Goal: Communication & Community: Answer question/provide support

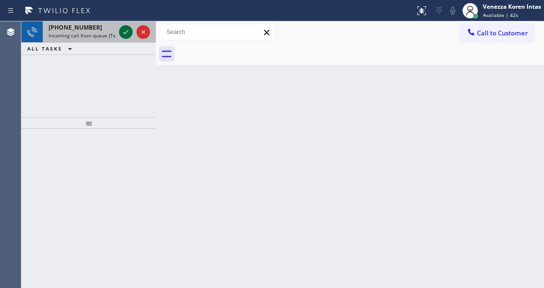
click at [129, 28] on icon at bounding box center [126, 32] width 12 height 12
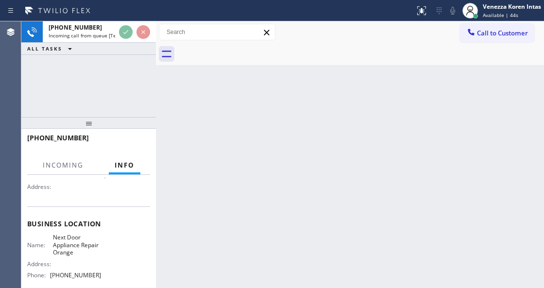
scroll to position [129, 0]
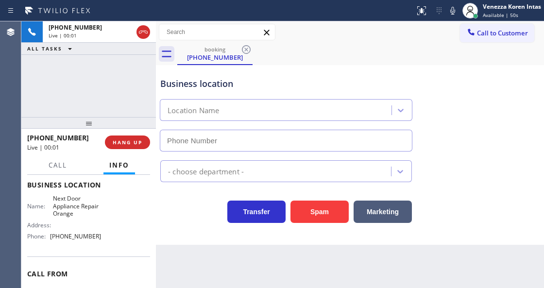
click at [172, 231] on div "Business location Location Name - choose department - Transfer Spam Marketing" at bounding box center [350, 155] width 388 height 180
type input "[PHONE_NUMBER]"
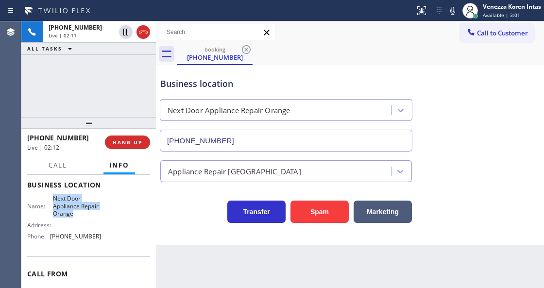
drag, startPoint x: 52, startPoint y: 195, endPoint x: 80, endPoint y: 211, distance: 32.2
click at [80, 211] on span "Next Door Appliance Repair Orange" at bounding box center [77, 206] width 48 height 22
copy span "Next Door Appliance Repair Orange"
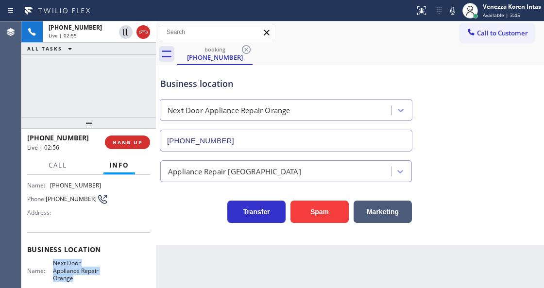
scroll to position [0, 0]
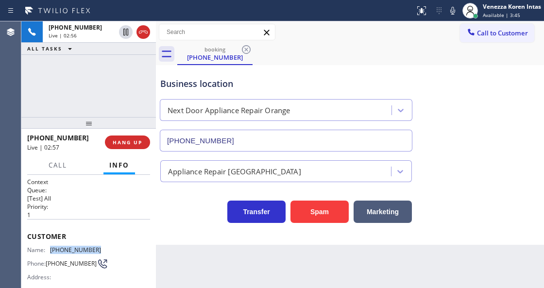
drag, startPoint x: 103, startPoint y: 248, endPoint x: 48, endPoint y: 250, distance: 55.5
click at [48, 250] on div "Name: [PHONE_NUMBER] Phone: [PHONE_NUMBER] Address:" at bounding box center [88, 265] width 123 height 38
copy div "[PHONE_NUMBER]"
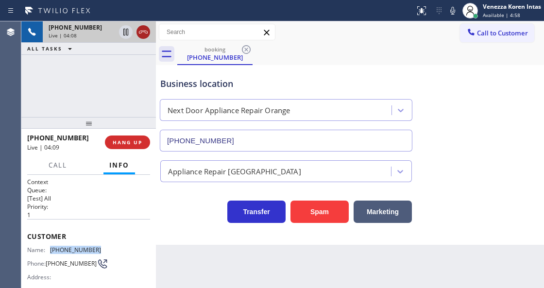
click at [142, 31] on icon at bounding box center [143, 32] width 9 height 3
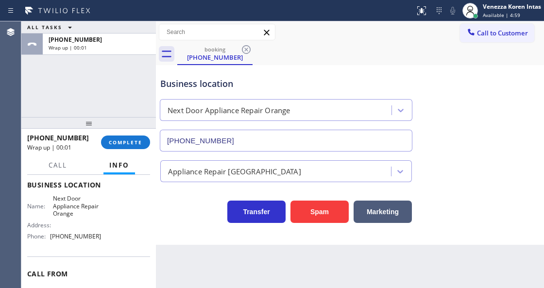
scroll to position [129, 0]
drag, startPoint x: 102, startPoint y: 239, endPoint x: 46, endPoint y: 243, distance: 56.0
click at [46, 243] on div "Name: Next Door Appliance Repair Orange Address: Phone: [PHONE_NUMBER]" at bounding box center [88, 219] width 123 height 49
copy div "[PHONE_NUMBER]"
click at [116, 146] on button "COMPLETE" at bounding box center [125, 143] width 49 height 14
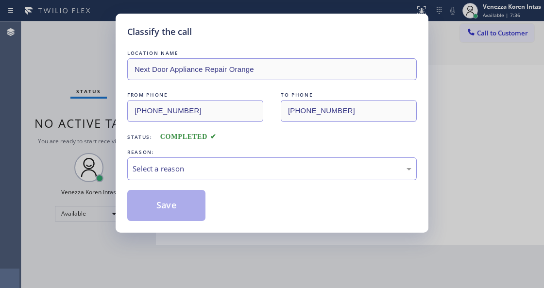
click at [193, 167] on div "Select a reason" at bounding box center [272, 168] width 279 height 11
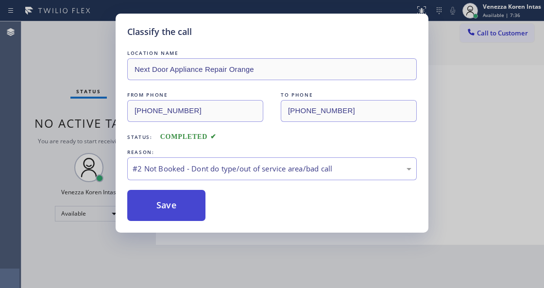
click at [190, 214] on button "Save" at bounding box center [166, 205] width 78 height 31
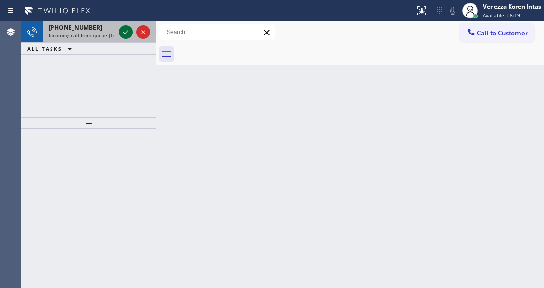
click at [121, 36] on icon at bounding box center [126, 32] width 12 height 12
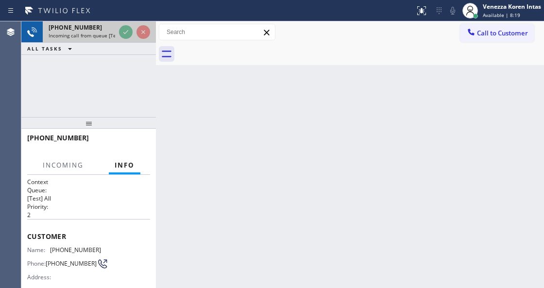
click at [129, 25] on div at bounding box center [134, 31] width 35 height 21
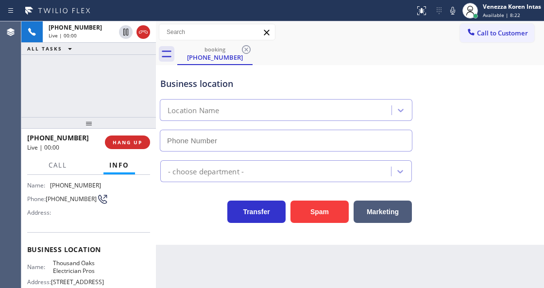
scroll to position [97, 0]
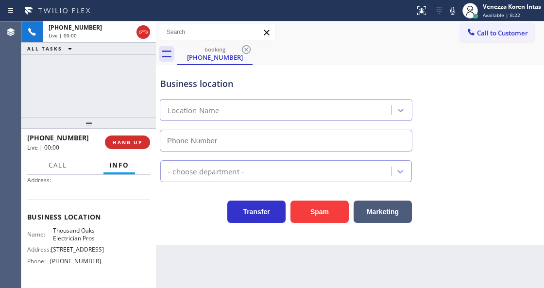
type input "[PHONE_NUMBER]"
click at [410, 39] on div "Call to Customer Outbound call Location Repair Twist of [US_STATE] Your caller …" at bounding box center [350, 32] width 388 height 17
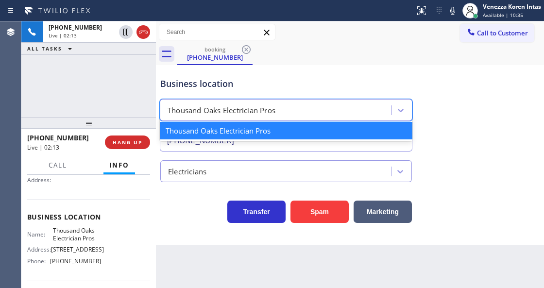
click at [361, 106] on div "Thousand Oaks Electrician Pros" at bounding box center [277, 110] width 229 height 17
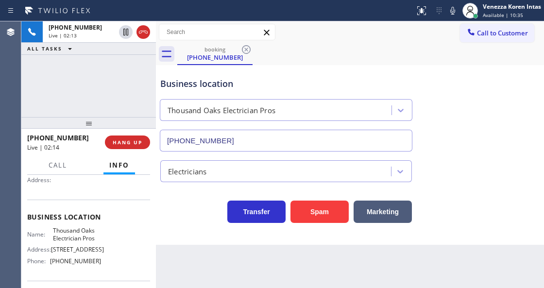
click at [348, 70] on div "Business location [GEOGRAPHIC_DATA] Electrician Pros [PHONE_NUMBER]" at bounding box center [286, 110] width 256 height 84
click at [422, 64] on div "Business location [GEOGRAPHIC_DATA] Electrician Pros [PHONE_NUMBER]" at bounding box center [350, 108] width 384 height 88
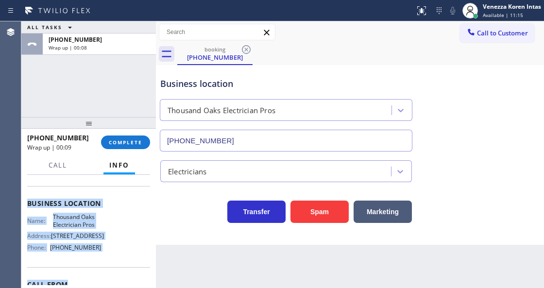
scroll to position [136, 0]
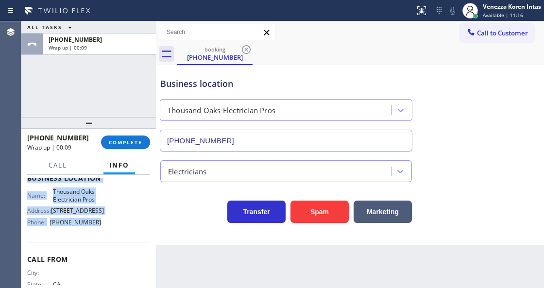
drag, startPoint x: 26, startPoint y: 200, endPoint x: 117, endPoint y: 231, distance: 96.7
click at [117, 231] on div "Context Queue: [Test] All Priority: 2 Customer Name: [PHONE_NUMBER] Phone: [PHO…" at bounding box center [88, 231] width 135 height 113
copy div "Customer Name: [PHONE_NUMBER] Phone: [PHONE_NUMBER] Address: Business location …"
click at [114, 140] on span "COMPLETE" at bounding box center [126, 142] width 34 height 7
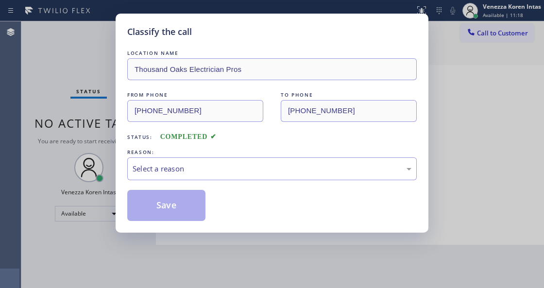
click at [216, 169] on div "Select a reason" at bounding box center [272, 168] width 279 height 11
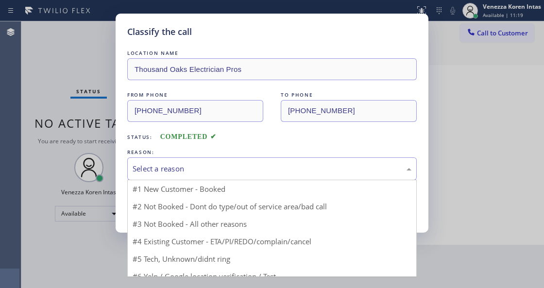
drag, startPoint x: 216, startPoint y: 169, endPoint x: 195, endPoint y: 210, distance: 45.7
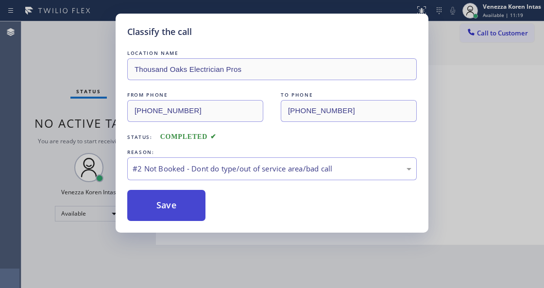
drag, startPoint x: 231, startPoint y: 208, endPoint x: 182, endPoint y: 211, distance: 49.2
click at [225, 208] on div "Save" at bounding box center [272, 205] width 290 height 31
click at [181, 211] on button "Save" at bounding box center [166, 205] width 78 height 31
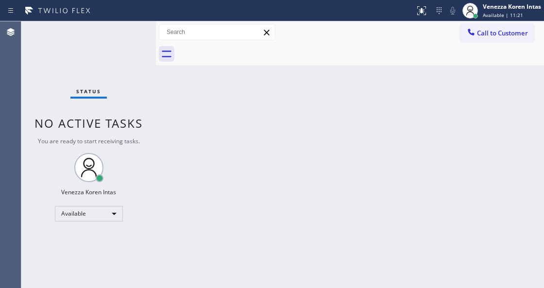
click at [509, 14] on span "Available | 11:21" at bounding box center [503, 15] width 40 height 7
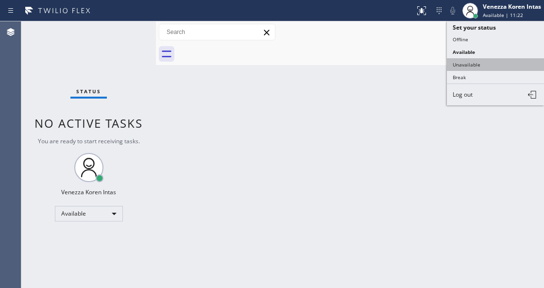
click at [482, 59] on button "Unavailable" at bounding box center [495, 64] width 97 height 13
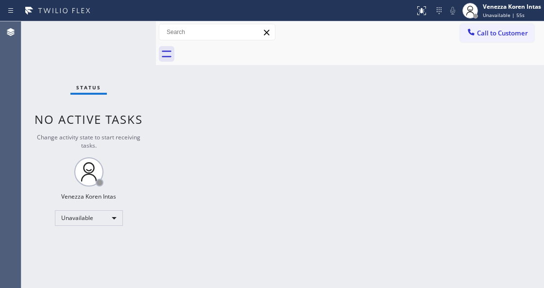
click at [114, 124] on span "No active tasks" at bounding box center [89, 119] width 108 height 16
click at [508, 36] on span "Call to Customer" at bounding box center [502, 33] width 51 height 9
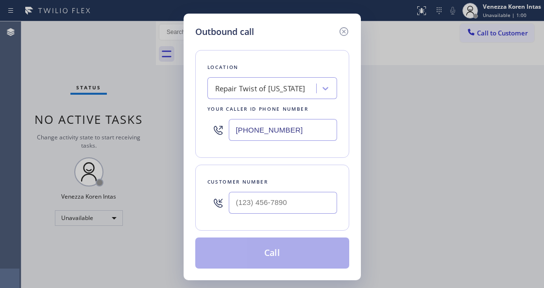
drag, startPoint x: 268, startPoint y: 130, endPoint x: 210, endPoint y: 148, distance: 61.2
click at [192, 136] on div "Outbound call Location Repair Twist of [US_STATE] Your caller id phone number […" at bounding box center [272, 147] width 177 height 267
paste input "805) 870-9315"
type input "[PHONE_NUMBER]"
click at [269, 195] on input "(___) ___-____" at bounding box center [283, 203] width 108 height 22
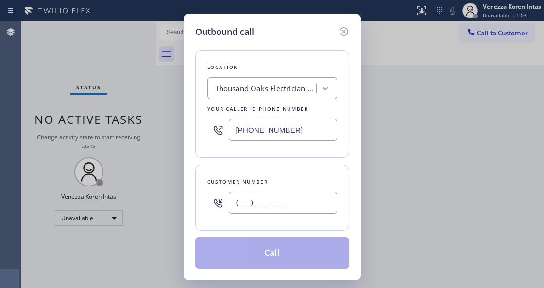
paste input "805) 515-6916"
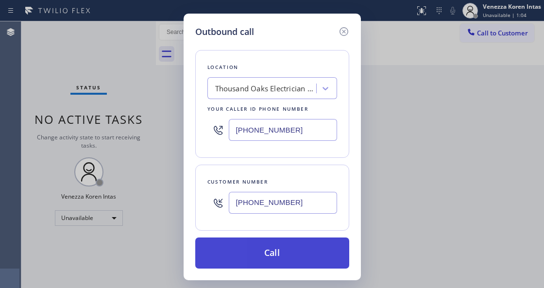
type input "[PHONE_NUMBER]"
click at [266, 251] on button "Call" at bounding box center [272, 253] width 154 height 31
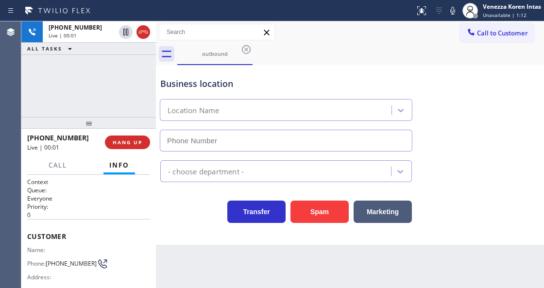
type input "[PHONE_NUMBER]"
click at [451, 14] on icon at bounding box center [453, 11] width 12 height 12
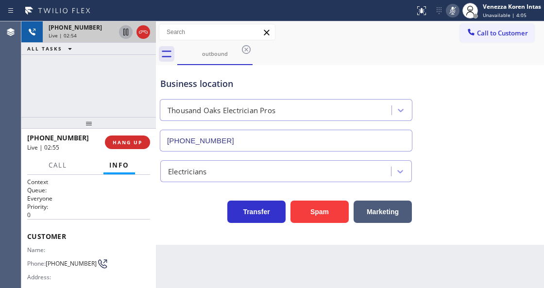
click at [125, 35] on icon at bounding box center [126, 32] width 12 height 12
click at [126, 73] on div "[PHONE_NUMBER] Live | 04:05 ALL TASKS ALL TASKS ACTIVE TASKS TASKS IN WRAP UP" at bounding box center [88, 69] width 135 height 96
click at [456, 14] on icon at bounding box center [453, 11] width 12 height 12
click at [125, 31] on icon at bounding box center [126, 32] width 7 height 7
click at [129, 102] on div "[PHONE_NUMBER] Live | 05:38 ALL TASKS ALL TASKS ACTIVE TASKS TASKS IN WRAP UP" at bounding box center [88, 69] width 135 height 96
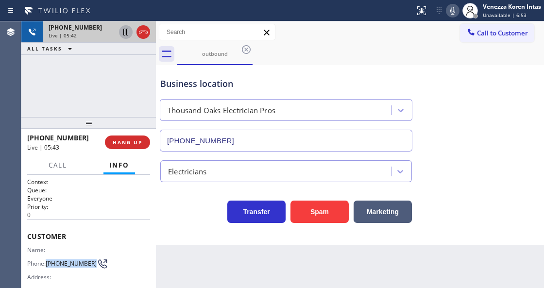
drag, startPoint x: 71, startPoint y: 267, endPoint x: 48, endPoint y: 257, distance: 25.7
click at [48, 260] on span "[PHONE_NUMBER]" at bounding box center [71, 263] width 51 height 7
copy span "[PHONE_NUMBER]"
click at [454, 10] on icon at bounding box center [453, 11] width 12 height 12
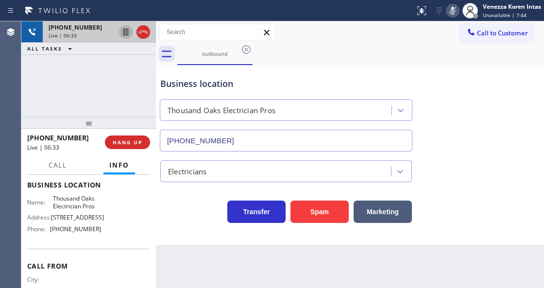
scroll to position [129, 0]
drag, startPoint x: 51, startPoint y: 197, endPoint x: 98, endPoint y: 208, distance: 47.8
click at [98, 208] on div "Name: Thousand Oaks Electrician Pros" at bounding box center [64, 202] width 74 height 15
copy span "Thousand Oaks Electrician Pros"
click at [448, 10] on icon at bounding box center [453, 11] width 12 height 12
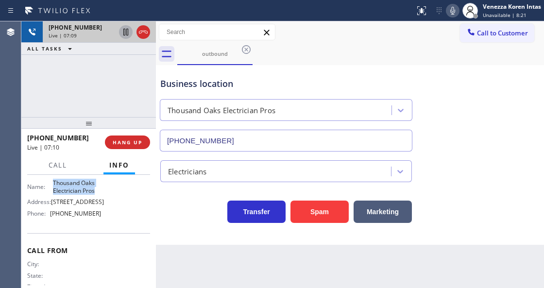
scroll to position [174, 0]
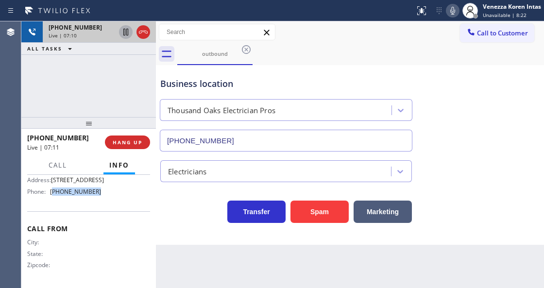
drag, startPoint x: 101, startPoint y: 191, endPoint x: 53, endPoint y: 196, distance: 49.0
click at [53, 196] on div "Name: Thousand Oaks Electrician Pros Address: [STREET_ADDRESS] Phone: [PHONE_NU…" at bounding box center [88, 179] width 123 height 42
copy span "805) 870-9315"
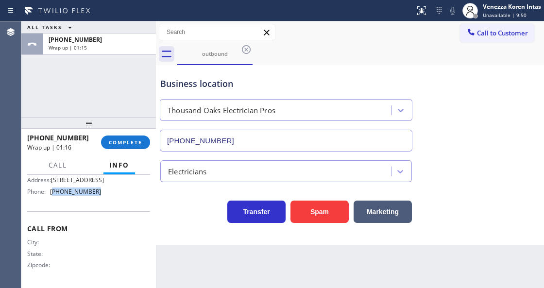
drag, startPoint x: 128, startPoint y: 143, endPoint x: 159, endPoint y: 151, distance: 32.5
click at [129, 144] on span "COMPLETE" at bounding box center [126, 142] width 34 height 7
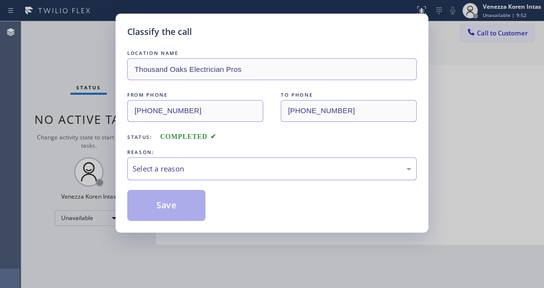
click at [217, 172] on div "Select a reason" at bounding box center [272, 168] width 279 height 11
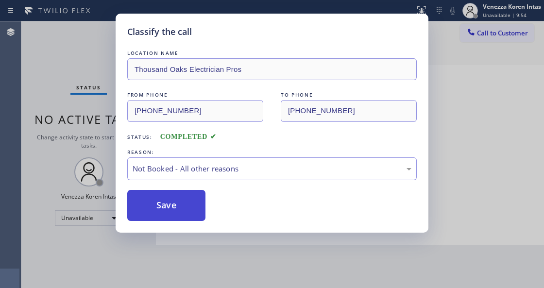
click at [181, 205] on button "Save" at bounding box center [166, 205] width 78 height 31
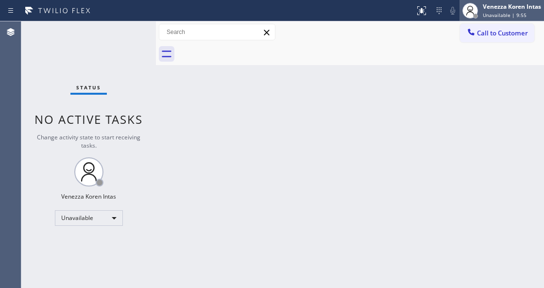
click at [507, 12] on span "Unavailable | 9:55" at bounding box center [505, 15] width 44 height 7
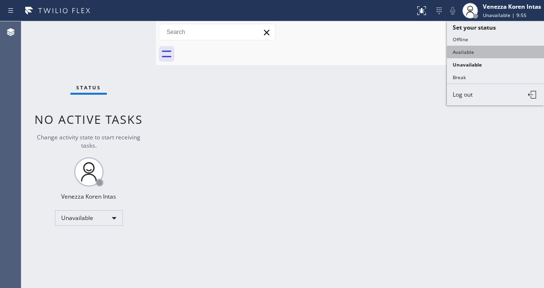
click at [469, 50] on button "Available" at bounding box center [495, 52] width 97 height 13
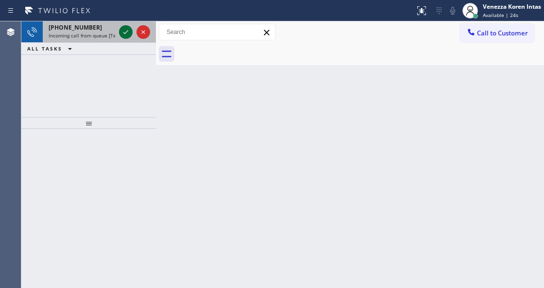
click at [125, 31] on icon at bounding box center [126, 32] width 12 height 12
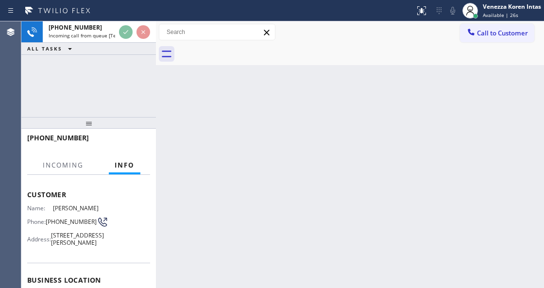
scroll to position [97, 0]
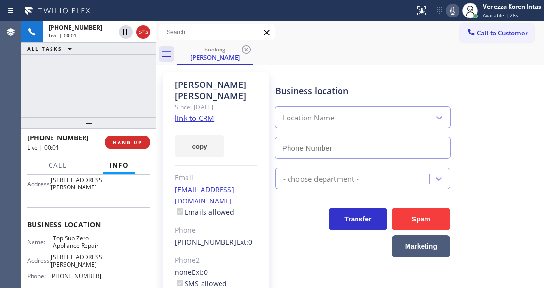
type input "[PHONE_NUMBER]"
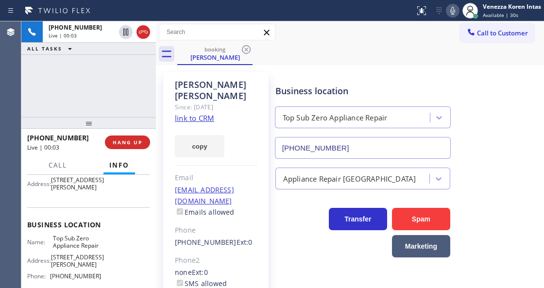
click at [202, 116] on link "link to CRM" at bounding box center [194, 118] width 39 height 10
click at [292, 32] on div "Call to Customer Outbound call Location [GEOGRAPHIC_DATA] Electrician Pros Your…" at bounding box center [350, 32] width 388 height 17
click at [49, 164] on span "Call" at bounding box center [58, 165] width 18 height 9
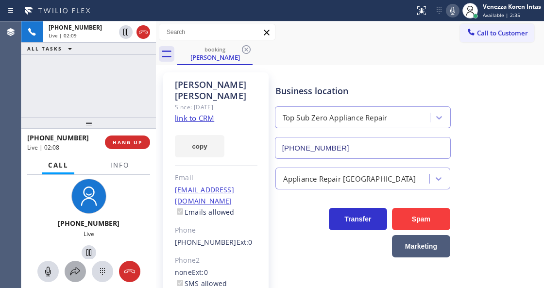
click at [68, 268] on div at bounding box center [75, 272] width 21 height 12
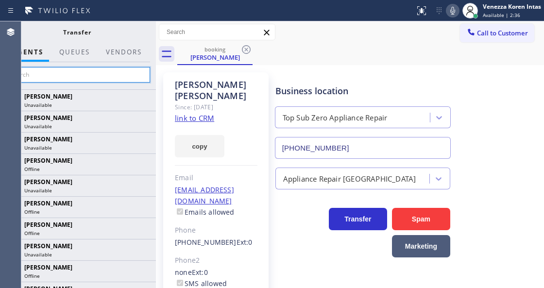
click at [114, 76] on input "text" at bounding box center [77, 75] width 146 height 16
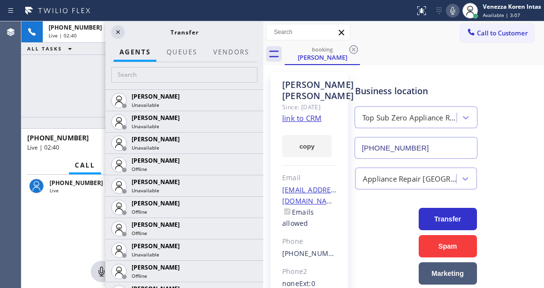
drag, startPoint x: 158, startPoint y: 25, endPoint x: 261, endPoint y: 79, distance: 116.1
click at [263, 70] on div at bounding box center [263, 154] width 0 height 267
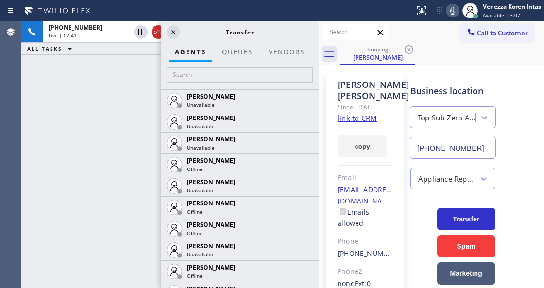
scroll to position [93, 0]
click at [174, 35] on icon at bounding box center [174, 32] width 12 height 12
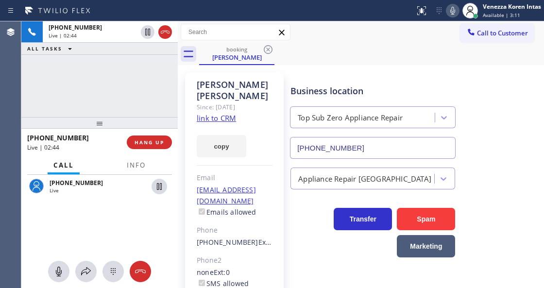
scroll to position [97, 0]
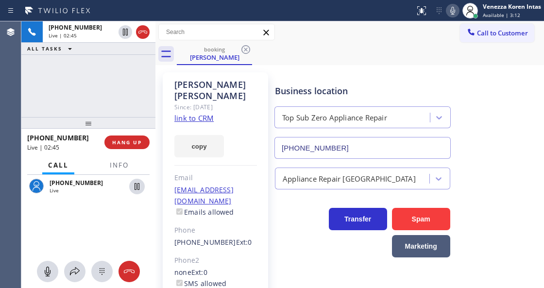
drag, startPoint x: 320, startPoint y: 22, endPoint x: 88, endPoint y: 16, distance: 231.5
click at [88, 16] on div "Status report No issues detected If you experience an issue, please download th…" at bounding box center [272, 144] width 544 height 288
click at [119, 167] on span "Info" at bounding box center [119, 165] width 19 height 9
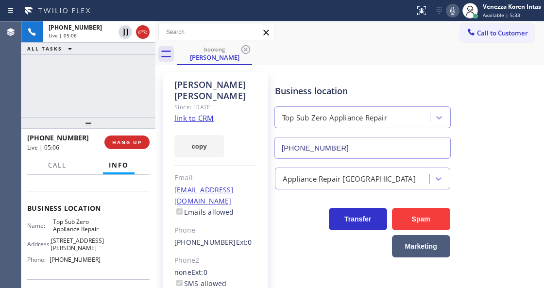
scroll to position [129, 0]
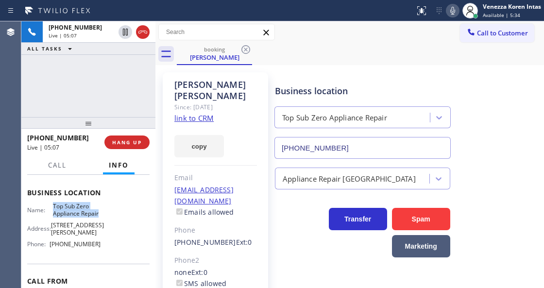
drag, startPoint x: 50, startPoint y: 223, endPoint x: 99, endPoint y: 236, distance: 50.4
click at [99, 236] on div "Business location Name: Top Sub Zero Appliance Repair Address: [STREET_ADDRESS]…" at bounding box center [88, 220] width 123 height 88
copy span "Top Sub Zero Appliance Repair"
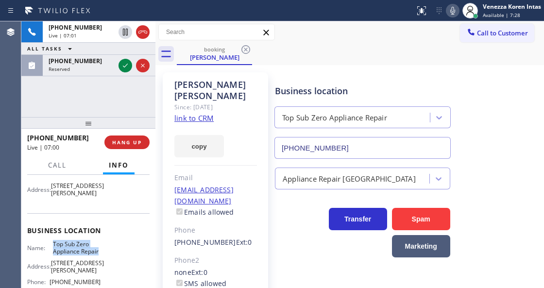
scroll to position [32, 0]
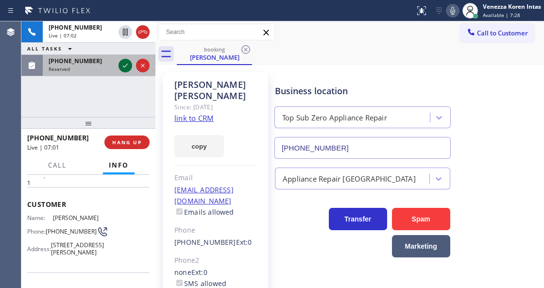
click at [126, 67] on icon at bounding box center [126, 66] width 12 height 12
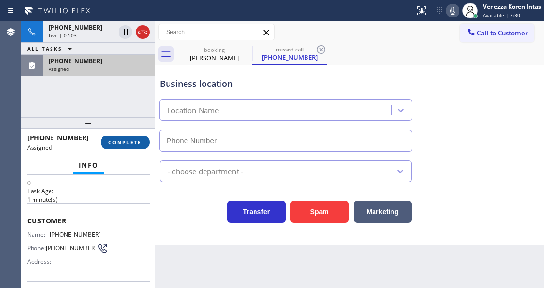
type input "[PHONE_NUMBER]"
click at [140, 138] on button "COMPLETE" at bounding box center [125, 143] width 49 height 14
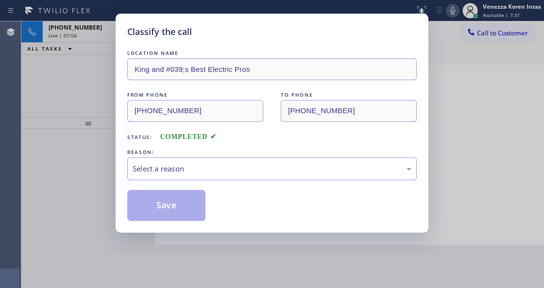
click at [207, 165] on div "Select a reason" at bounding box center [272, 168] width 279 height 11
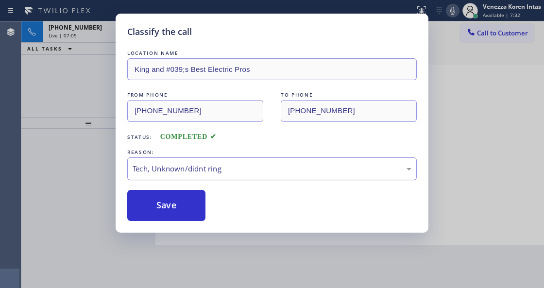
click at [181, 211] on button "Save" at bounding box center [166, 205] width 78 height 31
type input "[PHONE_NUMBER]"
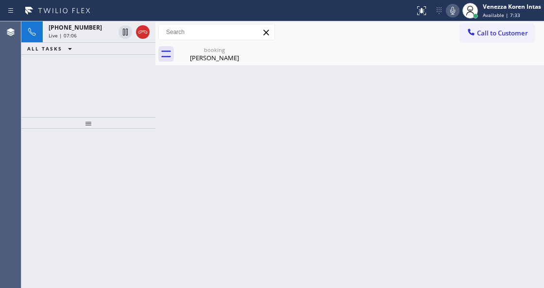
click at [75, 37] on div "Live | 07:06" at bounding box center [82, 35] width 66 height 7
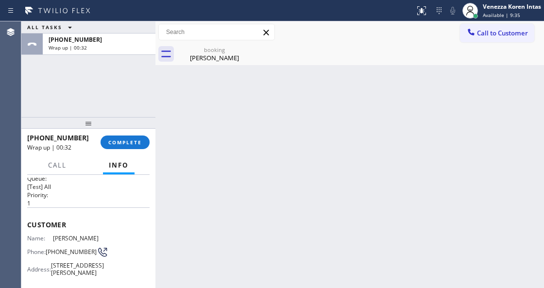
scroll to position [32, 0]
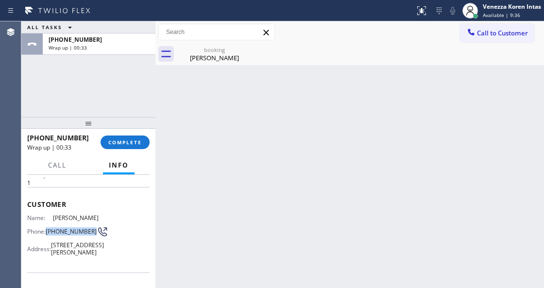
drag, startPoint x: 46, startPoint y: 232, endPoint x: 66, endPoint y: 239, distance: 21.5
click at [66, 238] on div "Phone: [PHONE_NUMBER]" at bounding box center [63, 232] width 73 height 12
copy div "[PHONE_NUMBER]"
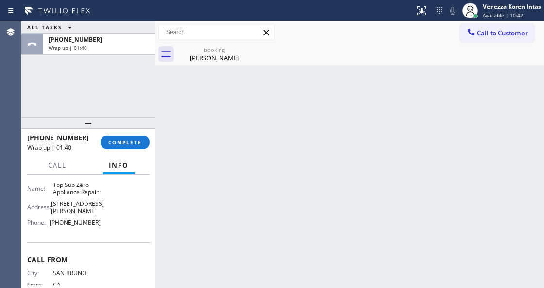
scroll to position [162, 0]
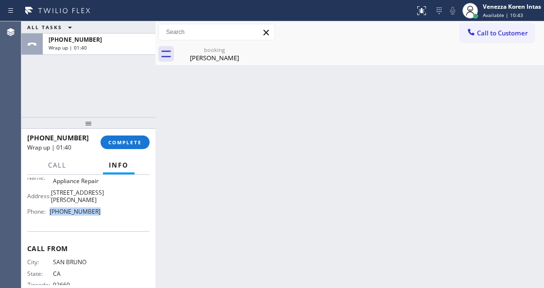
drag, startPoint x: 105, startPoint y: 234, endPoint x: 53, endPoint y: 238, distance: 52.6
click at [53, 219] on div "Name: Top Sub Zero Appliance Repair Address: [STREET_ADDRESS][PERSON_NAME] Phon…" at bounding box center [88, 194] width 123 height 49
copy span "[PHONE_NUMBER]"
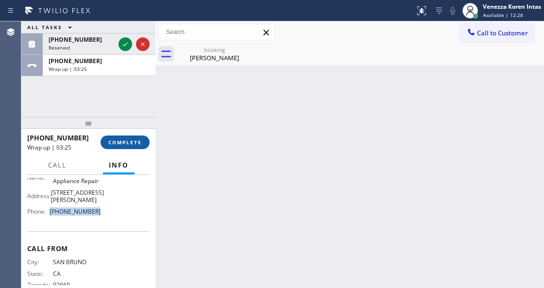
click at [140, 143] on span "COMPLETE" at bounding box center [125, 142] width 34 height 7
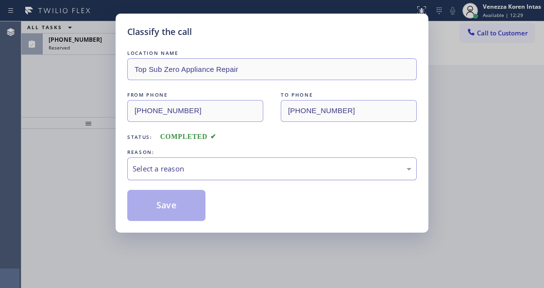
click at [209, 165] on div "Select a reason" at bounding box center [272, 168] width 279 height 11
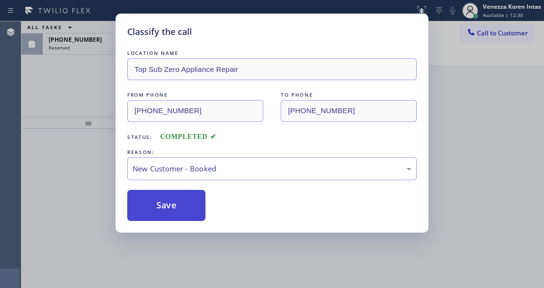
click at [184, 199] on button "Save" at bounding box center [166, 205] width 78 height 31
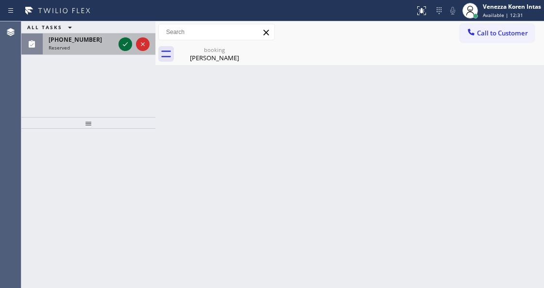
click at [127, 43] on icon at bounding box center [125, 44] width 5 height 4
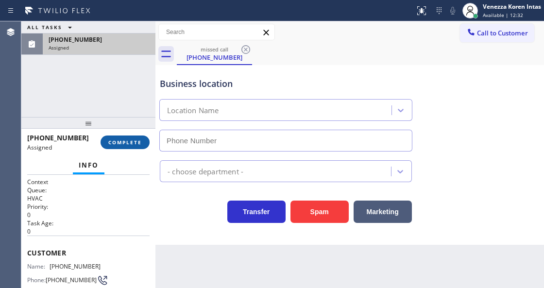
type input "[PHONE_NUMBER]"
click at [130, 141] on span "COMPLETE" at bounding box center [125, 142] width 34 height 7
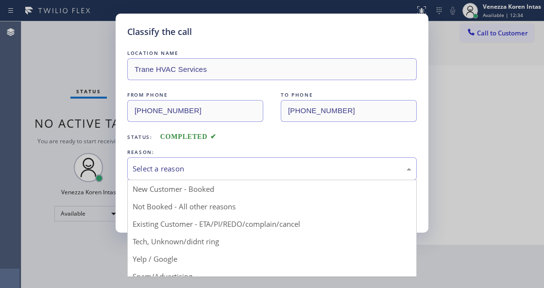
click at [205, 158] on div "Select a reason" at bounding box center [272, 169] width 290 height 23
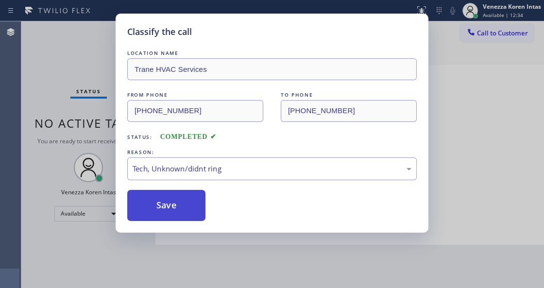
click at [178, 205] on button "Save" at bounding box center [166, 205] width 78 height 31
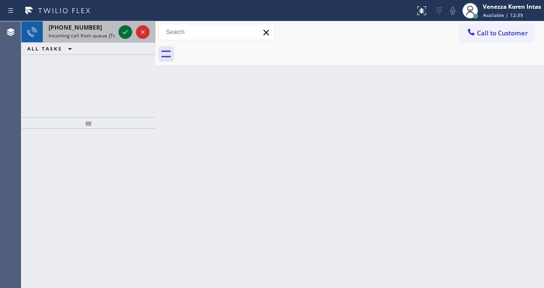
click at [126, 34] on icon at bounding box center [126, 32] width 12 height 12
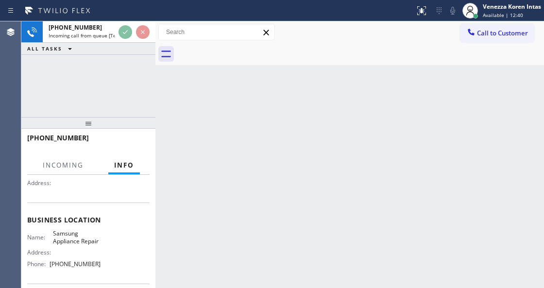
scroll to position [129, 0]
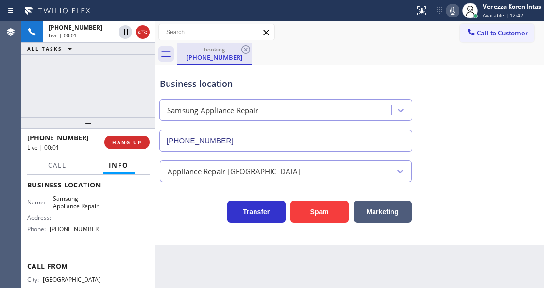
type input "[PHONE_NUMBER]"
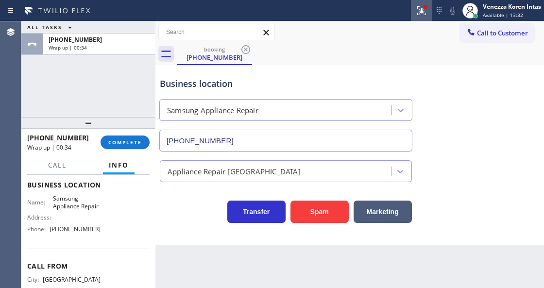
click at [420, 4] on button at bounding box center [421, 10] width 21 height 21
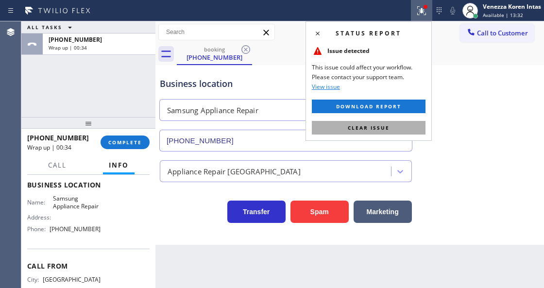
click at [391, 133] on button "Clear issue" at bounding box center [369, 128] width 114 height 14
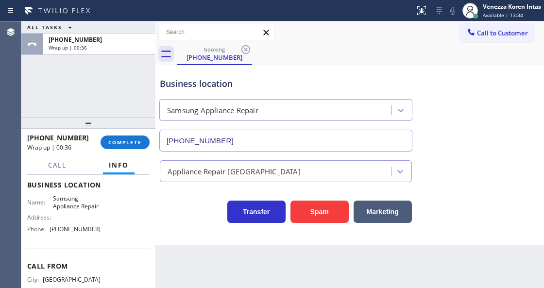
click at [468, 130] on div "Business location Samsung Appliance Repair [PHONE_NUMBER]" at bounding box center [350, 108] width 384 height 88
click at [57, 83] on div "ALL TASKS ALL TASKS ACTIVE TASKS TASKS IN WRAP UP [PHONE_NUMBER] Wrap up | 00:38" at bounding box center [88, 69] width 134 height 96
click at [132, 143] on span "COMPLETE" at bounding box center [125, 142] width 34 height 7
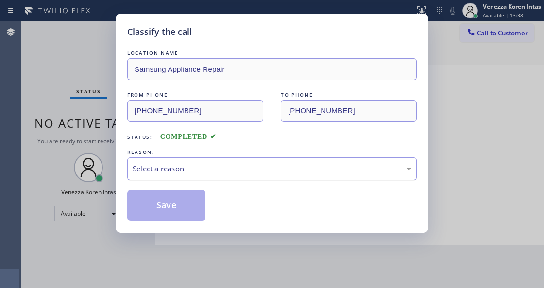
click at [216, 162] on div "Select a reason" at bounding box center [272, 169] width 290 height 23
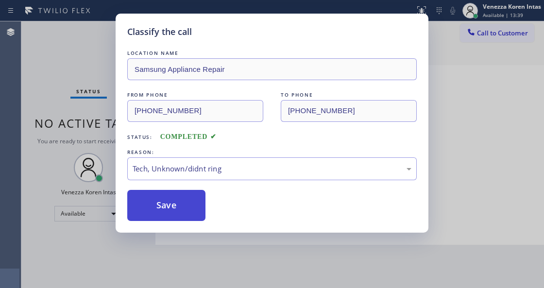
drag, startPoint x: 198, startPoint y: 185, endPoint x: 198, endPoint y: 192, distance: 6.8
click at [198, 185] on div "LOCATION NAME Samsung Appliance Repair FROM PHONE [PHONE_NUMBER] TO PHONE [PHON…" at bounding box center [272, 134] width 290 height 173
click at [193, 208] on button "Save" at bounding box center [166, 205] width 78 height 31
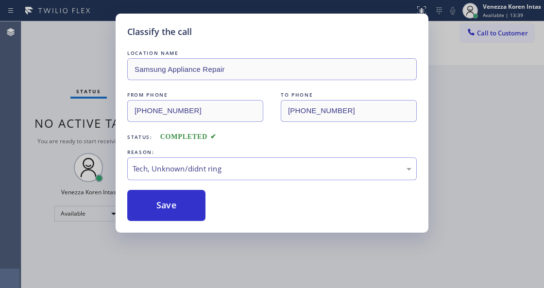
click at [212, 287] on div "Classify the call LOCATION NAME Samsung Appliance Repair FROM PHONE [PHONE_NUMB…" at bounding box center [272, 144] width 544 height 288
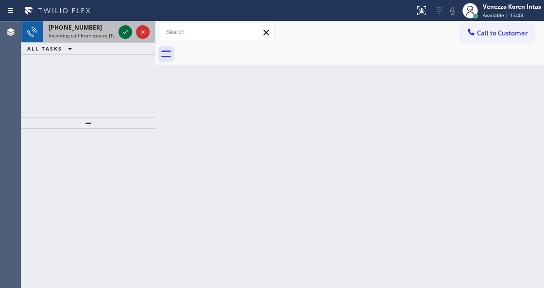
click at [123, 28] on icon at bounding box center [126, 32] width 12 height 12
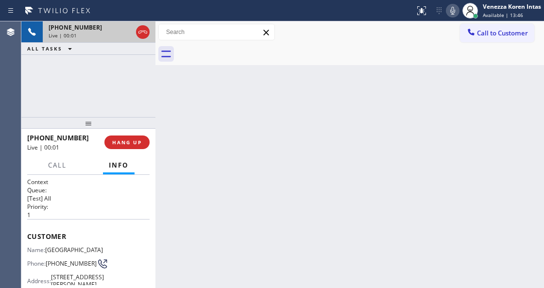
scroll to position [97, 0]
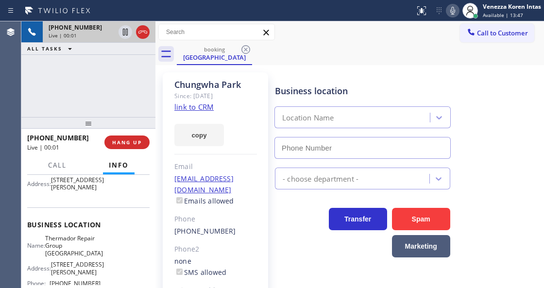
type input "[PHONE_NUMBER]"
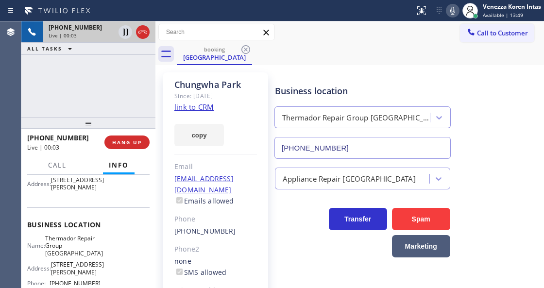
click at [194, 107] on link "link to CRM" at bounding box center [194, 107] width 39 height 10
click at [450, 13] on icon at bounding box center [453, 11] width 12 height 12
click at [126, 33] on icon at bounding box center [125, 32] width 5 height 7
click at [454, 8] on rect at bounding box center [453, 9] width 7 height 7
click at [124, 31] on icon at bounding box center [125, 32] width 7 height 7
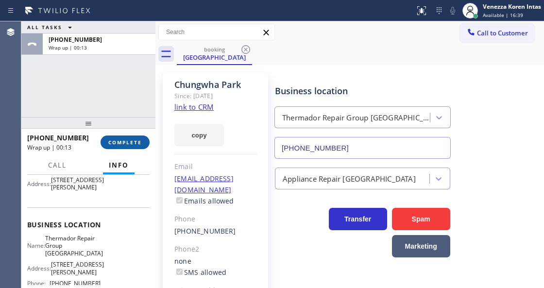
click at [140, 145] on span "COMPLETE" at bounding box center [125, 142] width 34 height 7
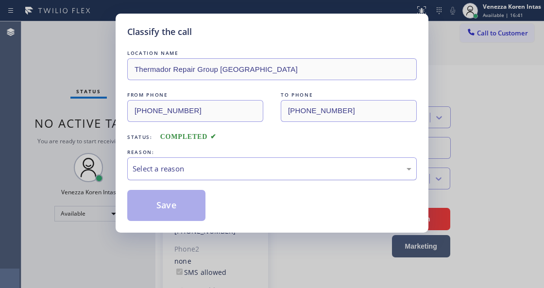
click at [199, 159] on div "Select a reason" at bounding box center [272, 169] width 290 height 23
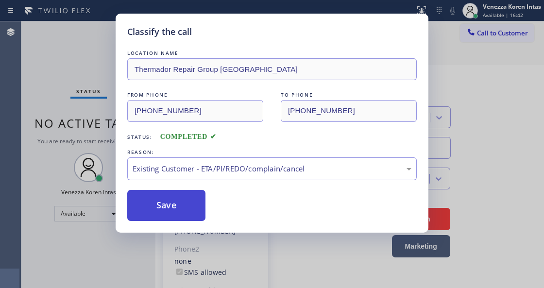
click at [200, 211] on button "Save" at bounding box center [166, 205] width 78 height 31
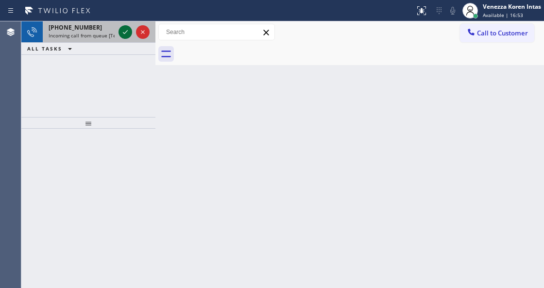
click at [123, 34] on icon at bounding box center [126, 32] width 12 height 12
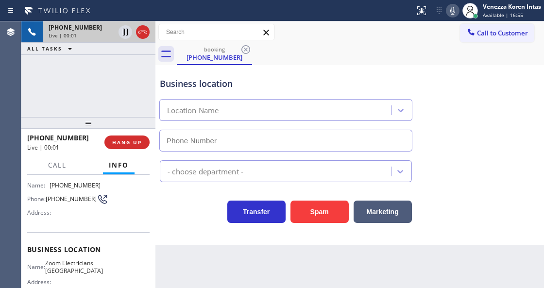
type input "[PHONE_NUMBER]"
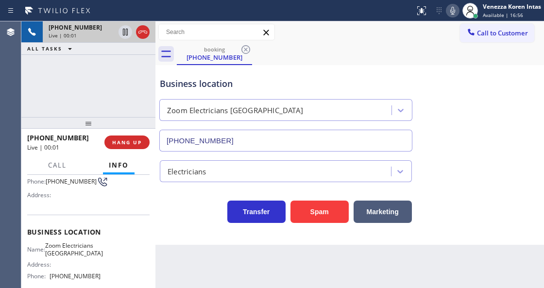
scroll to position [97, 0]
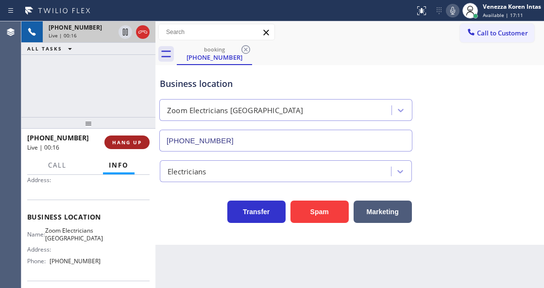
click at [133, 139] on span "HANG UP" at bounding box center [127, 142] width 30 height 7
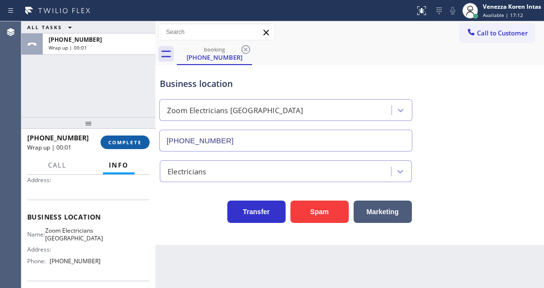
click at [133, 139] on span "COMPLETE" at bounding box center [125, 142] width 34 height 7
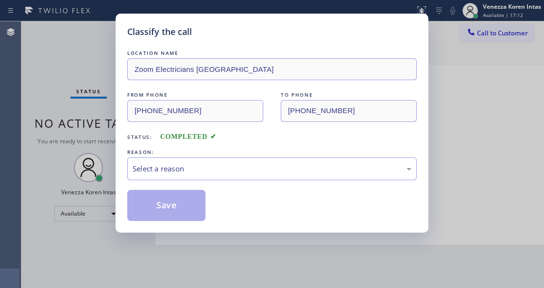
drag, startPoint x: 215, startPoint y: 153, endPoint x: 219, endPoint y: 168, distance: 16.0
click at [215, 153] on div "REASON:" at bounding box center [272, 152] width 290 height 10
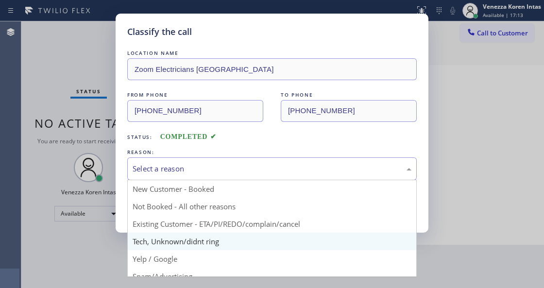
drag, startPoint x: 219, startPoint y: 168, endPoint x: 218, endPoint y: 234, distance: 66.1
click at [218, 175] on div "Select a reason" at bounding box center [272, 168] width 279 height 11
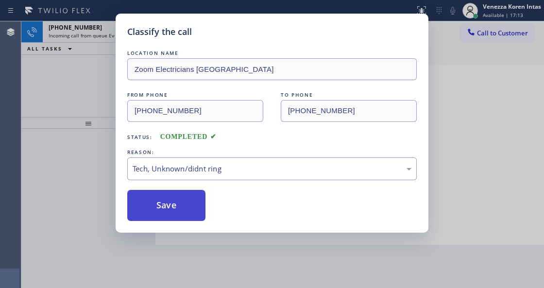
click at [192, 209] on button "Save" at bounding box center [166, 205] width 78 height 31
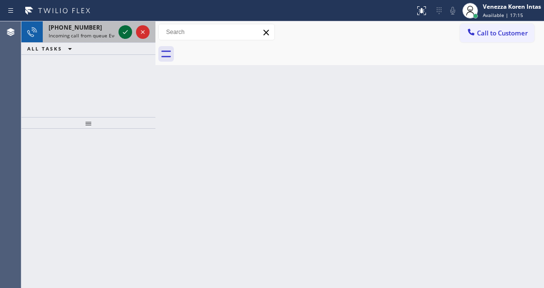
click at [119, 29] on div at bounding box center [126, 32] width 14 height 12
click at [125, 33] on icon at bounding box center [125, 32] width 5 height 4
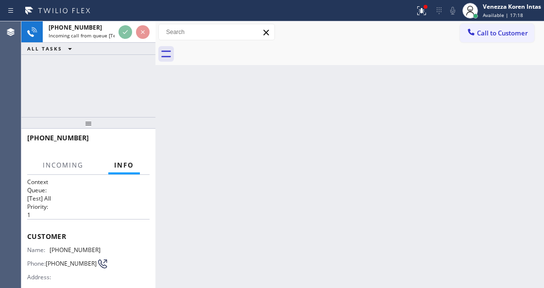
scroll to position [129, 0]
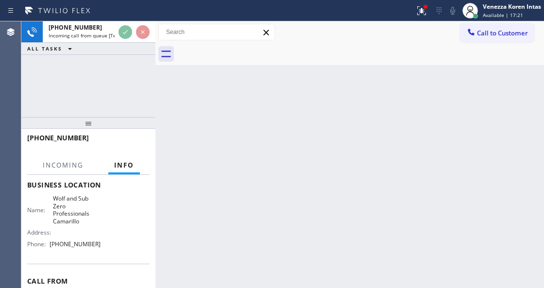
click at [140, 77] on div "[PHONE_NUMBER] Incoming call from queue [Test] All ALL TASKS ALL TASKS ACTIVE T…" at bounding box center [88, 69] width 134 height 96
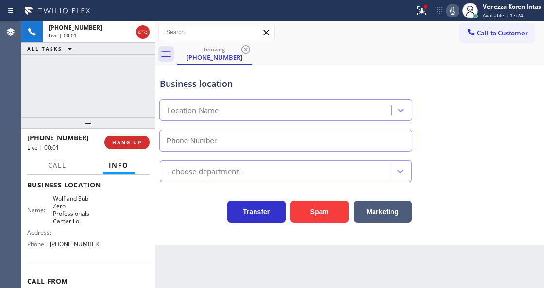
type input "[PHONE_NUMBER]"
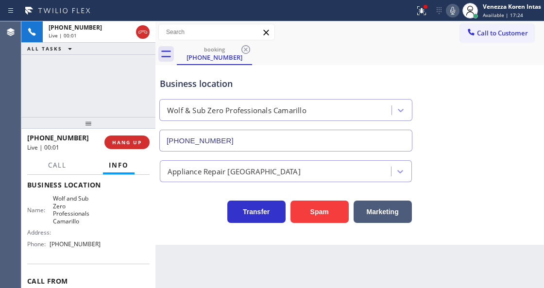
click at [156, 85] on div at bounding box center [156, 154] width 0 height 267
click at [246, 88] on div "Business location" at bounding box center [286, 83] width 252 height 13
click at [290, 76] on div "Business location Wolf & Sub Zero Professionals Camarillo [PHONE_NUMBER]" at bounding box center [286, 110] width 256 height 84
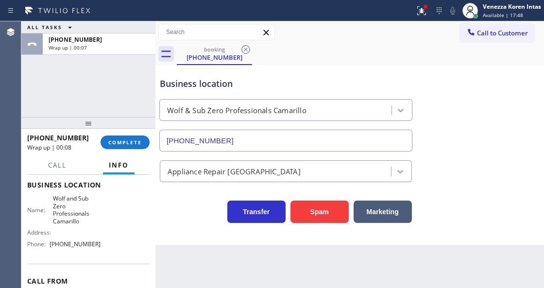
drag, startPoint x: 422, startPoint y: 9, endPoint x: 422, endPoint y: 28, distance: 19.4
click at [422, 9] on icon at bounding box center [422, 9] width 6 height 3
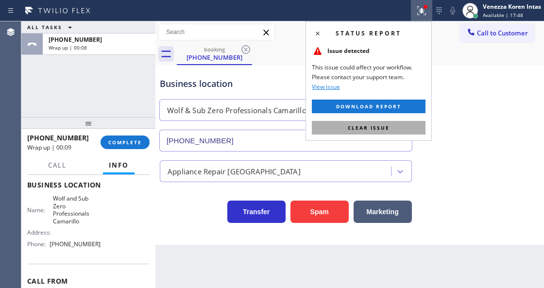
click at [399, 131] on button "Clear issue" at bounding box center [369, 128] width 114 height 14
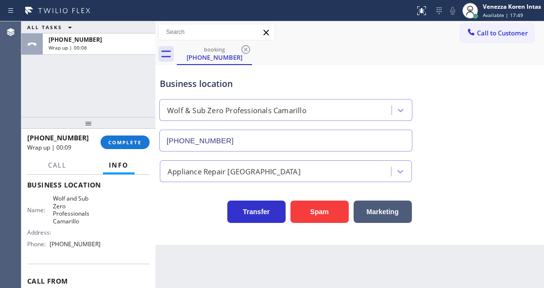
click at [497, 148] on div "Business location Wolf & Sub Zero Professionals Camarillo [PHONE_NUMBER]" at bounding box center [350, 108] width 384 height 88
drag, startPoint x: 135, startPoint y: 142, endPoint x: 178, endPoint y: 141, distance: 42.8
click at [135, 142] on span "COMPLETE" at bounding box center [125, 142] width 34 height 7
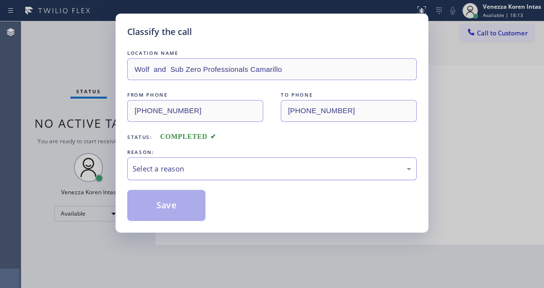
click at [225, 171] on div "Select a reason" at bounding box center [272, 168] width 279 height 11
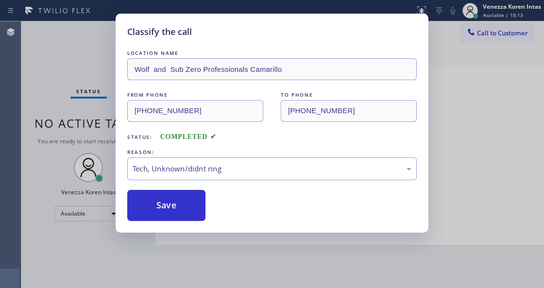
drag, startPoint x: 192, startPoint y: 218, endPoint x: 307, endPoint y: 102, distance: 163.6
click at [192, 218] on button "Save" at bounding box center [166, 205] width 78 height 31
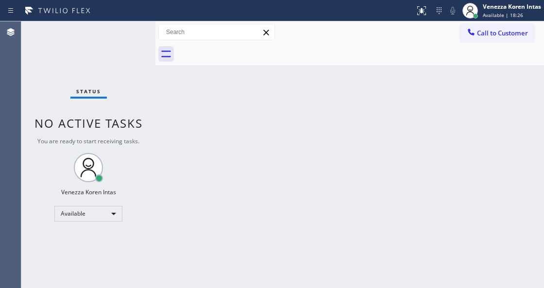
click at [145, 30] on div "Status No active tasks You are ready to start receiving tasks. Venezza Koren In…" at bounding box center [88, 154] width 134 height 267
click at [315, 77] on div "Back to Dashboard Change Sender ID Customers Technicians Select a contact Outbo…" at bounding box center [350, 154] width 389 height 267
click at [105, 28] on div "Status No active tasks You are ready to start receiving tasks. Venezza Koren In…" at bounding box center [88, 154] width 134 height 267
click at [275, 54] on div at bounding box center [361, 54] width 368 height 22
click at [125, 41] on div "Status No active tasks You are ready to start receiving tasks. Venezza Koren In…" at bounding box center [88, 154] width 134 height 267
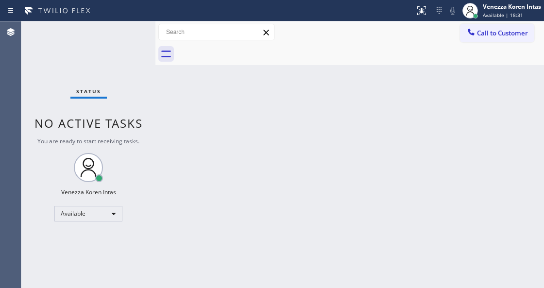
click at [125, 41] on div "Status No active tasks You are ready to start receiving tasks. Venezza Koren In…" at bounding box center [88, 154] width 134 height 267
click at [129, 33] on div "Status No active tasks You are ready to start receiving tasks. Venezza Koren In…" at bounding box center [88, 154] width 134 height 267
click at [132, 48] on div "Status No active tasks You are ready to start receiving tasks. Venezza Koren In…" at bounding box center [88, 154] width 134 height 267
click at [132, 64] on div "Status No active tasks You are ready to start receiving tasks. Venezza Koren In…" at bounding box center [88, 154] width 134 height 267
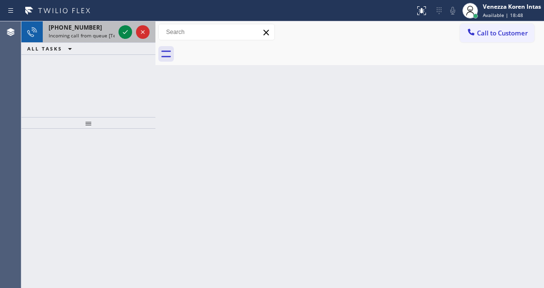
click at [101, 36] on span "Incoming call from queue [Test] All" at bounding box center [89, 35] width 81 height 7
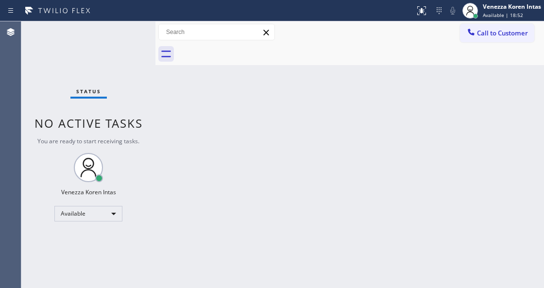
click at [127, 35] on div "Status No active tasks You are ready to start receiving tasks. Venezza Koren In…" at bounding box center [88, 154] width 134 height 267
click at [126, 35] on div "Status No active tasks You are ready to start receiving tasks. Venezza Koren In…" at bounding box center [88, 154] width 134 height 267
drag, startPoint x: 100, startPoint y: 53, endPoint x: 106, endPoint y: 53, distance: 6.3
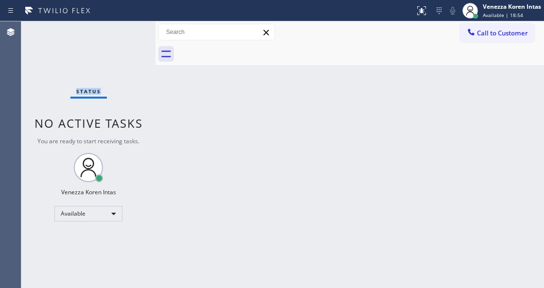
click at [100, 53] on div "Status No active tasks You are ready to start receiving tasks. Venezza Koren In…" at bounding box center [88, 154] width 134 height 267
click at [130, 63] on div "Status No active tasks You are ready to start receiving tasks. Venezza Koren In…" at bounding box center [88, 154] width 134 height 267
click at [134, 38] on div "Status No active tasks You are ready to start receiving tasks. Venezza Koren In…" at bounding box center [88, 154] width 134 height 267
click at [135, 33] on div "Status No active tasks You are ready to start receiving tasks. Venezza Koren In…" at bounding box center [88, 154] width 134 height 267
click at [123, 41] on div "Status No active tasks You are ready to start receiving tasks. Venezza Koren In…" at bounding box center [88, 154] width 134 height 267
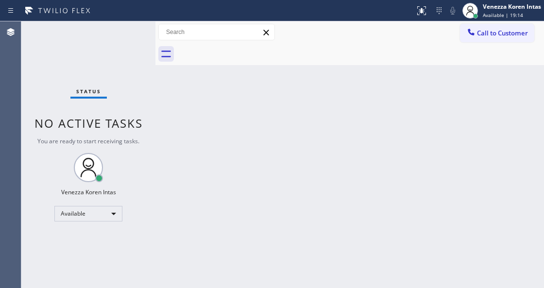
click at [131, 88] on div "Status No active tasks You are ready to start receiving tasks. Venezza Koren In…" at bounding box center [88, 154] width 134 height 267
click at [148, 33] on div "Status No active tasks You are ready to start receiving tasks. Venezza Koren In…" at bounding box center [88, 154] width 134 height 267
click at [140, 33] on div "Status No active tasks You are ready to start receiving tasks. Venezza Koren In…" at bounding box center [88, 154] width 134 height 267
click at [134, 34] on div "Status No active tasks You are ready to start receiving tasks. Venezza Koren In…" at bounding box center [88, 154] width 134 height 267
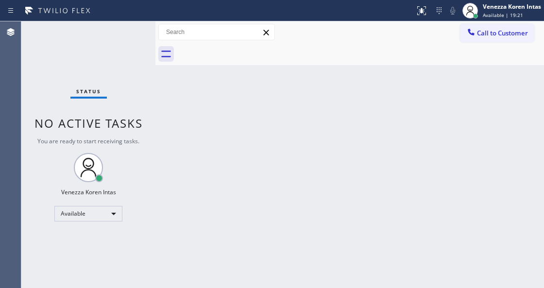
click at [131, 36] on div "Status No active tasks You are ready to start receiving tasks. Venezza Koren In…" at bounding box center [88, 154] width 134 height 267
drag, startPoint x: 131, startPoint y: 36, endPoint x: 226, endPoint y: 66, distance: 99.5
click at [133, 36] on div "Status No active tasks You are ready to start receiving tasks. Venezza Koren In…" at bounding box center [88, 154] width 134 height 267
click at [262, 115] on div "Back to Dashboard Change Sender ID Customers Technicians Select a contact Outbo…" at bounding box center [350, 154] width 389 height 267
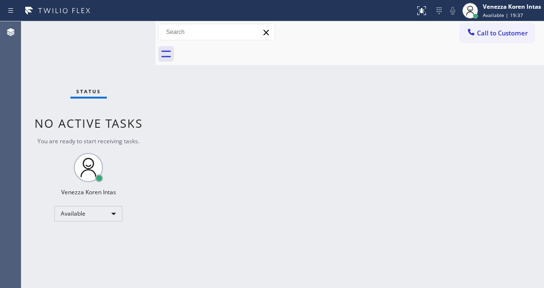
click at [117, 39] on div "Status No active tasks You are ready to start receiving tasks. Venezza Koren In…" at bounding box center [88, 154] width 134 height 267
click at [148, 42] on div "Status No active tasks You are ready to start receiving tasks. Venezza Koren In…" at bounding box center [88, 154] width 134 height 267
click at [185, 161] on div "Back to Dashboard Change Sender ID Customers Technicians Select a contact Outbo…" at bounding box center [350, 154] width 389 height 267
click at [299, 104] on div "Back to Dashboard Change Sender ID Customers Technicians Select a contact Outbo…" at bounding box center [350, 154] width 389 height 267
click at [74, 54] on div "Status No active tasks You are ready to start receiving tasks. Venezza Koren In…" at bounding box center [88, 154] width 134 height 267
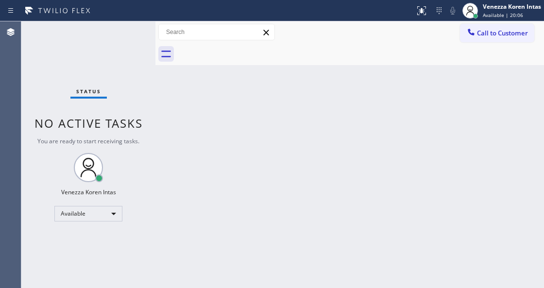
click at [85, 53] on div "Status No active tasks You are ready to start receiving tasks. Venezza Koren In…" at bounding box center [88, 154] width 134 height 267
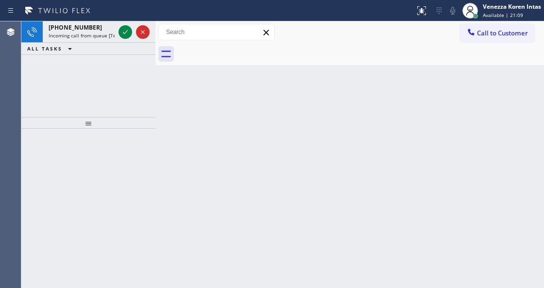
click at [121, 32] on icon at bounding box center [126, 32] width 12 height 12
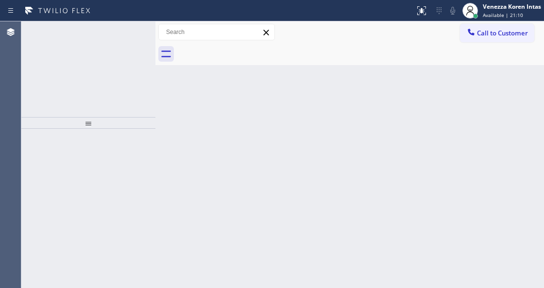
click at [121, 32] on icon at bounding box center [126, 32] width 12 height 12
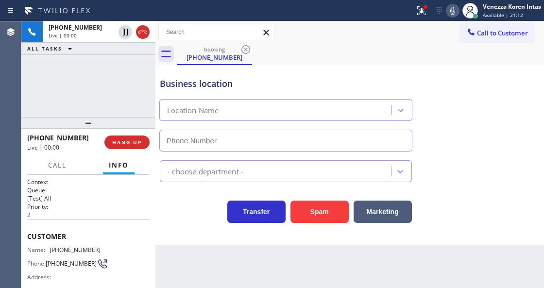
scroll to position [97, 0]
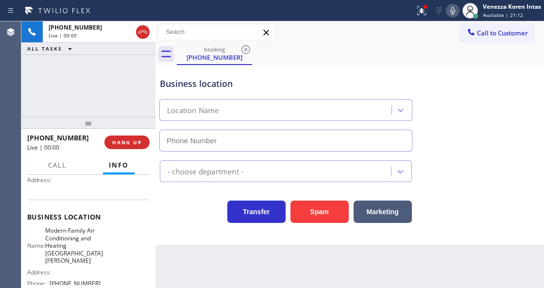
type input "[PHONE_NUMBER]"
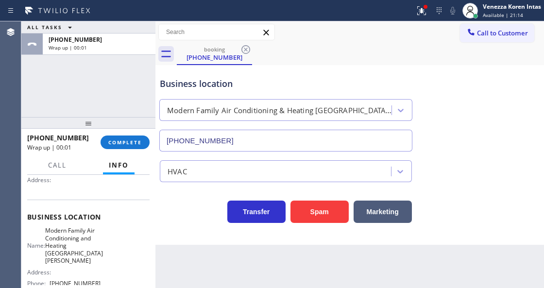
click at [193, 263] on div "Back to Dashboard Change Sender ID Customers Technicians Select a contact Outbo…" at bounding box center [350, 154] width 389 height 267
click at [96, 78] on div "ALL TASKS ALL TASKS ACTIVE TASKS TASKS IN WRAP UP [PHONE_NUMBER] Wrap up | 00:01" at bounding box center [88, 69] width 134 height 96
click at [420, 8] on icon at bounding box center [422, 11] width 12 height 12
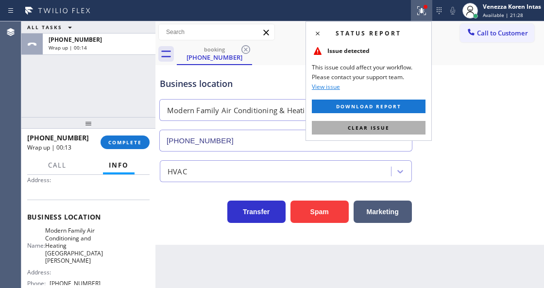
click at [395, 127] on button "Clear issue" at bounding box center [369, 128] width 114 height 14
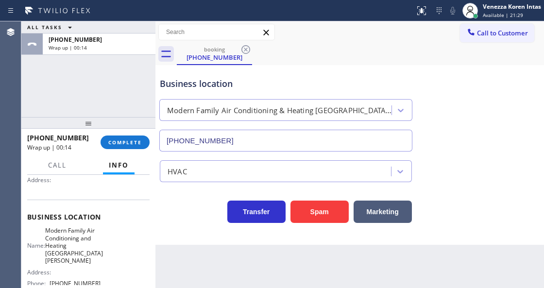
drag, startPoint x: 135, startPoint y: 143, endPoint x: 236, endPoint y: 147, distance: 101.2
click at [136, 143] on span "COMPLETE" at bounding box center [125, 142] width 34 height 7
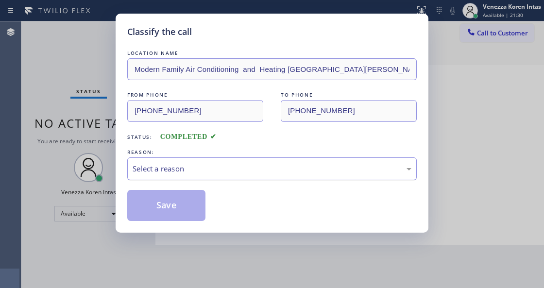
click at [256, 161] on div "Select a reason" at bounding box center [272, 169] width 290 height 23
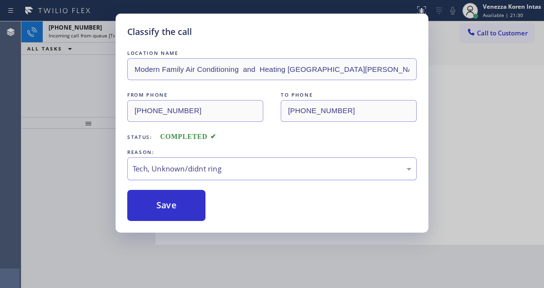
click at [198, 213] on button "Save" at bounding box center [166, 205] width 78 height 31
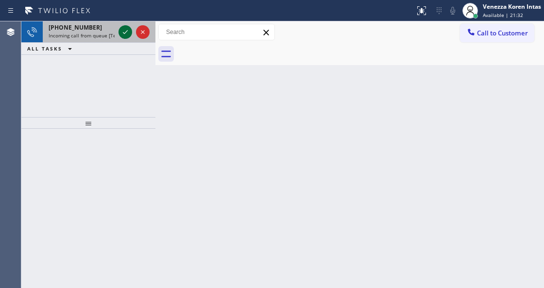
click at [125, 31] on icon at bounding box center [126, 32] width 12 height 12
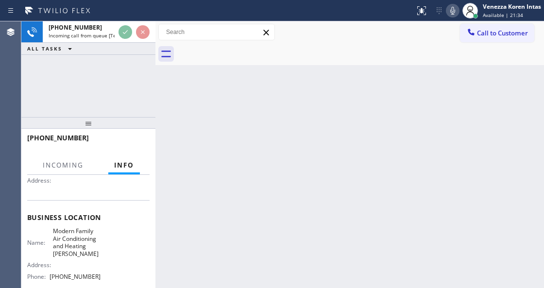
scroll to position [97, 0]
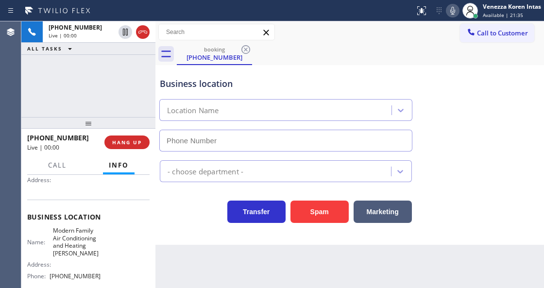
type input "[PHONE_NUMBER]"
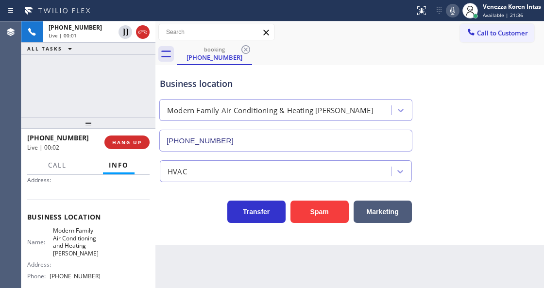
click at [121, 94] on div "[PHONE_NUMBER] Live | 00:01 ALL TASKS ALL TASKS ACTIVE TASKS TASKS IN WRAP UP" at bounding box center [88, 69] width 134 height 96
click at [120, 91] on div "[PHONE_NUMBER] Live | 00:03 ALL TASKS ALL TASKS ACTIVE TASKS TASKS IN WRAP UP" at bounding box center [88, 69] width 134 height 96
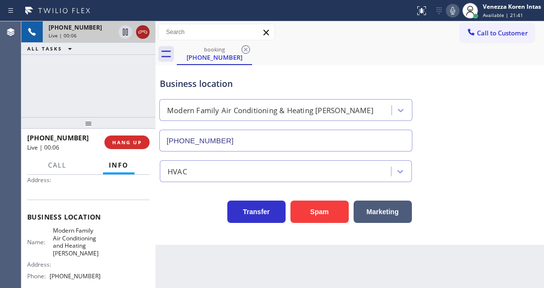
click at [142, 33] on icon at bounding box center [143, 32] width 12 height 12
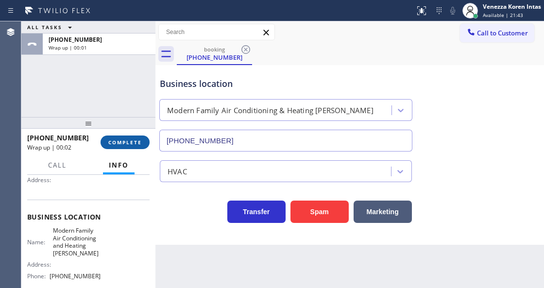
click at [140, 143] on span "COMPLETE" at bounding box center [125, 142] width 34 height 7
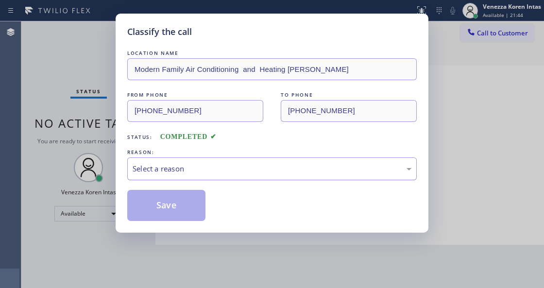
click at [215, 174] on div "Select a reason" at bounding box center [272, 168] width 279 height 11
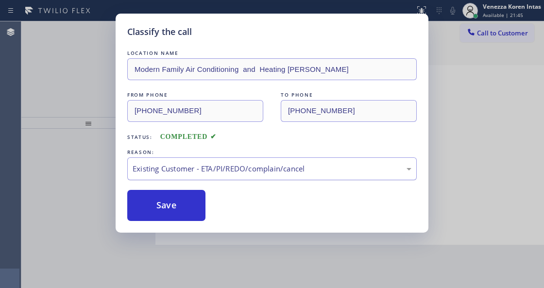
click at [209, 165] on div "Existing Customer - ETA/PI/REDO/complain/cancel" at bounding box center [272, 168] width 279 height 11
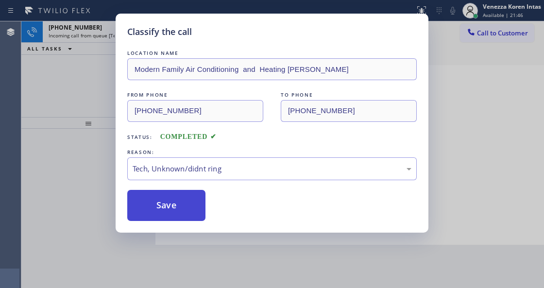
click at [187, 198] on button "Save" at bounding box center [166, 205] width 78 height 31
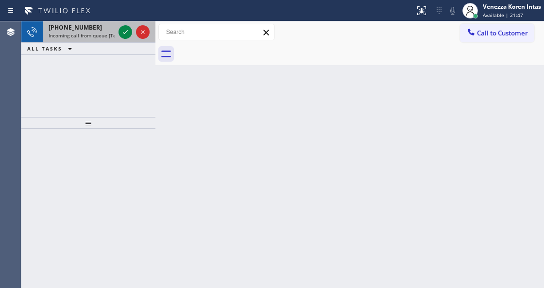
click at [134, 32] on div at bounding box center [134, 31] width 35 height 21
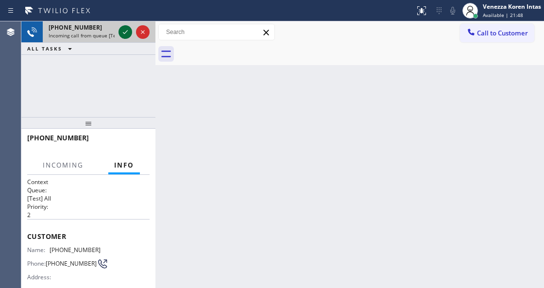
click at [128, 31] on icon at bounding box center [126, 32] width 12 height 12
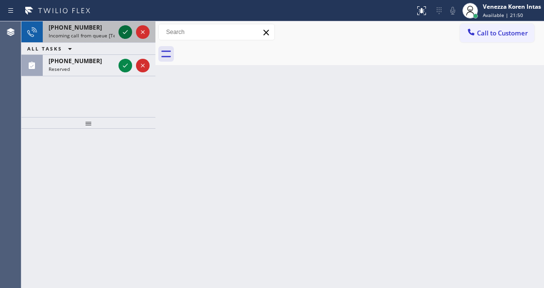
click at [125, 32] on icon at bounding box center [126, 32] width 12 height 12
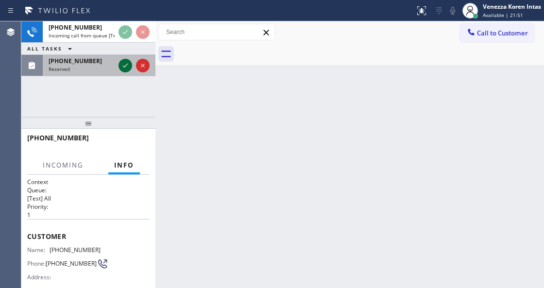
click at [126, 64] on icon at bounding box center [126, 66] width 12 height 12
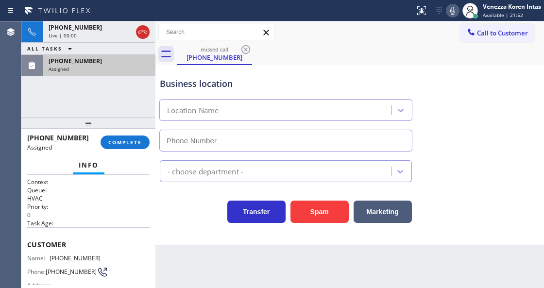
scroll to position [65, 0]
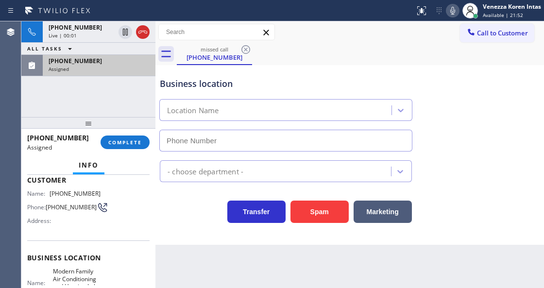
type input "[PHONE_NUMBER]"
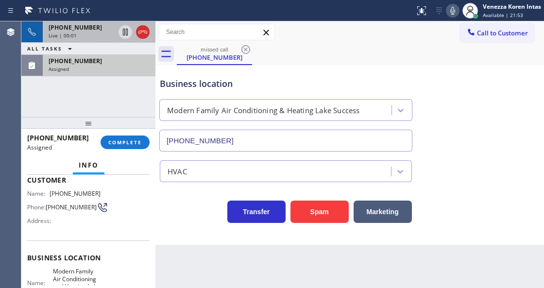
click at [94, 30] on div "[PHONE_NUMBER]" at bounding box center [82, 27] width 66 height 8
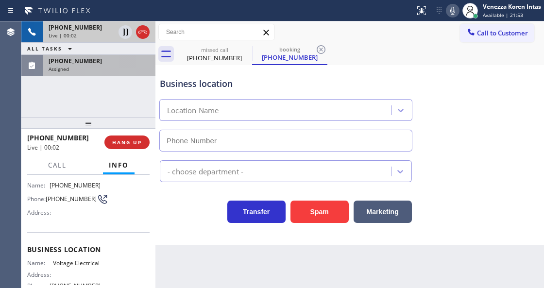
scroll to position [57, 0]
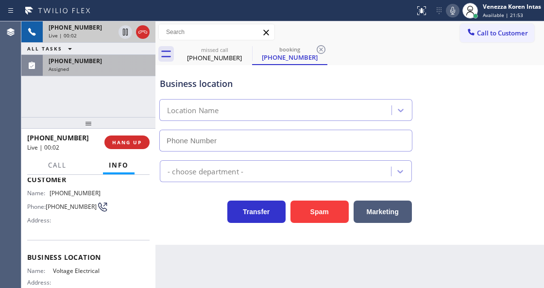
type input "[PHONE_NUMBER]"
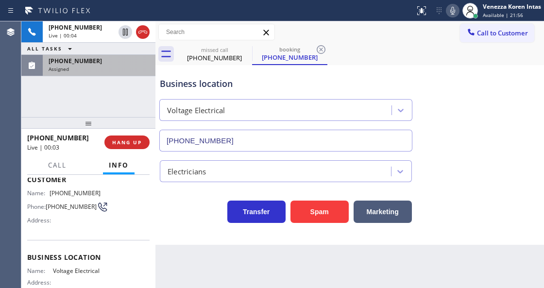
click at [110, 67] on div "Assigned" at bounding box center [99, 69] width 101 height 7
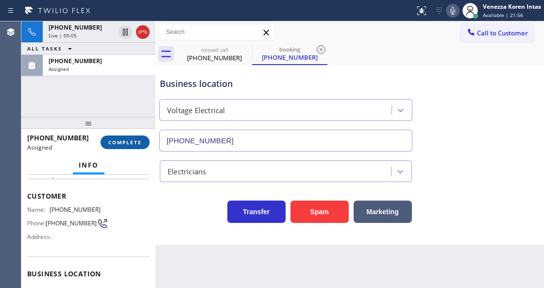
scroll to position [72, 0]
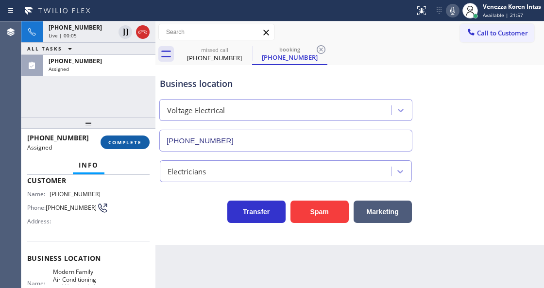
click at [124, 138] on button "COMPLETE" at bounding box center [125, 143] width 49 height 14
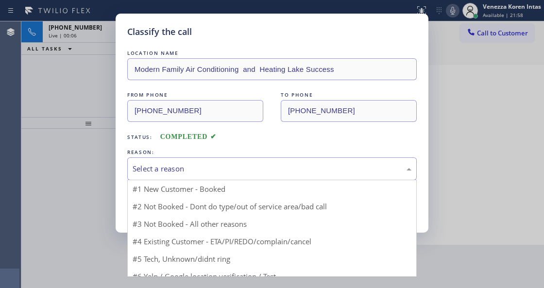
drag, startPoint x: 193, startPoint y: 177, endPoint x: 187, endPoint y: 231, distance: 54.8
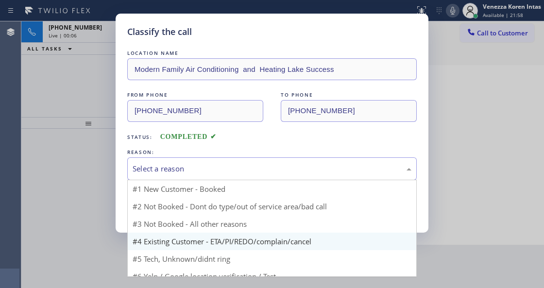
click at [193, 178] on div "Select a reason" at bounding box center [272, 169] width 290 height 23
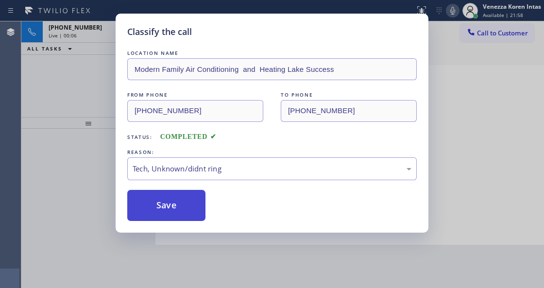
click at [174, 212] on button "Save" at bounding box center [166, 205] width 78 height 31
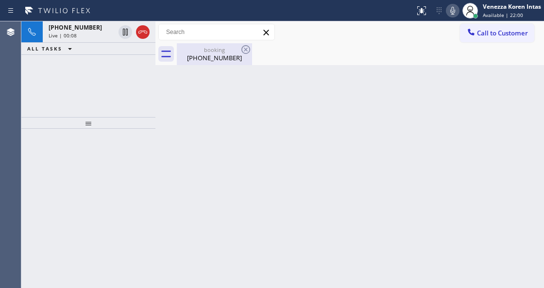
drag, startPoint x: 77, startPoint y: 33, endPoint x: 186, endPoint y: 55, distance: 111.3
click at [77, 33] on div "Live | 00:08" at bounding box center [82, 35] width 66 height 7
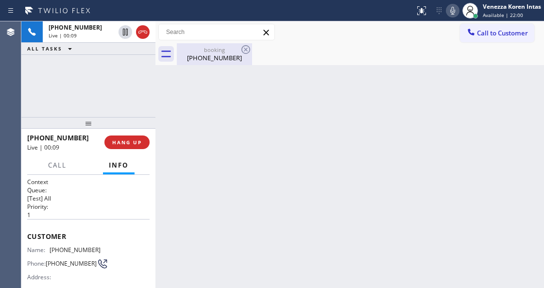
click at [186, 55] on div "[PHONE_NUMBER]" at bounding box center [214, 57] width 73 height 9
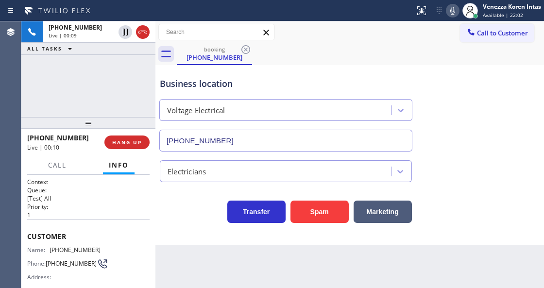
click at [274, 243] on div "Business location Voltage Electrical [PHONE_NUMBER] Electricians Transfer Spam …" at bounding box center [350, 155] width 389 height 180
drag, startPoint x: 305, startPoint y: 36, endPoint x: 308, endPoint y: 41, distance: 5.7
click at [306, 36] on div "Call to Customer Outbound call Location [GEOGRAPHIC_DATA] Electrician Pros Your…" at bounding box center [350, 32] width 389 height 17
click at [449, 14] on icon at bounding box center [453, 11] width 12 height 12
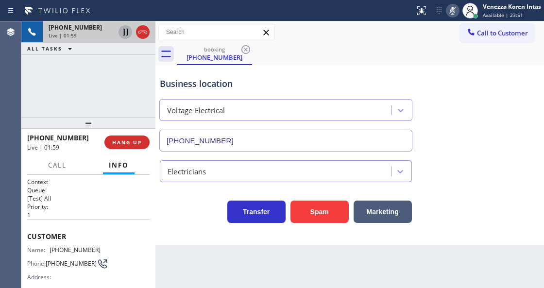
click at [126, 33] on icon at bounding box center [125, 32] width 5 height 7
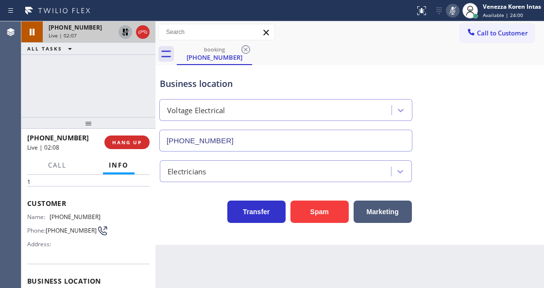
scroll to position [97, 0]
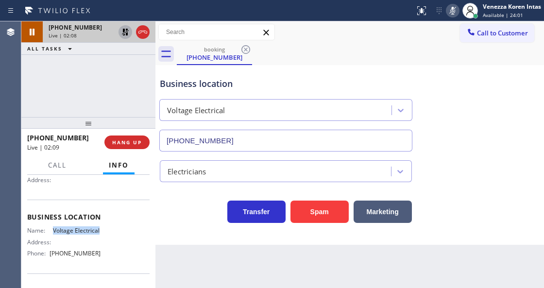
drag, startPoint x: 52, startPoint y: 229, endPoint x: 110, endPoint y: 230, distance: 58.4
click at [110, 230] on div "Name: Voltage Electrical Address: Phone: [PHONE_NUMBER]" at bounding box center [88, 244] width 123 height 34
click at [322, 40] on div "Call to Customer Outbound call Location [GEOGRAPHIC_DATA] Electrician Pros Your…" at bounding box center [350, 32] width 389 height 17
click at [315, 44] on div "booking [PHONE_NUMBER]" at bounding box center [361, 54] width 368 height 22
click at [451, 15] on icon at bounding box center [453, 11] width 12 height 12
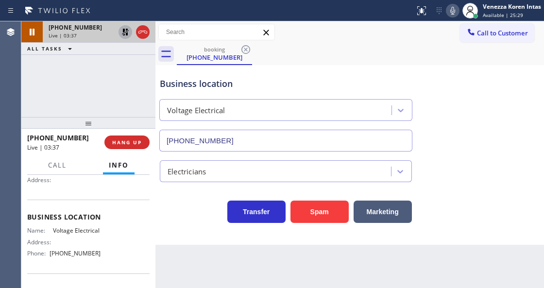
click at [123, 33] on icon at bounding box center [126, 32] width 12 height 12
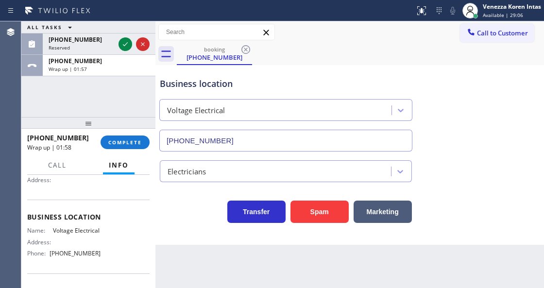
click at [128, 43] on icon at bounding box center [126, 44] width 12 height 12
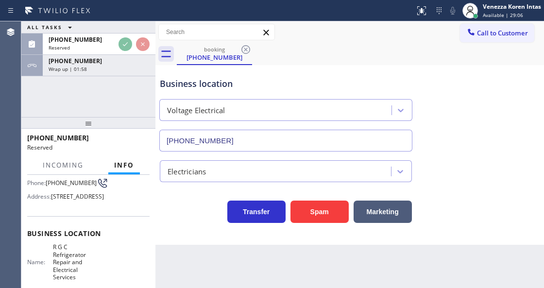
scroll to position [127, 0]
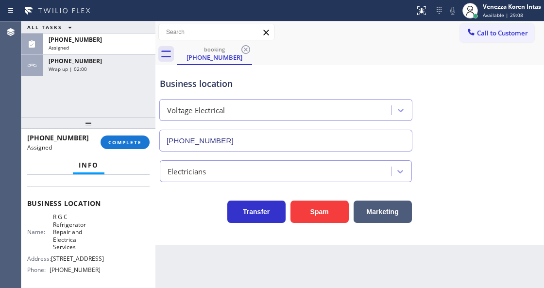
click at [224, 176] on div "Electricians" at bounding box center [277, 171] width 228 height 17
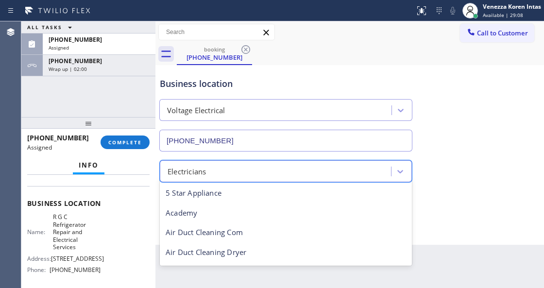
scroll to position [0, 0]
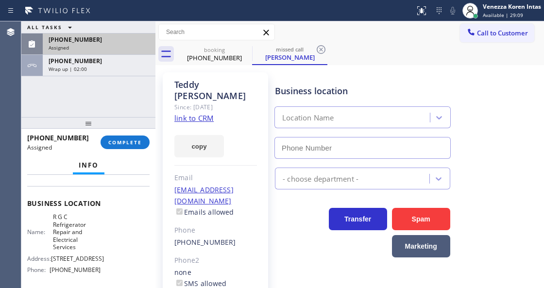
click at [124, 44] on div "Assigned" at bounding box center [99, 47] width 101 height 7
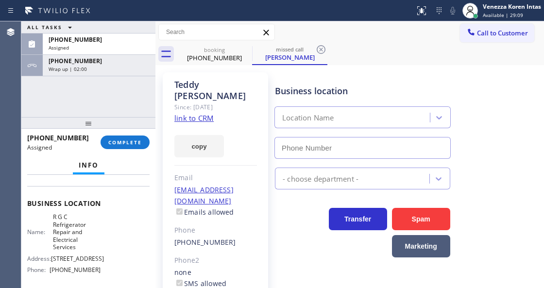
type input "[PHONE_NUMBER]"
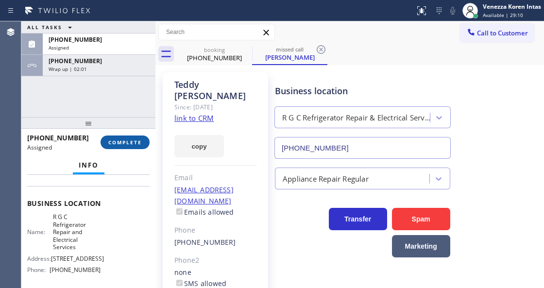
click at [135, 148] on button "COMPLETE" at bounding box center [125, 143] width 49 height 14
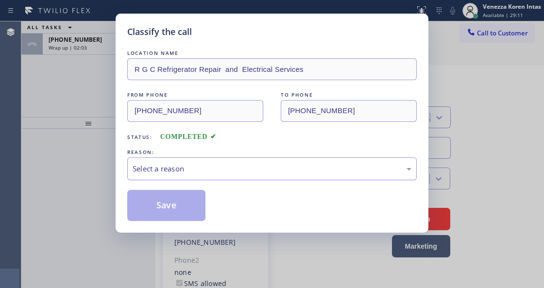
click at [238, 171] on div "Select a reason" at bounding box center [272, 168] width 279 height 11
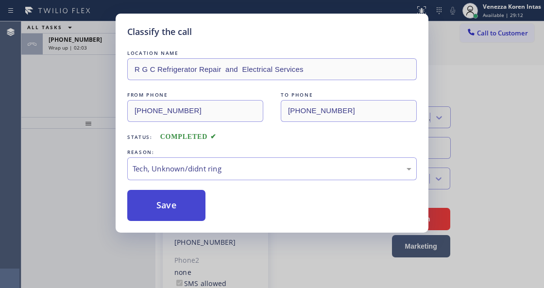
click at [189, 206] on button "Save" at bounding box center [166, 205] width 78 height 31
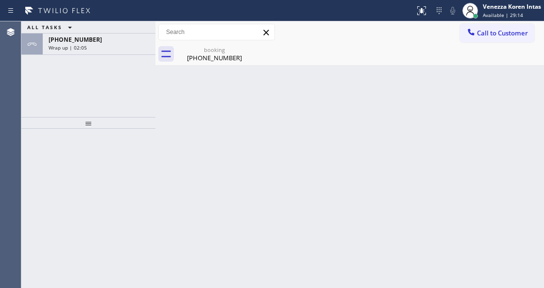
click at [499, 15] on span "Available | 29:14" at bounding box center [503, 15] width 40 height 7
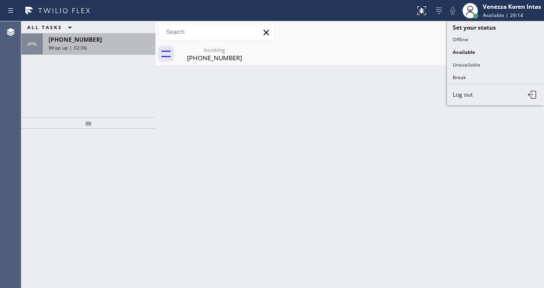
click at [85, 47] on span "Wrap up | 02:06" at bounding box center [68, 47] width 38 height 7
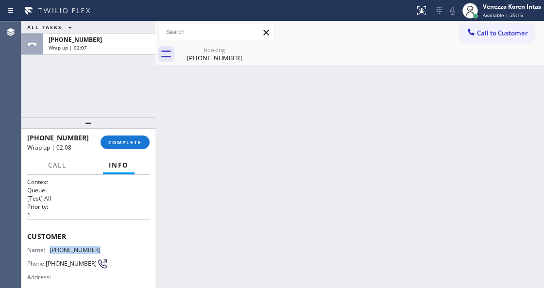
drag, startPoint x: 92, startPoint y: 247, endPoint x: 46, endPoint y: 252, distance: 46.9
click at [46, 252] on div "Name: [PHONE_NUMBER] Phone: [PHONE_NUMBER] Address:" at bounding box center [63, 265] width 73 height 38
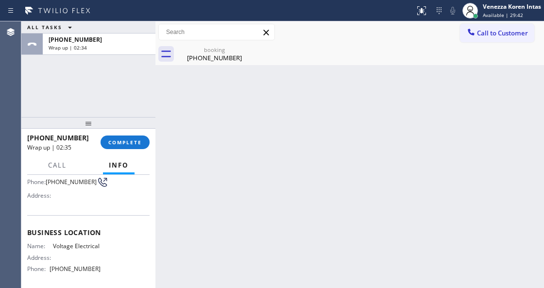
scroll to position [97, 0]
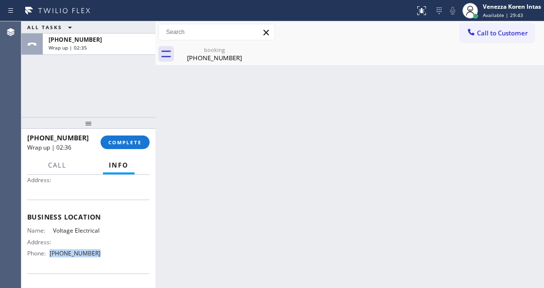
drag, startPoint x: 100, startPoint y: 252, endPoint x: 52, endPoint y: 256, distance: 48.8
click at [52, 256] on div "Name: Voltage Electrical Address: Phone: [PHONE_NUMBER]" at bounding box center [88, 244] width 123 height 34
click at [131, 140] on span "COMPLETE" at bounding box center [125, 142] width 34 height 7
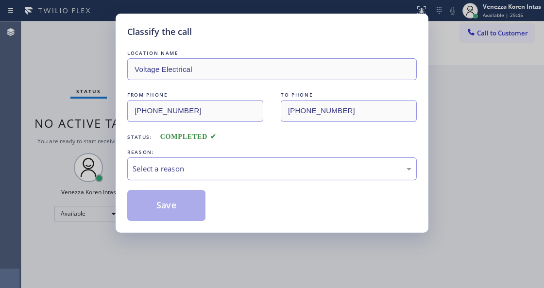
drag, startPoint x: 193, startPoint y: 166, endPoint x: 192, endPoint y: 178, distance: 12.2
click at [193, 166] on div "Select a reason" at bounding box center [272, 168] width 279 height 11
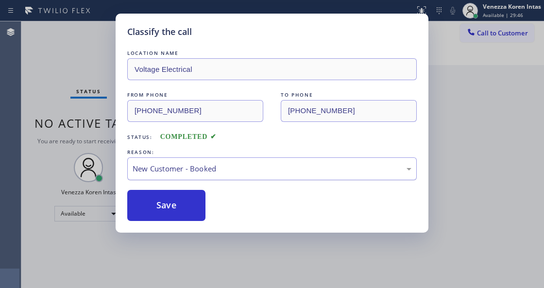
click at [192, 173] on div "New Customer - Booked" at bounding box center [272, 168] width 279 height 11
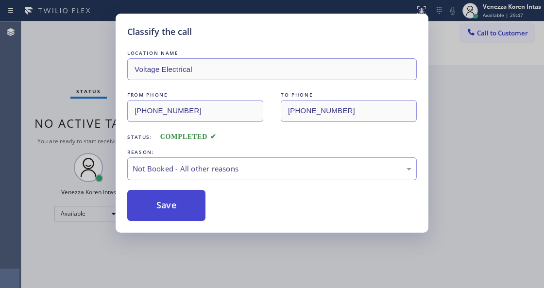
click at [188, 207] on button "Save" at bounding box center [166, 205] width 78 height 31
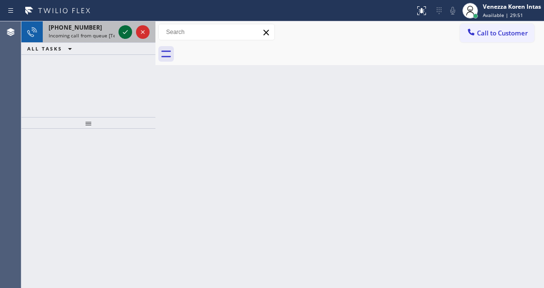
click at [125, 32] on icon at bounding box center [126, 32] width 12 height 12
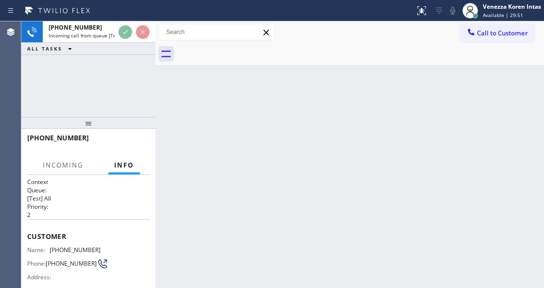
scroll to position [97, 0]
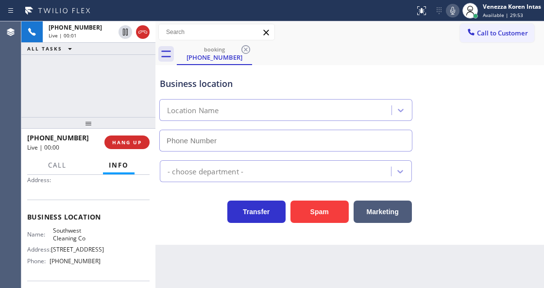
type input "[PHONE_NUMBER]"
click at [264, 75] on div "Business location Southwest Cleaning Co [PHONE_NUMBER]" at bounding box center [286, 110] width 256 height 84
click at [255, 87] on div "Business location" at bounding box center [286, 83] width 252 height 13
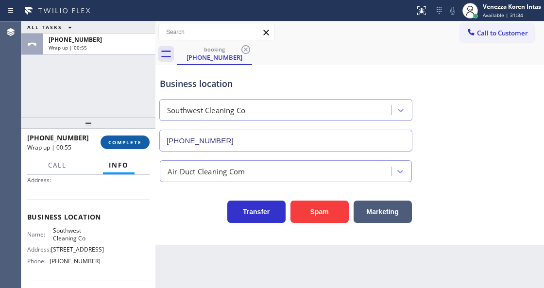
click at [123, 140] on span "COMPLETE" at bounding box center [125, 142] width 34 height 7
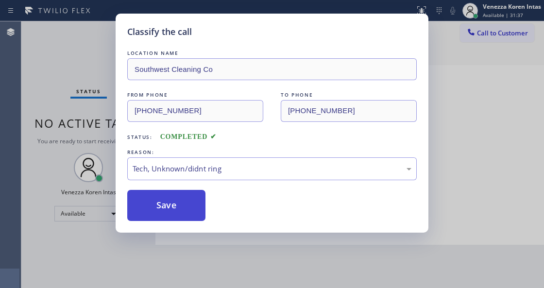
click at [191, 221] on button "Save" at bounding box center [166, 205] width 78 height 31
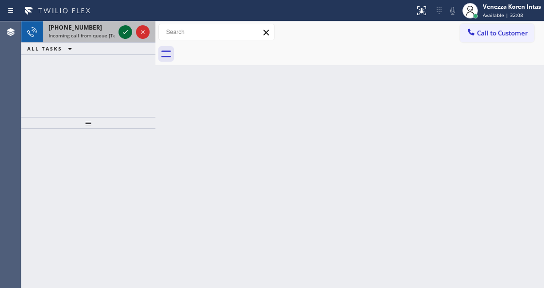
click at [126, 38] on button at bounding box center [126, 32] width 14 height 14
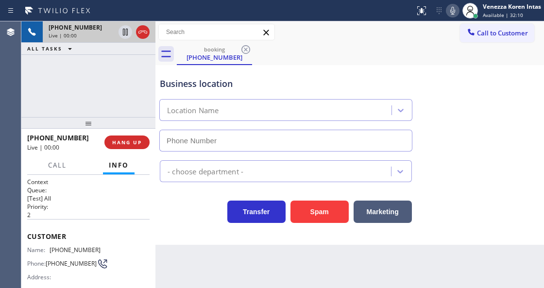
type input "[PHONE_NUMBER]"
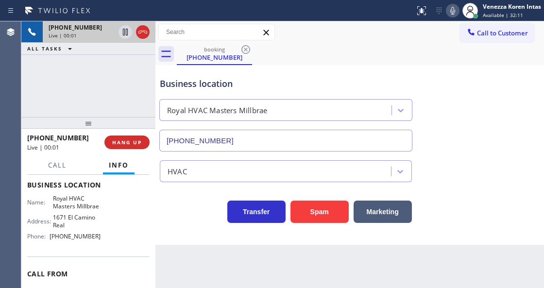
click at [156, 222] on div at bounding box center [156, 154] width 0 height 267
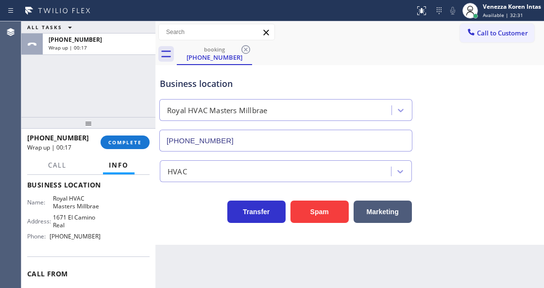
click at [183, 208] on div "Transfer Spam Marketing" at bounding box center [286, 209] width 256 height 27
click at [316, 93] on div "Business location Royal HVAC Masters Millbrae [PHONE_NUMBER]" at bounding box center [286, 110] width 256 height 84
click at [118, 141] on span "COMPLETE" at bounding box center [125, 142] width 34 height 7
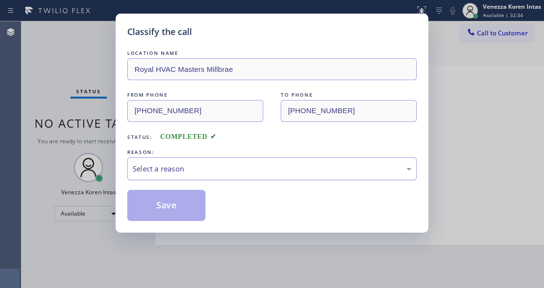
click at [240, 159] on div "Select a reason" at bounding box center [272, 169] width 290 height 23
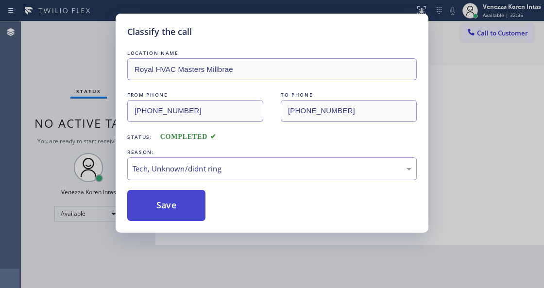
click at [197, 202] on button "Save" at bounding box center [166, 205] width 78 height 31
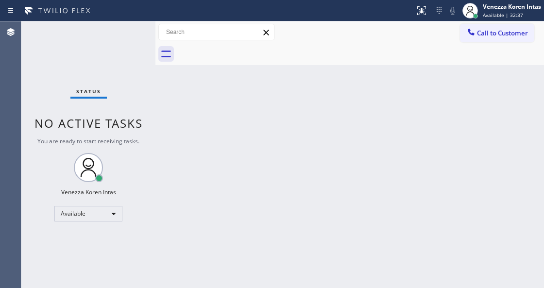
click at [88, 103] on div "Status No active tasks You are ready to start receiving tasks. Venezza Koren In…" at bounding box center [88, 154] width 134 height 267
click at [271, 110] on div "Back to Dashboard Change Sender ID Customers Technicians Select a contact Outbo…" at bounding box center [350, 154] width 389 height 267
click at [345, 222] on div "Back to Dashboard Change Sender ID Customers Technicians Select a contact Outbo…" at bounding box center [350, 154] width 389 height 267
drag, startPoint x: 124, startPoint y: 62, endPoint x: 151, endPoint y: 140, distance: 82.1
click at [124, 65] on div "Status No active tasks You are ready to start receiving tasks. Venezza Koren In…" at bounding box center [88, 154] width 134 height 267
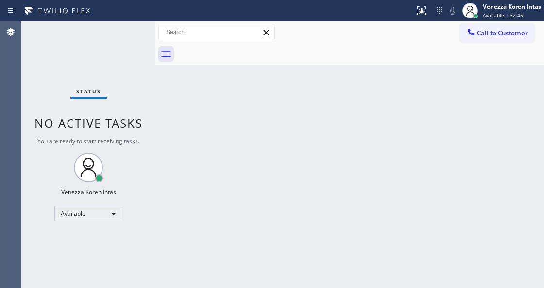
drag, startPoint x: 175, startPoint y: 219, endPoint x: 193, endPoint y: 283, distance: 66.5
click at [177, 226] on div "Back to Dashboard Change Sender ID Customers Technicians Select a contact Outbo…" at bounding box center [350, 154] width 389 height 267
click at [161, 130] on div "Back to Dashboard Change Sender ID Customers Technicians Select a contact Outbo…" at bounding box center [350, 154] width 389 height 267
click at [188, 140] on div "Back to Dashboard Change Sender ID Customers Technicians Select a contact Outbo…" at bounding box center [350, 154] width 389 height 267
click at [127, 55] on div "Status No active tasks You are ready to start receiving tasks. Venezza Koren In…" at bounding box center [88, 154] width 134 height 267
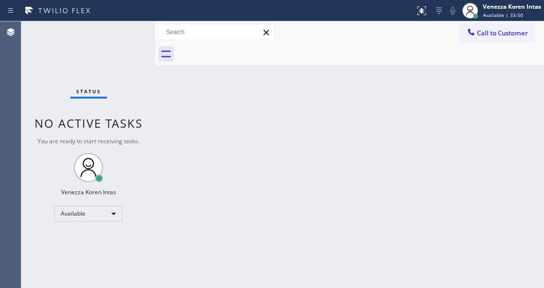
drag, startPoint x: 181, startPoint y: 131, endPoint x: 172, endPoint y: 130, distance: 8.8
click at [179, 130] on div "Back to Dashboard Change Sender ID Customers Technicians Select a contact Outbo…" at bounding box center [350, 154] width 389 height 267
drag, startPoint x: 82, startPoint y: 52, endPoint x: 114, endPoint y: 217, distance: 168.4
click at [82, 67] on div "Status No active tasks You are ready to start receiving tasks. Venezza Koren In…" at bounding box center [88, 154] width 134 height 267
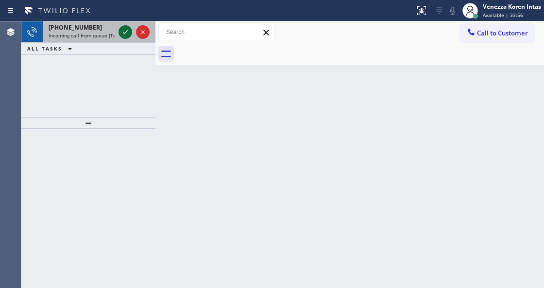
click at [127, 31] on icon at bounding box center [126, 32] width 12 height 12
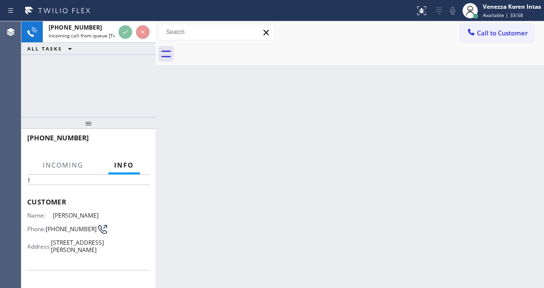
scroll to position [97, 0]
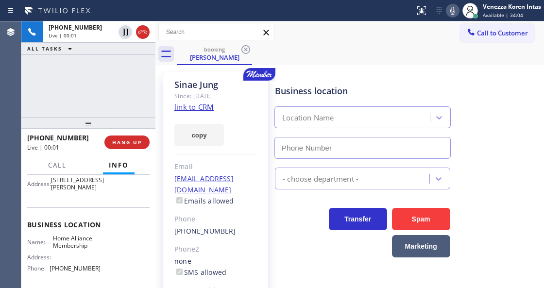
type input "[PHONE_NUMBER]"
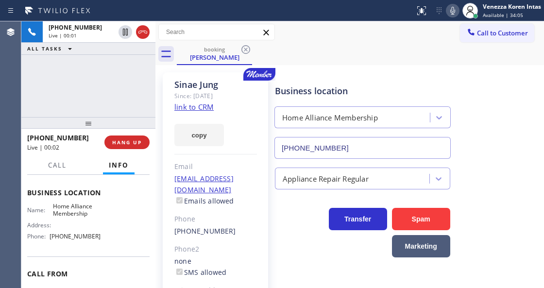
click at [120, 228] on div "Name: Home Alliance Membership Address: Phone: [PHONE_NUMBER]" at bounding box center [88, 224] width 123 height 42
click at [210, 108] on link "link to CRM" at bounding box center [194, 107] width 39 height 10
click at [346, 57] on div "booking [PERSON_NAME]" at bounding box center [361, 54] width 368 height 22
click at [65, 170] on button "Call" at bounding box center [57, 165] width 30 height 19
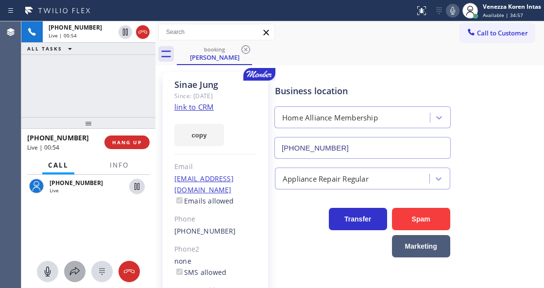
click at [71, 272] on icon at bounding box center [75, 272] width 12 height 12
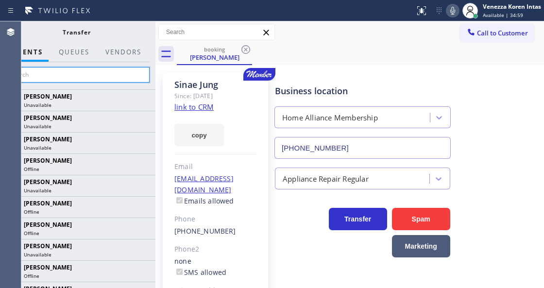
click at [88, 68] on input "text" at bounding box center [76, 75] width 146 height 16
click at [94, 76] on input "text" at bounding box center [76, 75] width 146 height 16
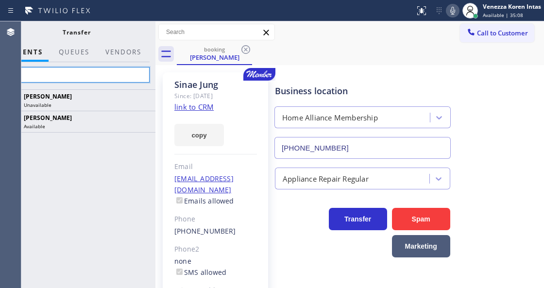
type input "b"
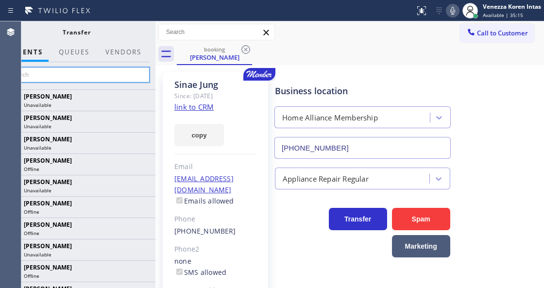
click at [116, 80] on input "text" at bounding box center [76, 75] width 146 height 16
click at [116, 79] on input "[PERSON_NAME]" at bounding box center [76, 75] width 146 height 16
click at [116, 78] on input "[PERSON_NAME]" at bounding box center [76, 75] width 146 height 16
type input "a"
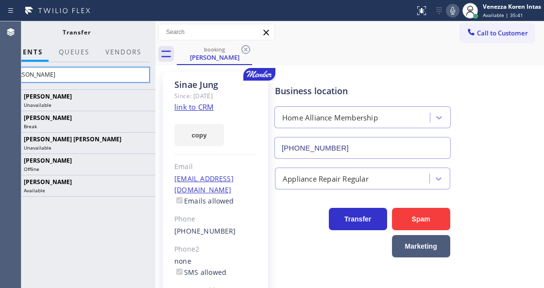
click at [100, 78] on input "[PERSON_NAME]" at bounding box center [76, 75] width 146 height 16
type input "a"
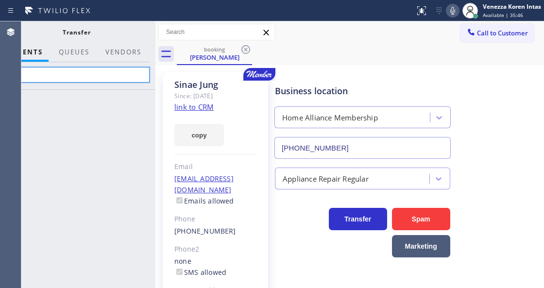
type input "a"
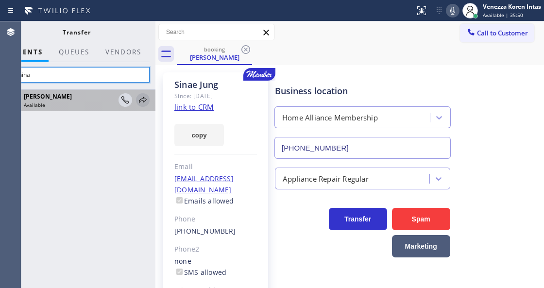
type input "mahina"
click at [144, 100] on icon at bounding box center [143, 100] width 12 height 12
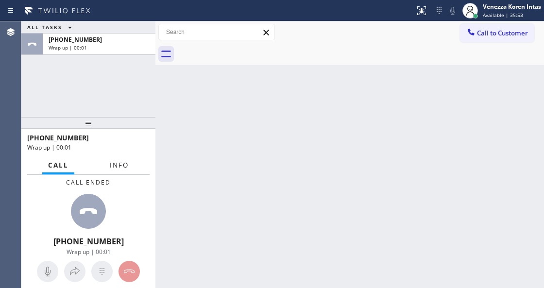
click at [123, 166] on span "Info" at bounding box center [119, 165] width 19 height 9
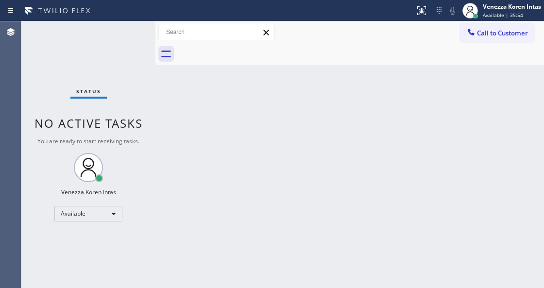
click at [164, 81] on div "Back to Dashboard Change Sender ID Customers Technicians Select a contact Outbo…" at bounding box center [350, 154] width 389 height 267
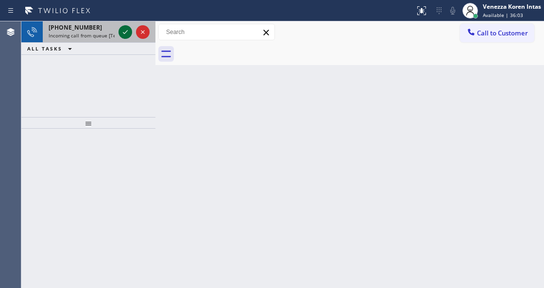
drag, startPoint x: 126, startPoint y: 25, endPoint x: 125, endPoint y: 37, distance: 12.2
click at [126, 25] on button at bounding box center [126, 32] width 14 height 14
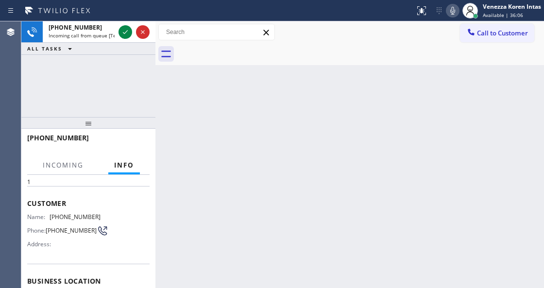
scroll to position [65, 0]
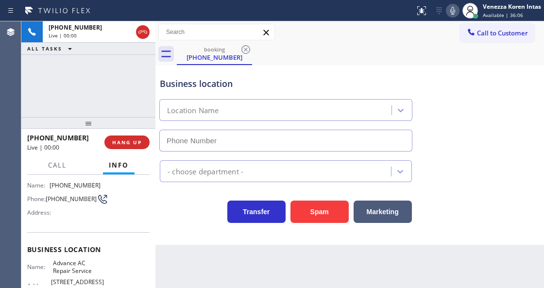
type input "[PHONE_NUMBER]"
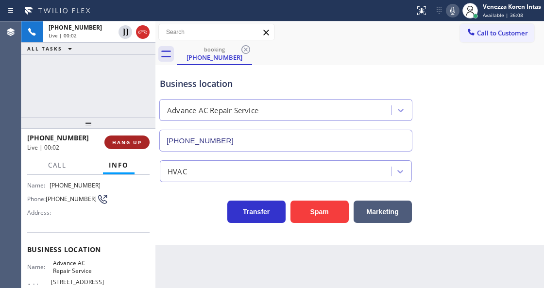
drag, startPoint x: 89, startPoint y: 108, endPoint x: 141, endPoint y: 140, distance: 61.1
click at [89, 108] on div "[PHONE_NUMBER] Live | 00:02 ALL TASKS ALL TASKS ACTIVE TASKS TASKS IN WRAP UP" at bounding box center [88, 69] width 134 height 96
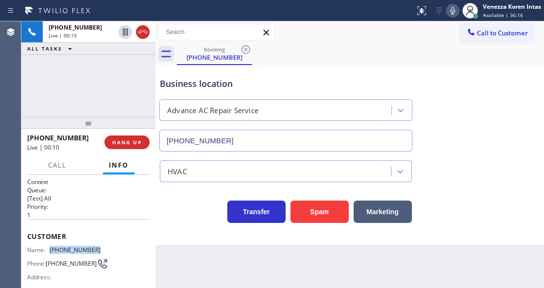
drag, startPoint x: 93, startPoint y: 250, endPoint x: 50, endPoint y: 250, distance: 43.8
click at [50, 250] on div "Name: [PHONE_NUMBER] Phone: [PHONE_NUMBER] Address:" at bounding box center [88, 265] width 123 height 38
click at [453, 11] on icon at bounding box center [453, 11] width 12 height 12
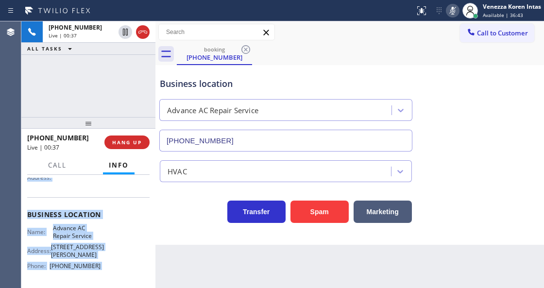
scroll to position [166, 0]
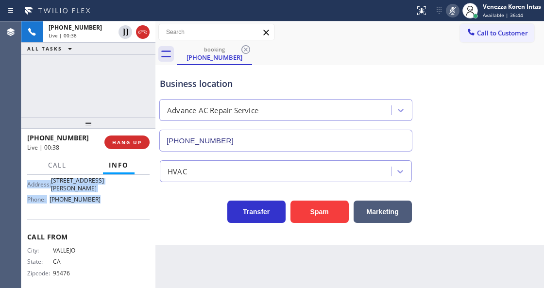
drag, startPoint x: 29, startPoint y: 230, endPoint x: 110, endPoint y: 207, distance: 84.1
click at [110, 207] on div "Context Queue: [Test] All Priority: 1 Customer Name: [PHONE_NUMBER] Phone: [PHO…" at bounding box center [88, 152] width 123 height 281
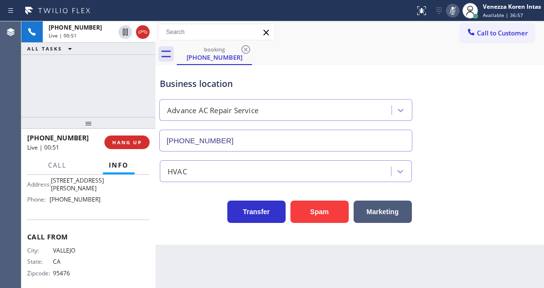
click at [132, 75] on div "[PHONE_NUMBER] Live | 00:51 ALL TASKS ALL TASKS ACTIVE TASKS TASKS IN WRAP UP" at bounding box center [88, 69] width 134 height 96
click at [450, 8] on icon at bounding box center [453, 11] width 12 height 12
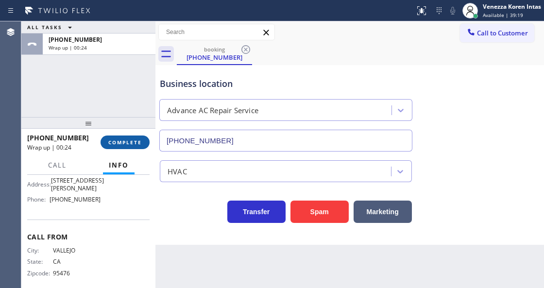
drag, startPoint x: 130, startPoint y: 141, endPoint x: 143, endPoint y: 149, distance: 15.3
click at [130, 141] on span "COMPLETE" at bounding box center [125, 142] width 34 height 7
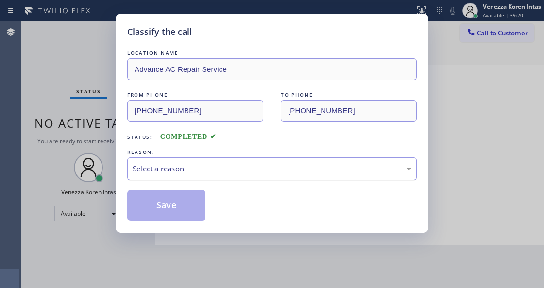
click at [199, 169] on div "Select a reason" at bounding box center [272, 168] width 279 height 11
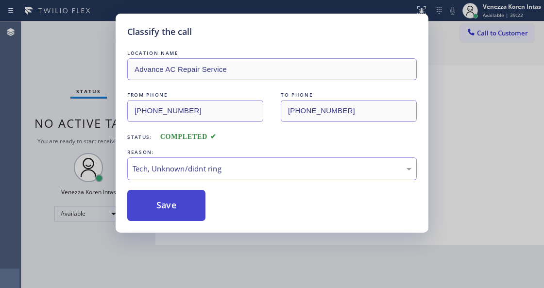
click at [186, 210] on button "Save" at bounding box center [166, 205] width 78 height 31
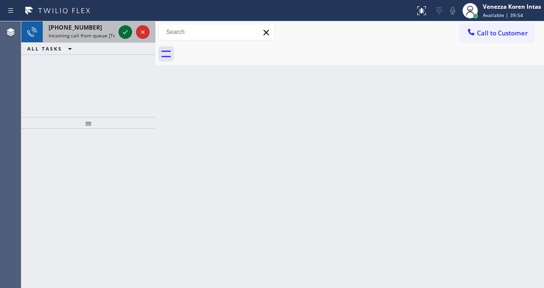
click at [128, 32] on icon at bounding box center [126, 32] width 12 height 12
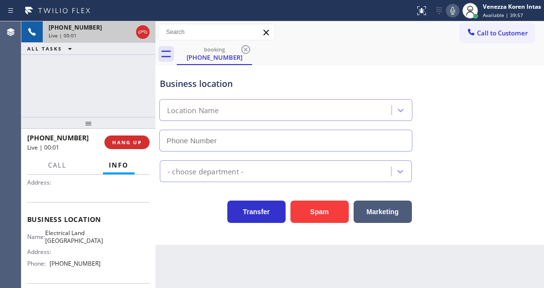
scroll to position [97, 0]
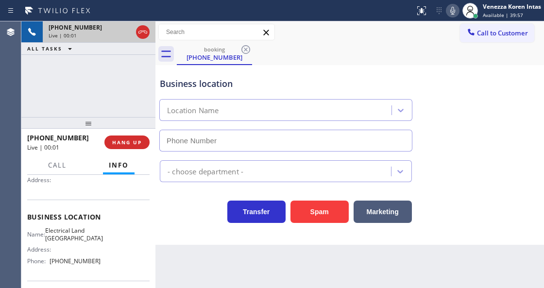
type input "[PHONE_NUMBER]"
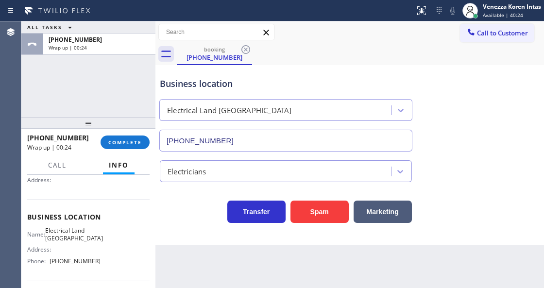
click at [173, 225] on div "Business location Electrical Land [GEOGRAPHIC_DATA] [PHONE_NUMBER] Electricians…" at bounding box center [350, 155] width 389 height 180
click at [134, 141] on span "COMPLETE" at bounding box center [125, 142] width 34 height 7
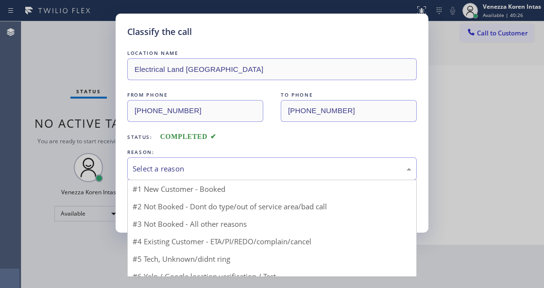
click at [234, 172] on div "Select a reason" at bounding box center [272, 168] width 279 height 11
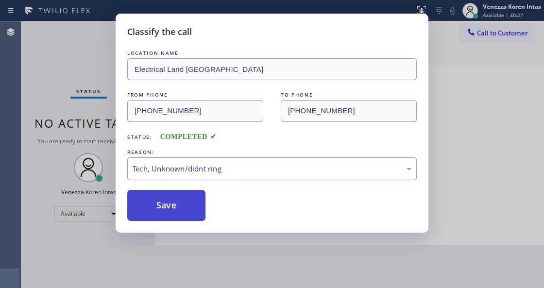
click at [202, 213] on button "Save" at bounding box center [166, 205] width 78 height 31
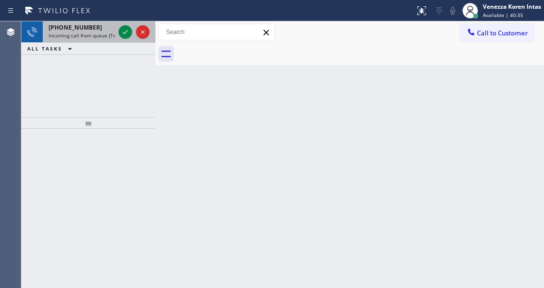
click at [123, 39] on div at bounding box center [134, 31] width 35 height 21
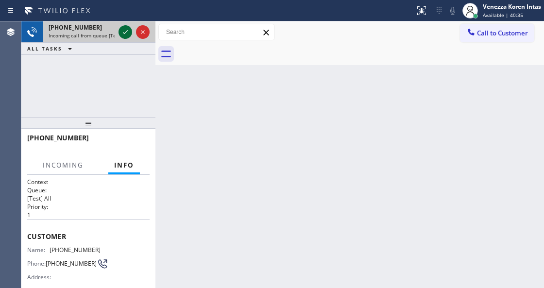
click at [123, 35] on icon at bounding box center [126, 32] width 12 height 12
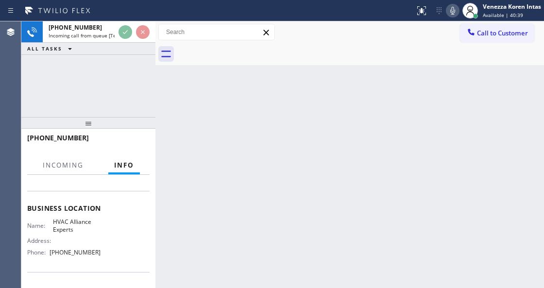
scroll to position [129, 0]
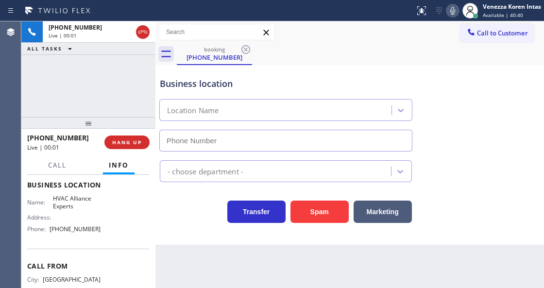
type input "[PHONE_NUMBER]"
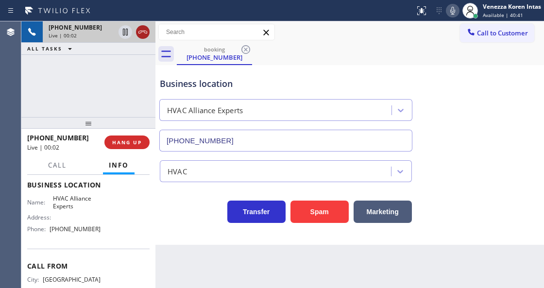
click at [143, 35] on icon at bounding box center [143, 32] width 12 height 12
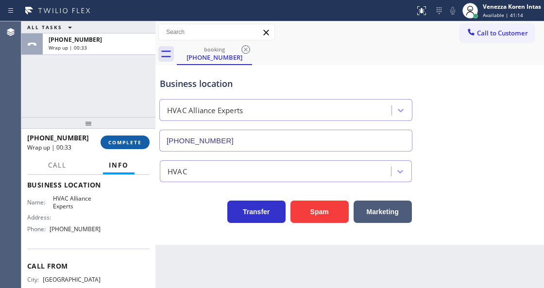
click at [120, 136] on button "COMPLETE" at bounding box center [125, 143] width 49 height 14
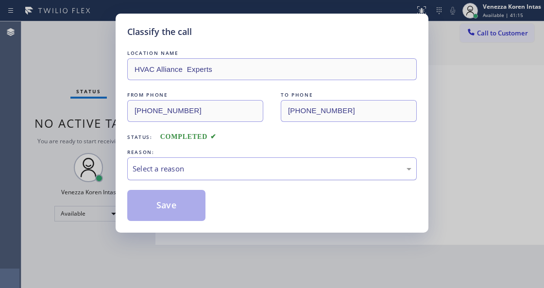
click at [229, 177] on div "Select a reason" at bounding box center [272, 169] width 290 height 23
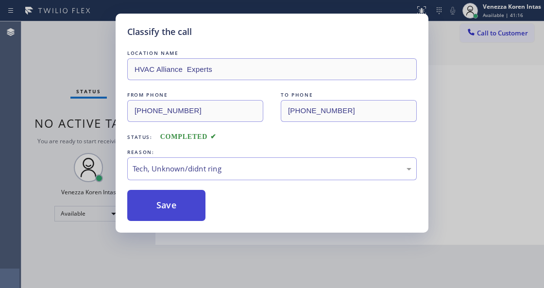
click at [195, 204] on button "Save" at bounding box center [166, 205] width 78 height 31
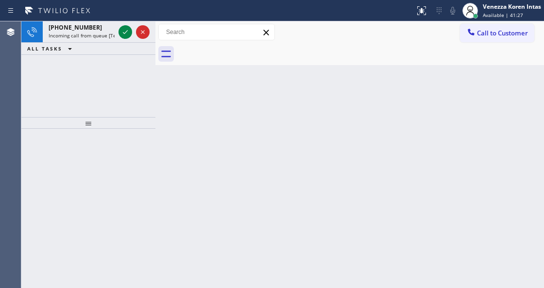
drag, startPoint x: 168, startPoint y: 163, endPoint x: 162, endPoint y: 160, distance: 7.0
click at [168, 163] on div "Back to Dashboard Change Sender ID Customers Technicians Select a contact Outbo…" at bounding box center [350, 154] width 389 height 267
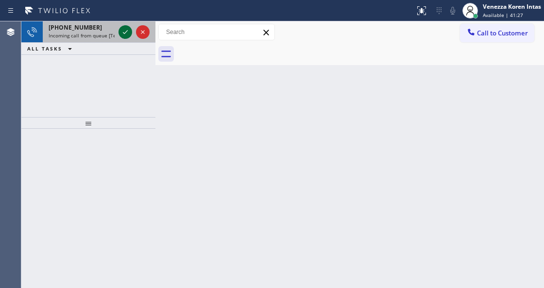
click at [122, 28] on icon at bounding box center [126, 32] width 12 height 12
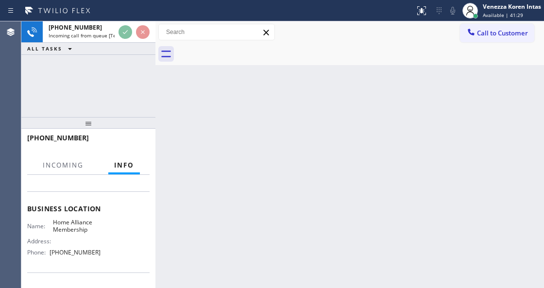
scroll to position [162, 0]
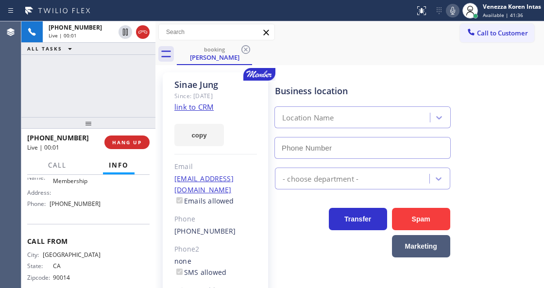
type input "[PHONE_NUMBER]"
click at [141, 219] on div "Business location Name: Home Alliance Membership Address: Phone: [PHONE_NUMBER]" at bounding box center [88, 183] width 123 height 81
click at [124, 101] on div "[PHONE_NUMBER] Live | 00:19 ALL TASKS ALL TASKS ACTIVE TASKS TASKS IN WRAP UP" at bounding box center [88, 69] width 134 height 96
click at [142, 90] on div "[PHONE_NUMBER] Live | 02:03 ALL TASKS ALL TASKS ACTIVE TASKS TASKS IN WRAP UP" at bounding box center [88, 69] width 134 height 96
click at [194, 108] on link "link to CRM" at bounding box center [194, 107] width 39 height 10
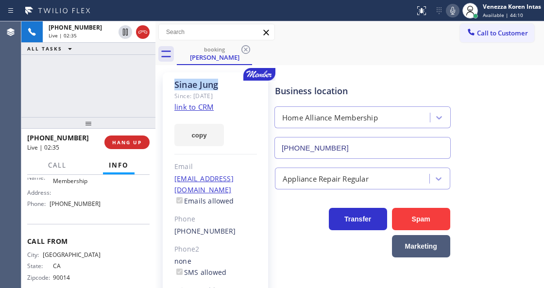
drag, startPoint x: 228, startPoint y: 83, endPoint x: 173, endPoint y: 83, distance: 55.4
click at [173, 83] on div "[PERSON_NAME] Since: [DATE] link to CRM copy Email [EMAIL_ADDRESS][DOMAIN_NAME]…" at bounding box center [215, 222] width 105 height 300
click at [53, 161] on span "Call" at bounding box center [57, 165] width 18 height 9
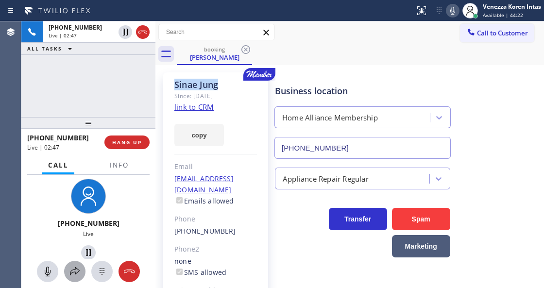
click at [72, 270] on icon at bounding box center [75, 272] width 12 height 12
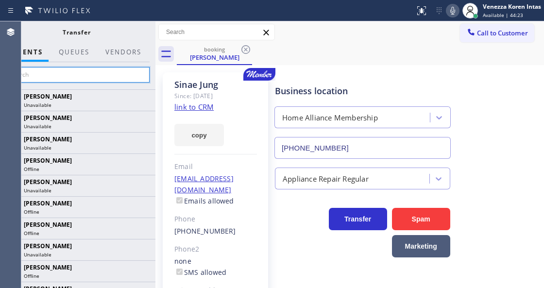
click at [91, 76] on input "text" at bounding box center [76, 75] width 146 height 16
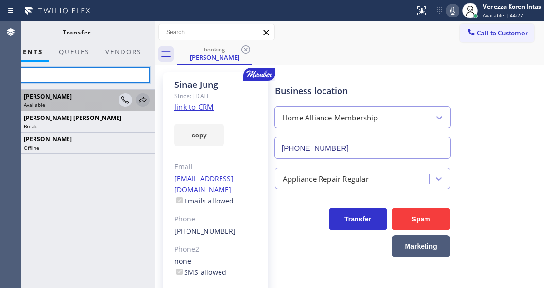
type input "eva"
click at [142, 103] on icon at bounding box center [143, 100] width 12 height 12
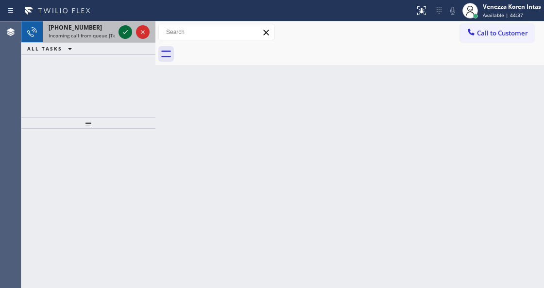
click at [123, 29] on icon at bounding box center [126, 32] width 12 height 12
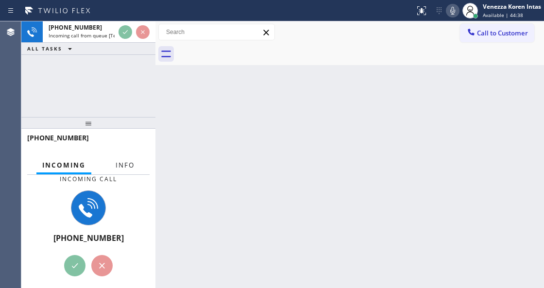
click at [122, 158] on button "Info" at bounding box center [125, 165] width 31 height 19
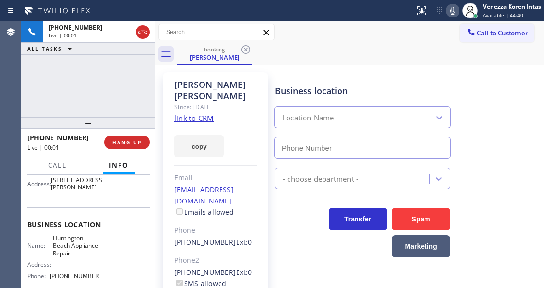
scroll to position [129, 0]
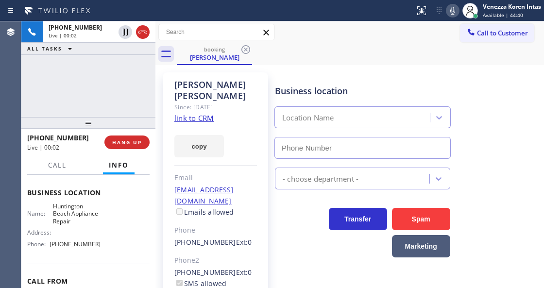
type input "[PHONE_NUMBER]"
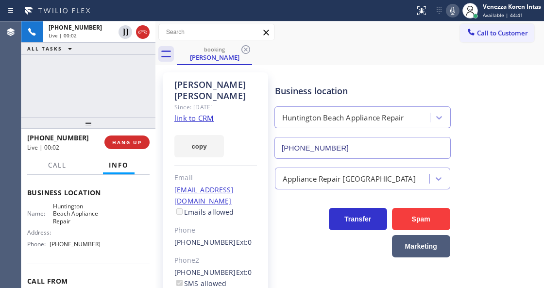
click at [65, 74] on div "[PHONE_NUMBER] Live | 00:02 ALL TASKS ALL TASKS ACTIVE TASKS TASKS IN WRAP UP" at bounding box center [88, 69] width 134 height 96
click at [202, 113] on link "link to CRM" at bounding box center [194, 118] width 39 height 10
drag, startPoint x: 126, startPoint y: 88, endPoint x: 143, endPoint y: 90, distance: 17.1
click at [126, 89] on div "[PHONE_NUMBER] Live | 01:56 ALL TASKS ALL TASKS ACTIVE TASKS TASKS IN WRAP UP" at bounding box center [88, 69] width 134 height 96
click at [457, 13] on icon at bounding box center [453, 11] width 12 height 12
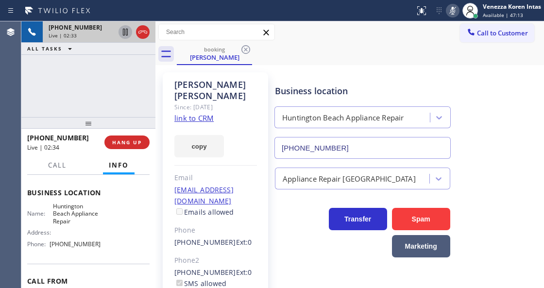
click at [124, 30] on icon at bounding box center [125, 32] width 5 height 7
click at [107, 84] on div "[PHONE_NUMBER] Live | 03:43 ALL TASKS ALL TASKS ACTIVE TASKS TASKS IN WRAP UP" at bounding box center [88, 69] width 134 height 96
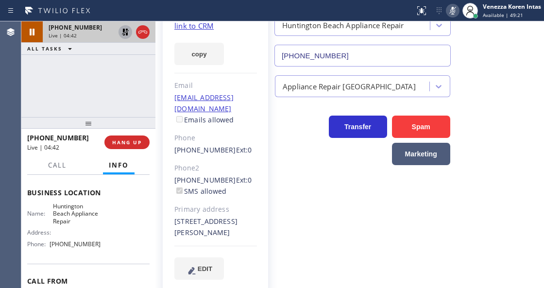
click at [156, 109] on div at bounding box center [156, 154] width 0 height 267
click at [275, 52] on input "[PHONE_NUMBER]" at bounding box center [363, 56] width 176 height 22
click at [268, 49] on div "[PERSON_NAME] Since: [DATE] link to CRM copy Email [EMAIL_ADDRESS][DOMAIN_NAME]…" at bounding box center [215, 135] width 115 height 321
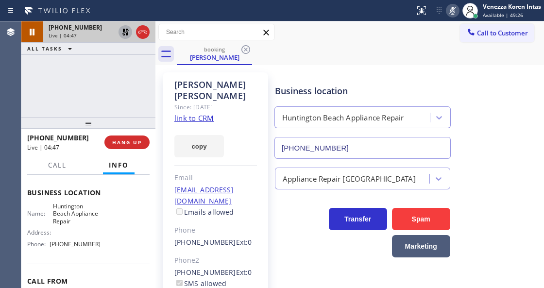
click at [346, 48] on div "booking [PERSON_NAME]" at bounding box center [361, 54] width 368 height 22
click at [452, 12] on icon at bounding box center [453, 11] width 5 height 8
click at [126, 29] on icon at bounding box center [125, 32] width 7 height 7
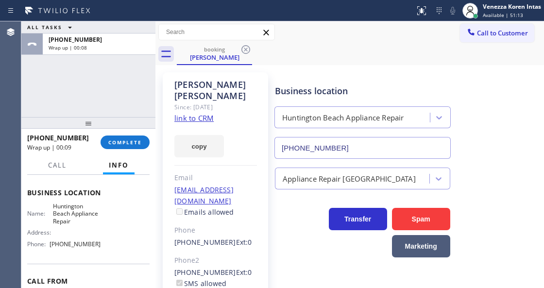
click at [105, 96] on div "ALL TASKS ALL TASKS ACTIVE TASKS TASKS IN WRAP UP [PHONE_NUMBER] Wrap up | 00:08" at bounding box center [88, 69] width 134 height 96
click at [100, 97] on div "ALL TASKS ALL TASKS ACTIVE TASKS TASKS IN WRAP UP [PHONE_NUMBER] Wrap up | 00:08" at bounding box center [88, 69] width 134 height 96
click at [135, 147] on button "COMPLETE" at bounding box center [125, 143] width 49 height 14
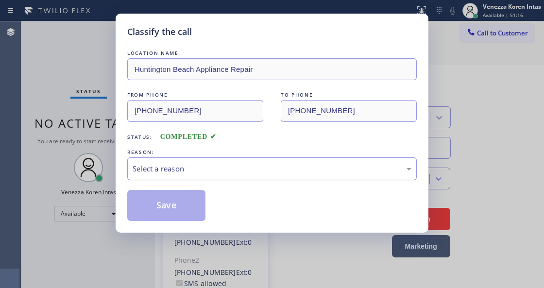
click at [234, 168] on div "Select a reason" at bounding box center [272, 168] width 279 height 11
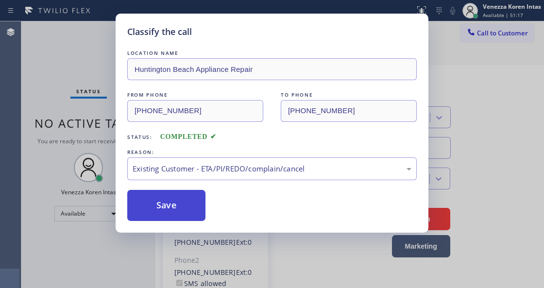
click at [182, 199] on button "Save" at bounding box center [166, 205] width 78 height 31
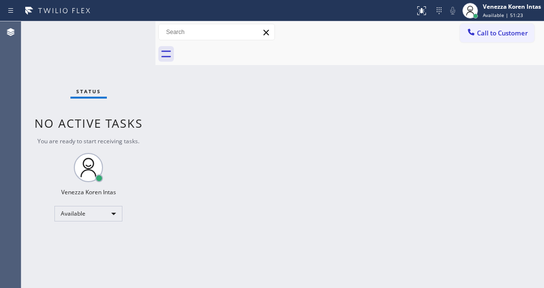
drag, startPoint x: 261, startPoint y: 90, endPoint x: 223, endPoint y: 124, distance: 51.3
click at [261, 91] on div "Back to Dashboard Change Sender ID Customers Technicians Select a contact Outbo…" at bounding box center [350, 154] width 389 height 267
click at [110, 55] on div "Status No active tasks You are ready to start receiving tasks. Venezza Koren In…" at bounding box center [88, 154] width 134 height 267
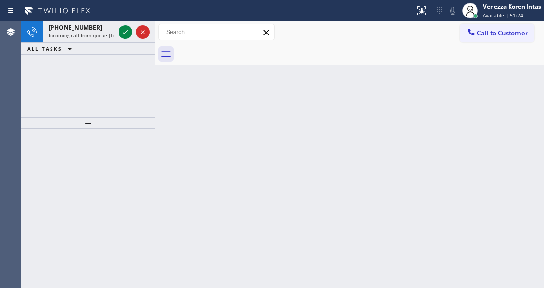
click at [134, 57] on div "[PHONE_NUMBER] Incoming call from queue [Test] All ALL TASKS ALL TASKS ACTIVE T…" at bounding box center [88, 69] width 134 height 96
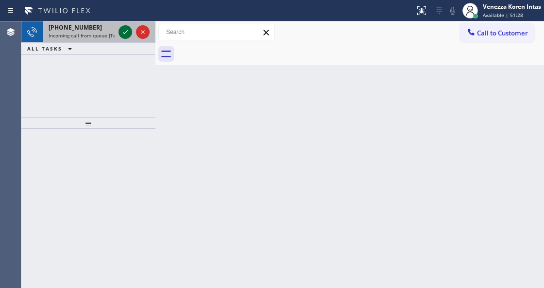
click at [121, 33] on icon at bounding box center [126, 32] width 12 height 12
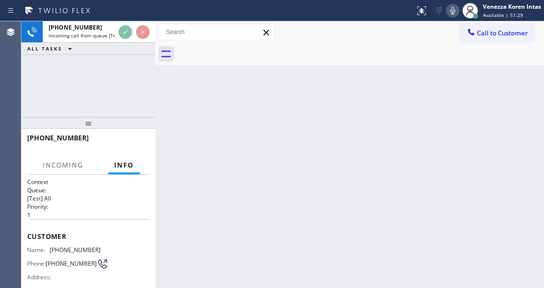
click at [208, 157] on div "Back to Dashboard Change Sender ID Customers Technicians Select a contact Outbo…" at bounding box center [350, 154] width 389 height 267
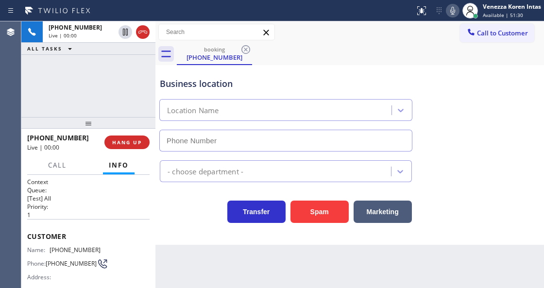
scroll to position [129, 0]
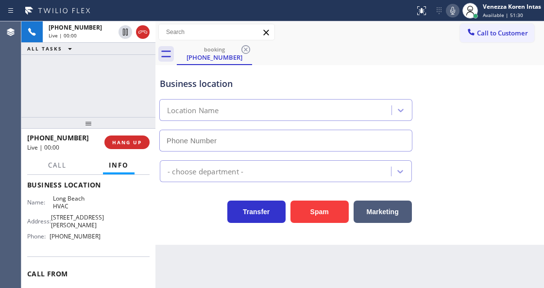
type input "[PHONE_NUMBER]"
click at [152, 228] on div "Context Queue: [Test] All Priority: 1 Customer Name: [PHONE_NUMBER] Phone: [PHO…" at bounding box center [88, 231] width 134 height 113
drag, startPoint x: 140, startPoint y: 33, endPoint x: 152, endPoint y: 141, distance: 108.6
click at [140, 33] on icon at bounding box center [143, 32] width 12 height 12
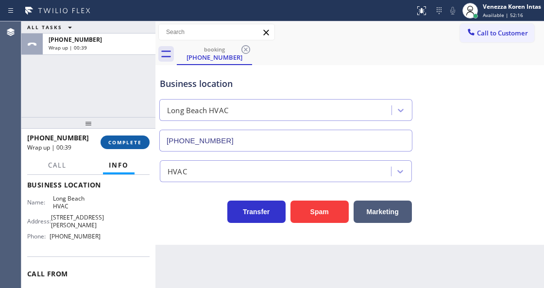
click at [140, 146] on button "COMPLETE" at bounding box center [125, 143] width 49 height 14
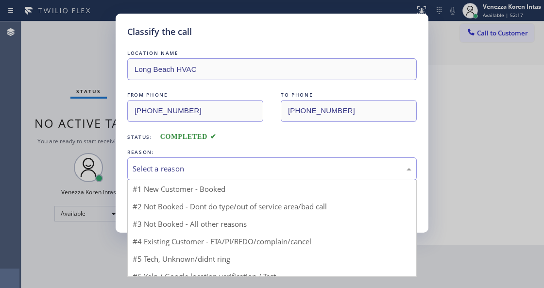
click at [257, 174] on div "Select a reason" at bounding box center [272, 168] width 279 height 11
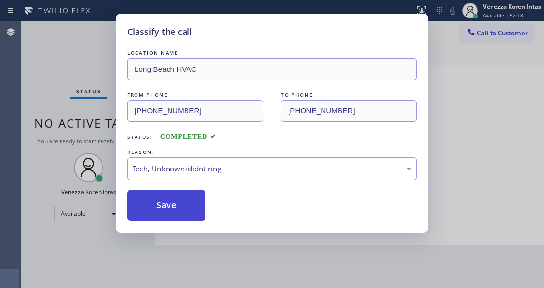
click at [204, 216] on button "Save" at bounding box center [166, 205] width 78 height 31
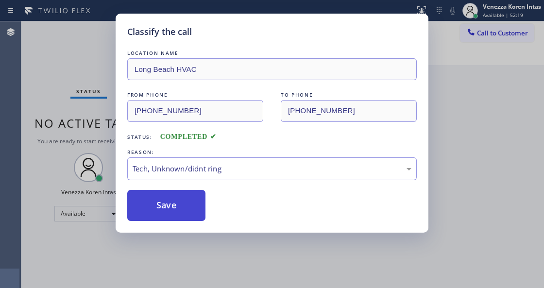
click at [192, 214] on button "Save" at bounding box center [166, 205] width 78 height 31
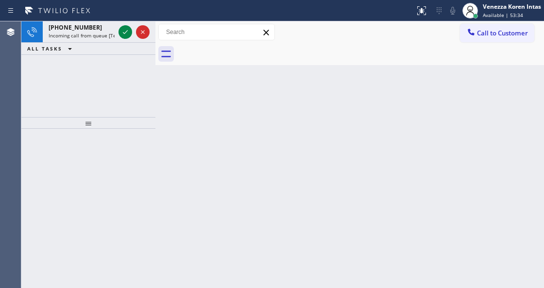
click at [142, 176] on div at bounding box center [88, 208] width 134 height 159
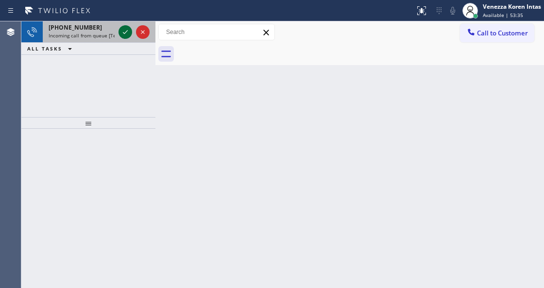
click at [128, 35] on icon at bounding box center [126, 32] width 12 height 12
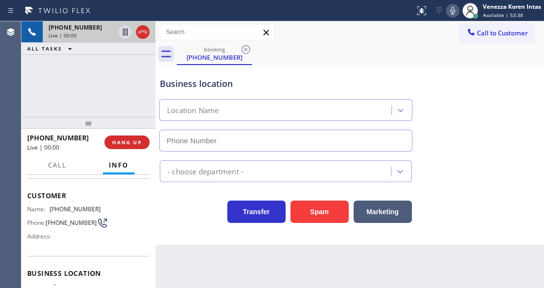
scroll to position [65, 0]
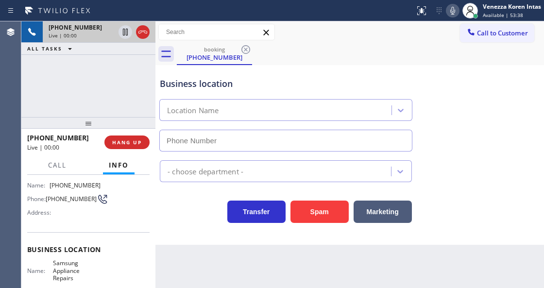
type input "[PHONE_NUMBER]"
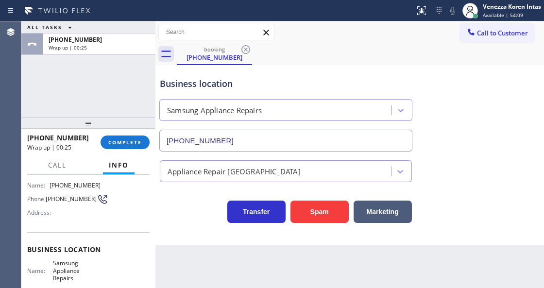
click at [196, 200] on div "Transfer Spam Marketing" at bounding box center [286, 209] width 256 height 27
click at [199, 221] on div "Transfer Spam Marketing" at bounding box center [286, 209] width 256 height 27
click at [206, 197] on div "Transfer Spam Marketing" at bounding box center [286, 209] width 256 height 27
click at [197, 228] on div "Business location Samsung Appliance Repairs [PHONE_NUMBER] Appliance Repair Hig…" at bounding box center [350, 155] width 389 height 180
click at [275, 88] on div "Business location" at bounding box center [286, 83] width 252 height 13
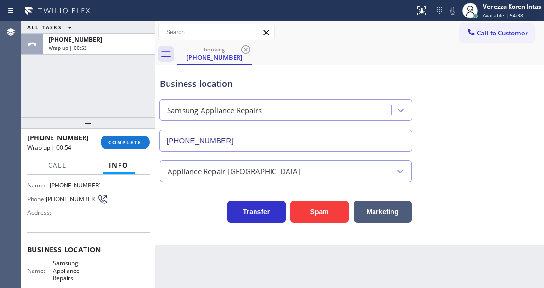
click at [132, 135] on div "[PHONE_NUMBER] Wrap up | 00:54 COMPLETE" at bounding box center [88, 142] width 123 height 25
click at [140, 144] on span "COMPLETE" at bounding box center [125, 142] width 34 height 7
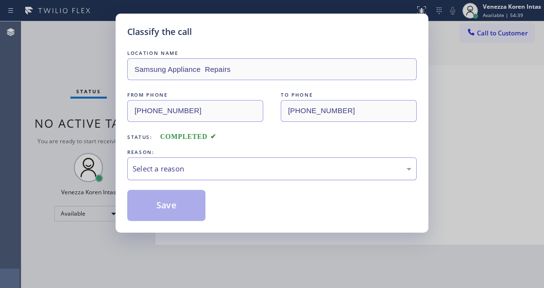
click at [236, 173] on div "Select a reason" at bounding box center [272, 168] width 279 height 11
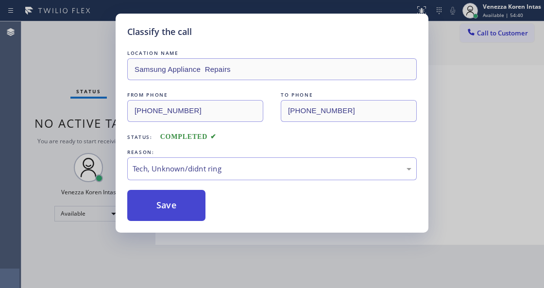
click at [188, 204] on button "Save" at bounding box center [166, 205] width 78 height 31
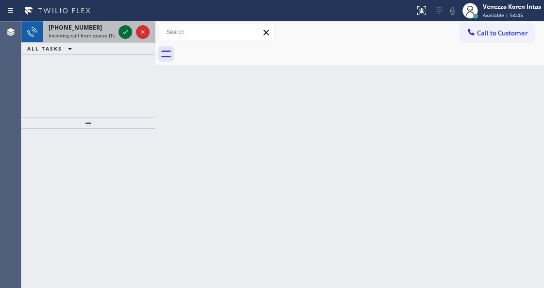
click at [124, 32] on icon at bounding box center [126, 32] width 12 height 12
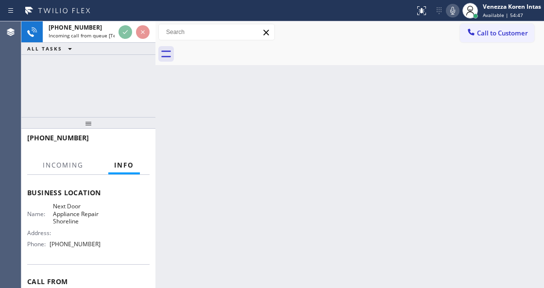
scroll to position [129, 0]
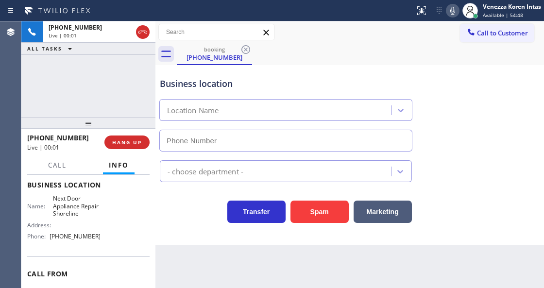
type input "[PHONE_NUMBER]"
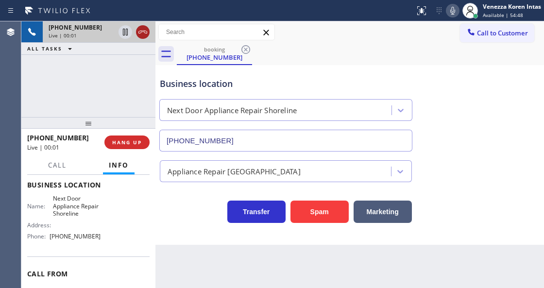
click at [142, 32] on icon at bounding box center [143, 32] width 12 height 12
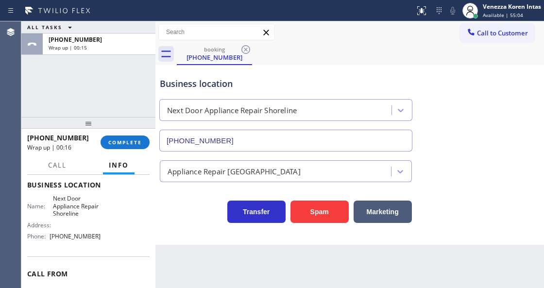
click at [291, 76] on div "Business location Next Door Appliance Repair Shoreline [PHONE_NUMBER]" at bounding box center [286, 110] width 256 height 84
drag, startPoint x: 129, startPoint y: 140, endPoint x: 146, endPoint y: 147, distance: 18.7
click at [129, 140] on span "COMPLETE" at bounding box center [125, 142] width 34 height 7
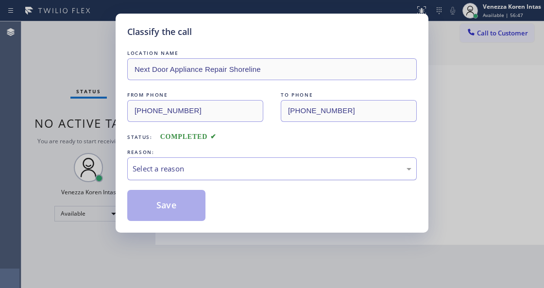
click at [241, 175] on div "Select a reason" at bounding box center [272, 168] width 279 height 11
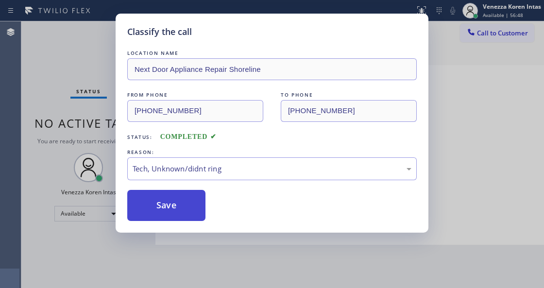
click at [196, 197] on button "Save" at bounding box center [166, 205] width 78 height 31
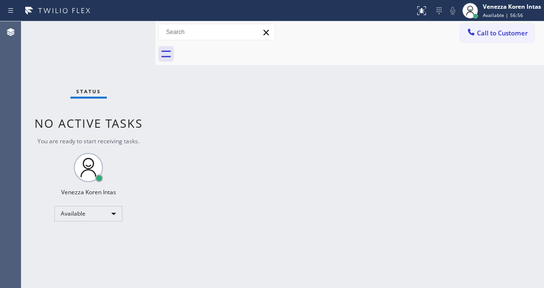
click at [123, 153] on div "Status No active tasks You are ready to start receiving tasks. Venezza Koren In…" at bounding box center [88, 154] width 134 height 267
click at [144, 74] on div "Status No active tasks You are ready to start receiving tasks. Venezza Koren In…" at bounding box center [88, 154] width 134 height 267
click at [122, 52] on div "Status No active tasks You are ready to start receiving tasks. Venezza Koren In…" at bounding box center [88, 154] width 134 height 267
click at [97, 34] on div "Status No active tasks You are ready to start receiving tasks. Venezza Koren In…" at bounding box center [88, 154] width 134 height 267
click at [262, 172] on div "Back to Dashboard Change Sender ID Customers Technicians Select a contact Outbo…" at bounding box center [350, 154] width 389 height 267
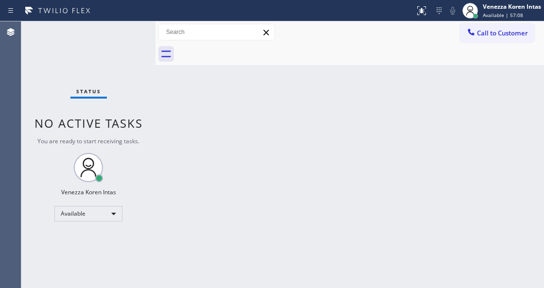
click at [270, 74] on div "Back to Dashboard Change Sender ID Customers Technicians Select a contact Outbo…" at bounding box center [350, 154] width 389 height 267
click at [193, 202] on div "Back to Dashboard Change Sender ID Customers Technicians Select a contact Outbo…" at bounding box center [350, 154] width 389 height 267
click at [243, 283] on div "Back to Dashboard Change Sender ID Customers Technicians Select a contact Outbo…" at bounding box center [350, 154] width 389 height 267
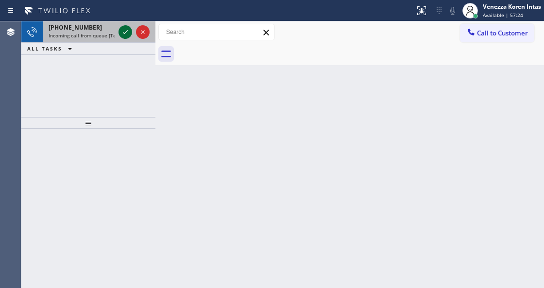
drag, startPoint x: 117, startPoint y: 32, endPoint x: 126, endPoint y: 33, distance: 9.4
click at [118, 31] on div at bounding box center [134, 31] width 35 height 21
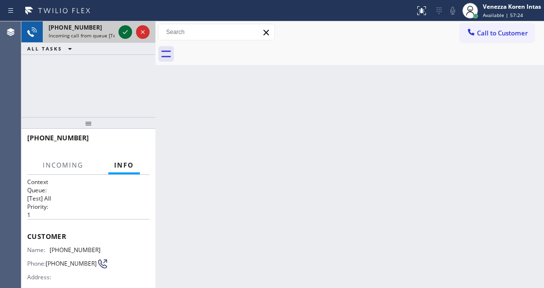
click at [126, 33] on icon at bounding box center [126, 32] width 12 height 12
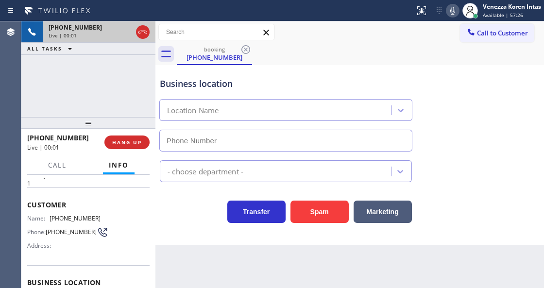
scroll to position [129, 0]
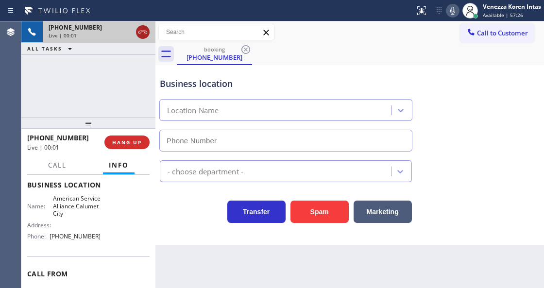
type input "[PHONE_NUMBER]"
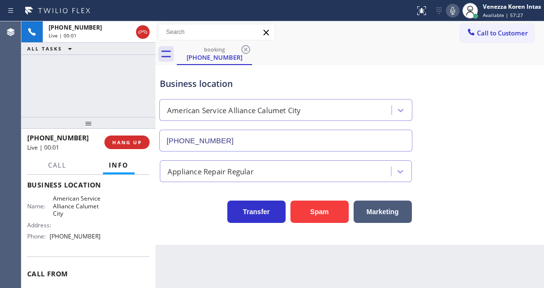
click at [143, 32] on icon at bounding box center [143, 32] width 12 height 12
click at [138, 125] on div at bounding box center [88, 123] width 134 height 12
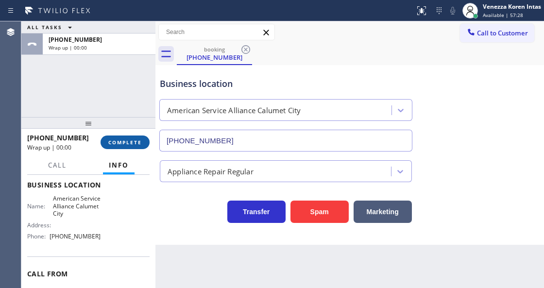
drag, startPoint x: 152, startPoint y: 136, endPoint x: 142, endPoint y: 141, distance: 11.1
click at [144, 140] on div "[PHONE_NUMBER] Wrap up | 00:00 COMPLETE" at bounding box center [88, 142] width 134 height 27
drag, startPoint x: 140, startPoint y: 143, endPoint x: 177, endPoint y: 150, distance: 37.5
click at [140, 144] on span "COMPLETE" at bounding box center [125, 142] width 34 height 7
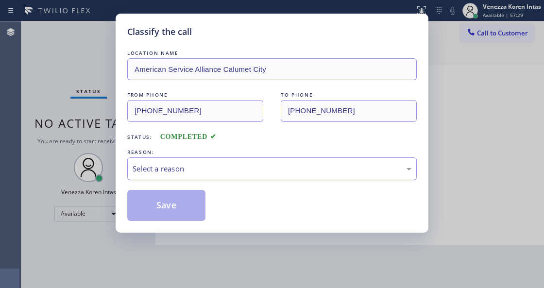
click at [241, 171] on div "Select a reason" at bounding box center [272, 168] width 279 height 11
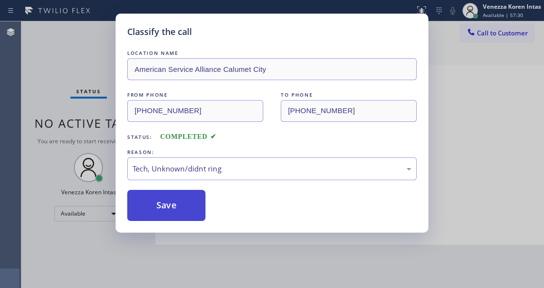
click at [184, 198] on button "Save" at bounding box center [166, 205] width 78 height 31
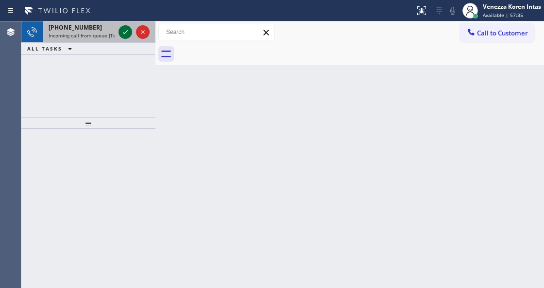
click at [123, 34] on icon at bounding box center [126, 32] width 12 height 12
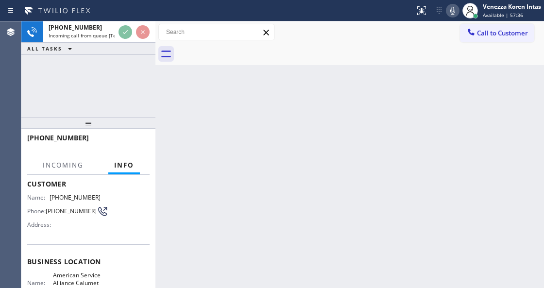
scroll to position [97, 0]
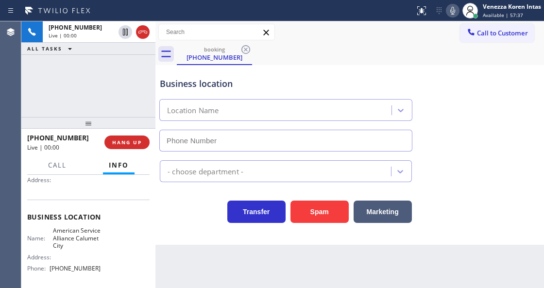
type input "[PHONE_NUMBER]"
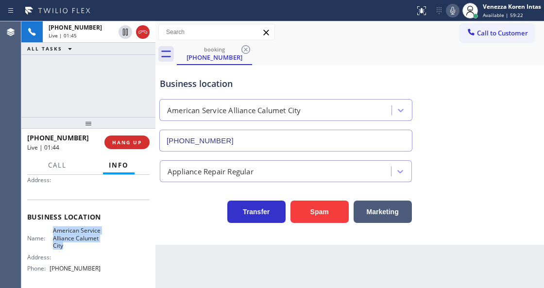
drag, startPoint x: 50, startPoint y: 228, endPoint x: 91, endPoint y: 247, distance: 45.7
click at [91, 247] on div "Name: American Service Alliance Calumet City" at bounding box center [63, 238] width 73 height 22
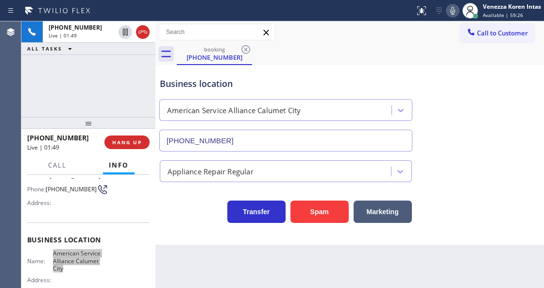
scroll to position [0, 0]
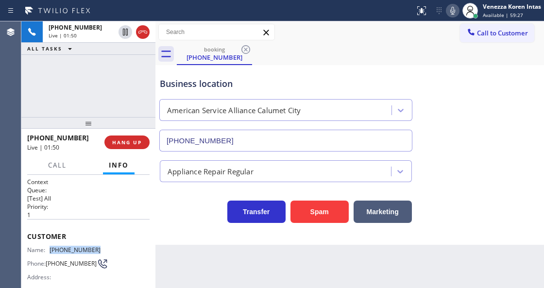
drag, startPoint x: 91, startPoint y: 246, endPoint x: 50, endPoint y: 247, distance: 41.8
click at [50, 247] on div "Name: [PHONE_NUMBER] Phone: [PHONE_NUMBER] Address:" at bounding box center [88, 265] width 123 height 38
drag, startPoint x: 455, startPoint y: 13, endPoint x: 452, endPoint y: 19, distance: 7.2
click at [455, 13] on icon at bounding box center [453, 11] width 12 height 12
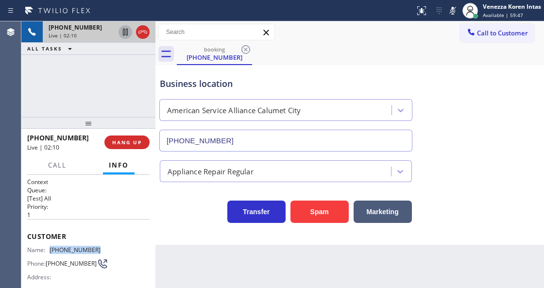
click at [124, 32] on icon at bounding box center [125, 32] width 5 height 7
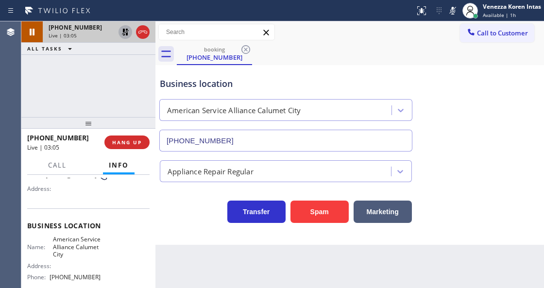
scroll to position [129, 0]
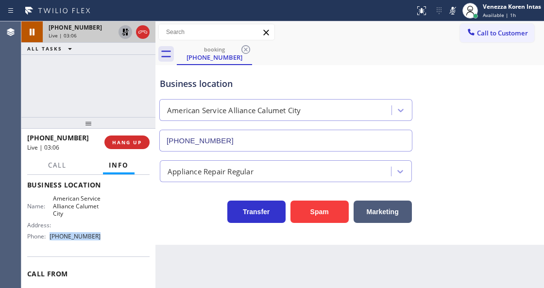
drag, startPoint x: 100, startPoint y: 241, endPoint x: 51, endPoint y: 239, distance: 49.6
click at [51, 239] on div "Name: American Service Alliance Calumet City Address: Phone: [PHONE_NUMBER]" at bounding box center [88, 219] width 123 height 49
click at [447, 12] on icon at bounding box center [453, 11] width 12 height 12
click at [126, 29] on icon at bounding box center [125, 32] width 7 height 7
click at [202, 82] on div "Business location" at bounding box center [286, 83] width 252 height 13
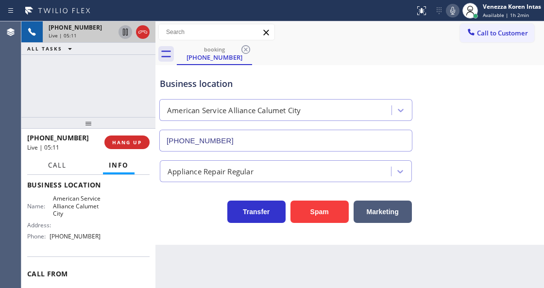
click at [51, 162] on span "Call" at bounding box center [57, 165] width 18 height 9
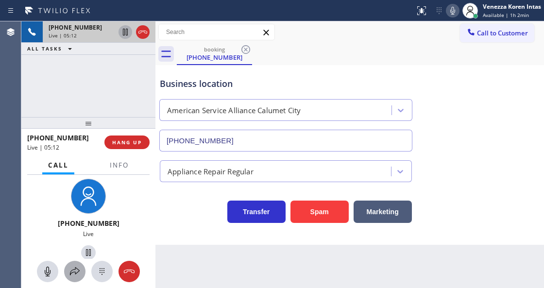
click at [75, 267] on icon at bounding box center [75, 272] width 12 height 12
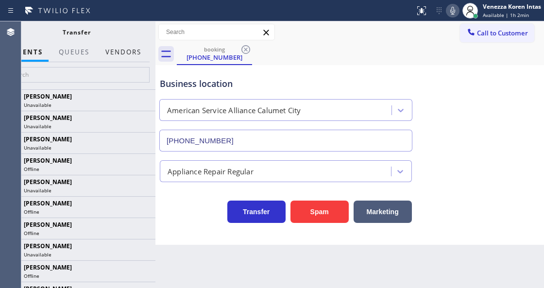
click at [136, 49] on button "Vendors" at bounding box center [124, 52] width 48 height 19
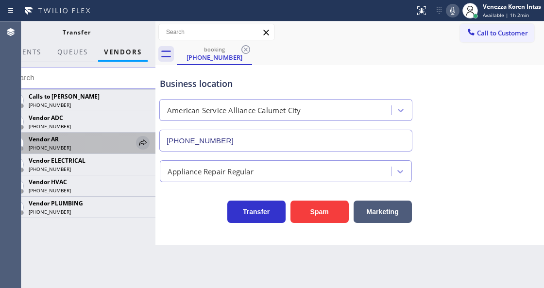
click at [141, 144] on icon at bounding box center [143, 143] width 12 height 12
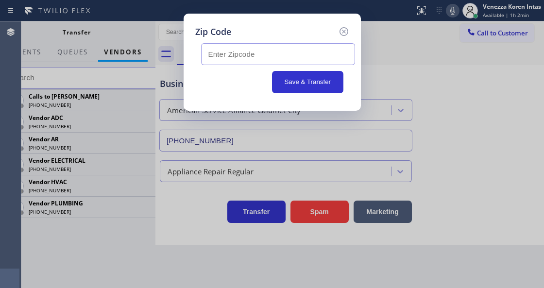
click at [223, 56] on input "text" at bounding box center [278, 54] width 154 height 22
paste input "46324"
type input "46324"
click at [303, 82] on button "Save & Transfer" at bounding box center [307, 82] width 71 height 22
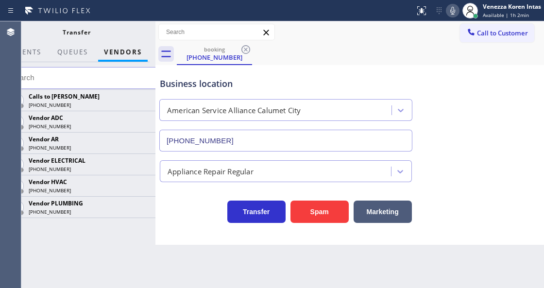
click at [194, 285] on div "Back to Dashboard Change Sender ID Customers Technicians Select a contact Outbo…" at bounding box center [350, 154] width 389 height 267
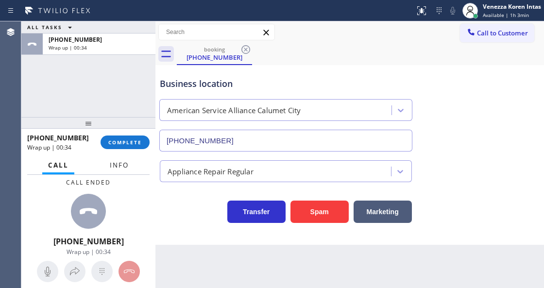
click at [121, 159] on button "Info" at bounding box center [119, 165] width 31 height 19
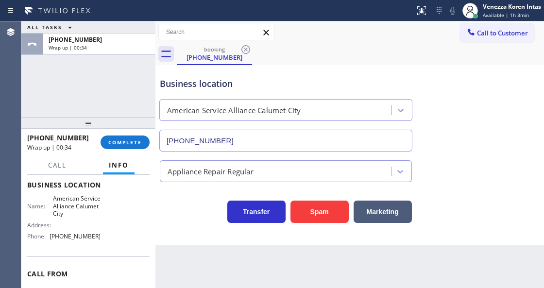
click at [130, 131] on div "[PHONE_NUMBER] Wrap up | 00:34 COMPLETE" at bounding box center [88, 142] width 123 height 25
click at [127, 137] on button "COMPLETE" at bounding box center [125, 143] width 49 height 14
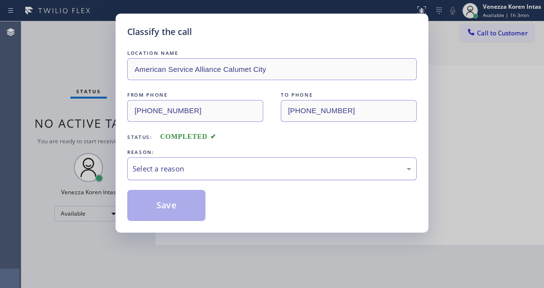
click at [184, 160] on div "Select a reason" at bounding box center [272, 169] width 290 height 23
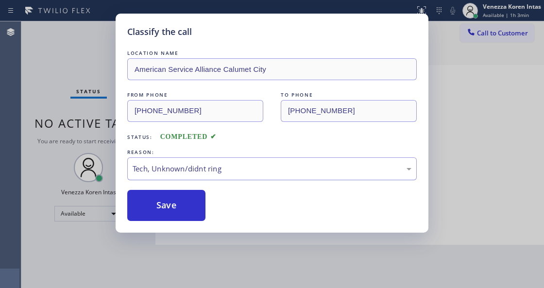
click at [195, 169] on div "Tech, Unknown/didnt ring" at bounding box center [272, 168] width 279 height 11
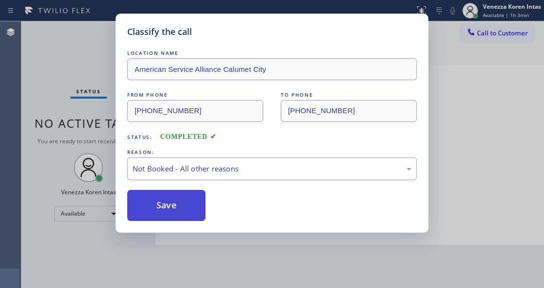
click at [188, 211] on button "Save" at bounding box center [166, 205] width 78 height 31
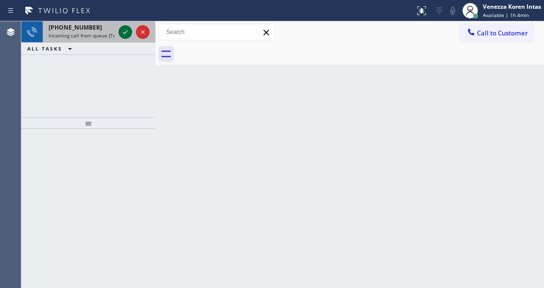
click at [123, 33] on icon at bounding box center [126, 32] width 12 height 12
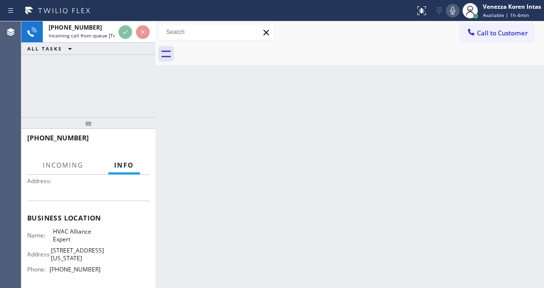
scroll to position [97, 0]
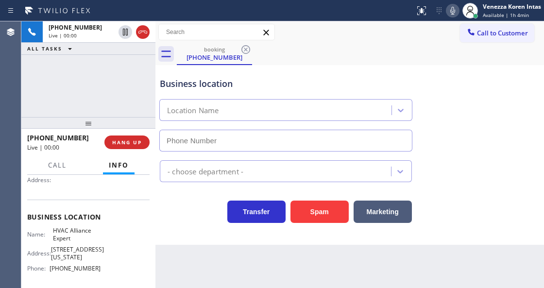
click at [141, 35] on icon at bounding box center [143, 32] width 12 height 12
type input "[PHONE_NUMBER]"
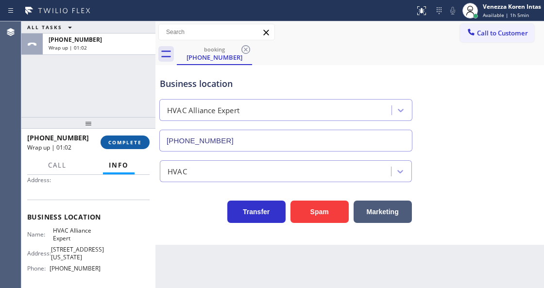
drag, startPoint x: 125, startPoint y: 145, endPoint x: 132, endPoint y: 147, distance: 7.1
click at [125, 145] on span "COMPLETE" at bounding box center [125, 142] width 34 height 7
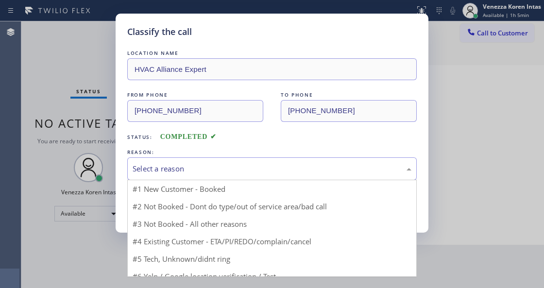
click at [215, 173] on div "Select a reason" at bounding box center [272, 168] width 279 height 11
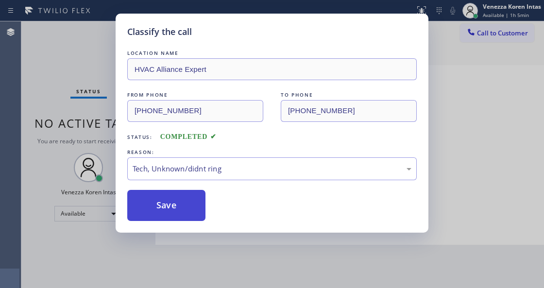
click at [198, 219] on button "Save" at bounding box center [166, 205] width 78 height 31
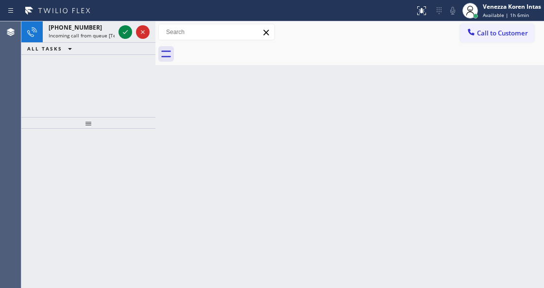
click at [143, 130] on div "[PHONE_NUMBER] Incoming call from queue [Test] All ALL TASKS ALL TASKS ACTIVE T…" at bounding box center [88, 154] width 134 height 267
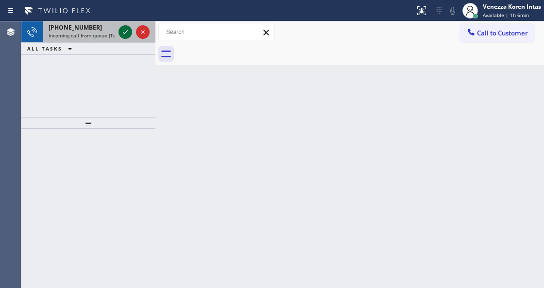
click at [123, 28] on icon at bounding box center [126, 32] width 12 height 12
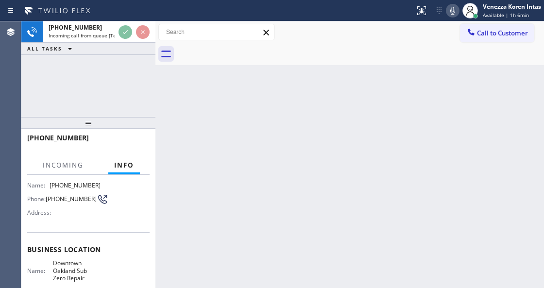
scroll to position [97, 0]
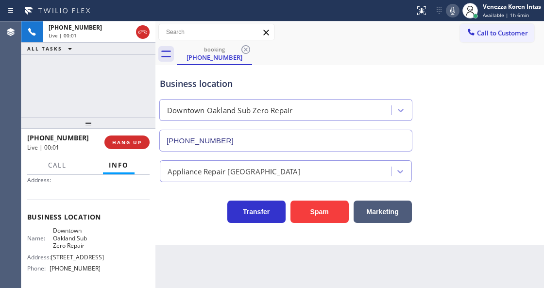
type input "[PHONE_NUMBER]"
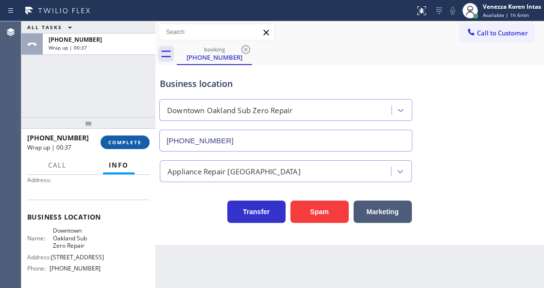
drag, startPoint x: 122, startPoint y: 144, endPoint x: 141, endPoint y: 149, distance: 20.0
click at [122, 144] on span "COMPLETE" at bounding box center [125, 142] width 34 height 7
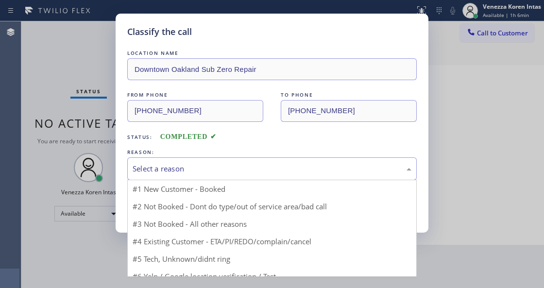
click at [208, 174] on div "Select a reason" at bounding box center [272, 168] width 279 height 11
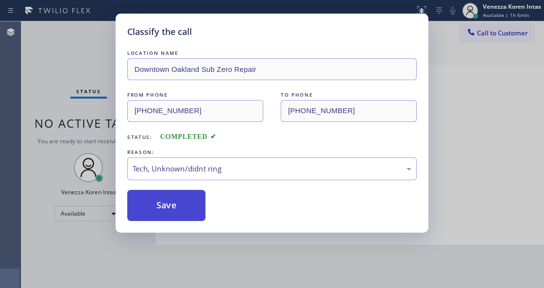
click at [189, 219] on button "Save" at bounding box center [166, 205] width 78 height 31
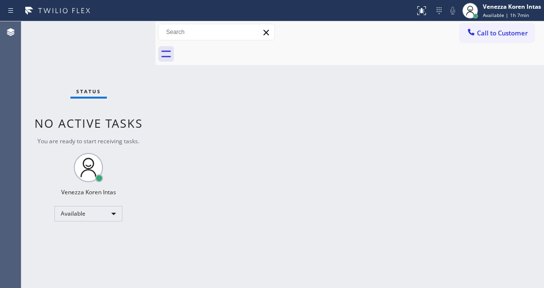
click at [264, 225] on div "Back to Dashboard Change Sender ID Customers Technicians Select a contact Outbo…" at bounding box center [350, 154] width 389 height 267
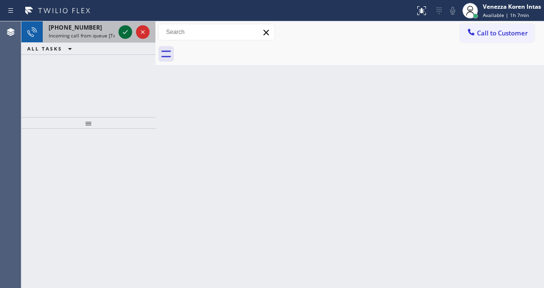
click at [124, 34] on icon at bounding box center [125, 32] width 5 height 4
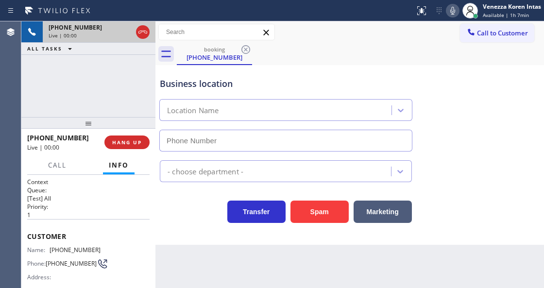
scroll to position [65, 0]
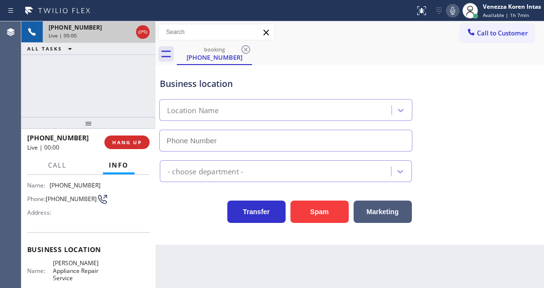
type input "[PHONE_NUMBER]"
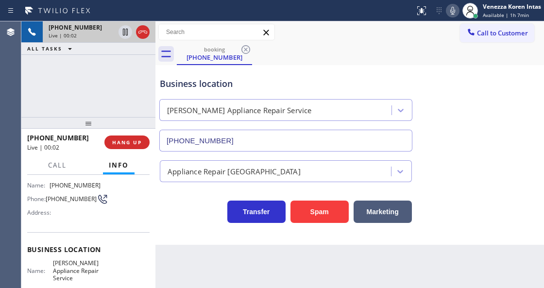
click at [53, 88] on div "[PHONE_NUMBER] Live | 00:02 ALL TASKS ALL TASKS ACTIVE TASKS TASKS IN WRAP UP" at bounding box center [88, 69] width 134 height 96
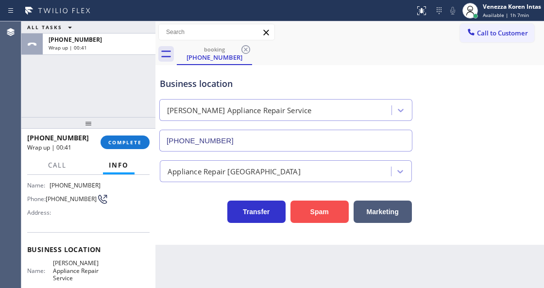
drag, startPoint x: 130, startPoint y: 143, endPoint x: 294, endPoint y: 219, distance: 180.1
click at [131, 143] on span "COMPLETE" at bounding box center [125, 142] width 34 height 7
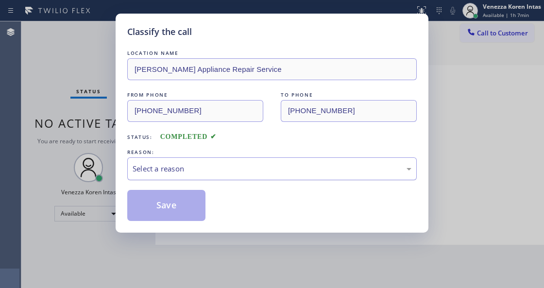
click at [263, 169] on div "Select a reason" at bounding box center [272, 168] width 279 height 11
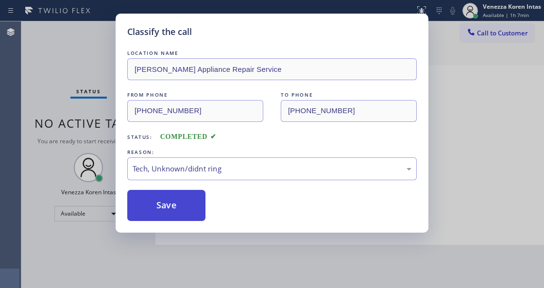
click at [195, 212] on button "Save" at bounding box center [166, 205] width 78 height 31
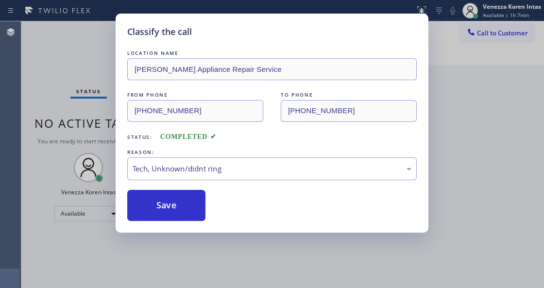
click at [211, 284] on div "Classify the call LOCATION NAME [PERSON_NAME] Appliance Repair Service FROM PHO…" at bounding box center [272, 144] width 544 height 288
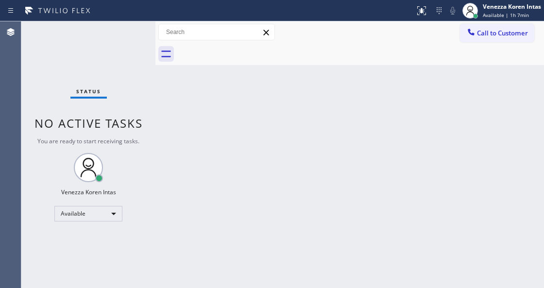
drag, startPoint x: 204, startPoint y: 162, endPoint x: 174, endPoint y: 138, distance: 39.1
click at [204, 161] on div "Back to Dashboard Change Sender ID Customers Technicians Select a contact Outbo…" at bounding box center [350, 154] width 389 height 267
drag, startPoint x: 85, startPoint y: 56, endPoint x: 90, endPoint y: 56, distance: 5.3
click at [86, 56] on div "Status No active tasks You are ready to start receiving tasks. Venezza Koren In…" at bounding box center [88, 154] width 134 height 267
click at [183, 122] on div "Back to Dashboard Change Sender ID Customers Technicians Select a contact Outbo…" at bounding box center [350, 154] width 389 height 267
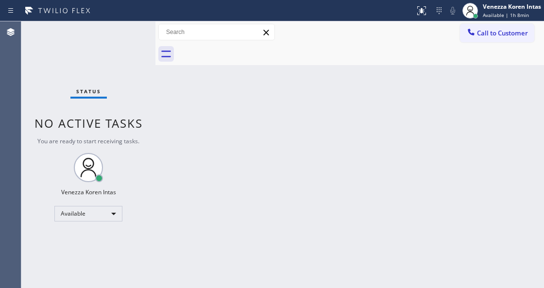
click at [267, 85] on div "Back to Dashboard Change Sender ID Customers Technicians Select a contact Outbo…" at bounding box center [350, 154] width 389 height 267
click at [200, 285] on div "Back to Dashboard Change Sender ID Customers Technicians Select a contact Outbo…" at bounding box center [350, 154] width 389 height 267
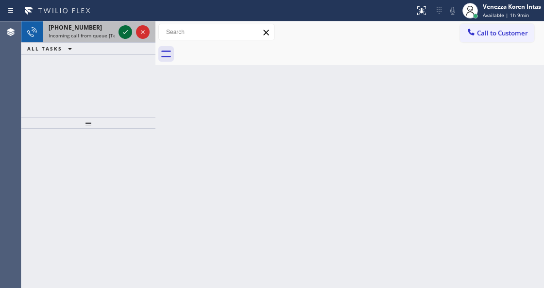
click at [123, 32] on icon at bounding box center [126, 32] width 12 height 12
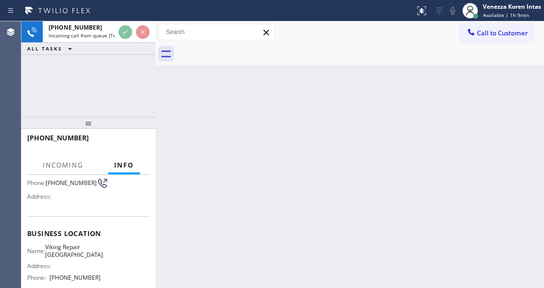
scroll to position [129, 0]
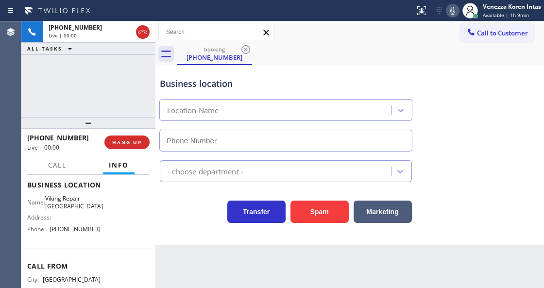
type input "[PHONE_NUMBER]"
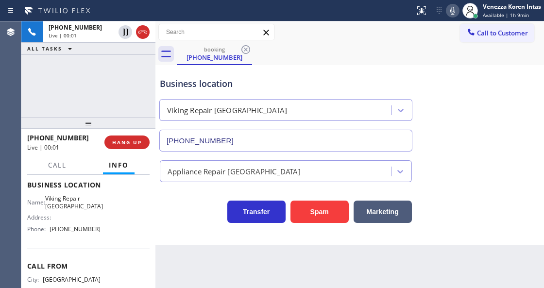
click at [115, 98] on div "[PHONE_NUMBER] Live | 00:01 ALL TASKS ALL TASKS ACTIVE TASKS TASKS IN WRAP UP" at bounding box center [88, 69] width 134 height 96
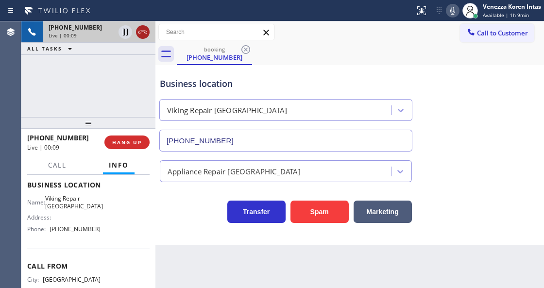
click at [147, 29] on icon at bounding box center [143, 32] width 12 height 12
click at [134, 146] on button "HANG UP" at bounding box center [127, 143] width 45 height 14
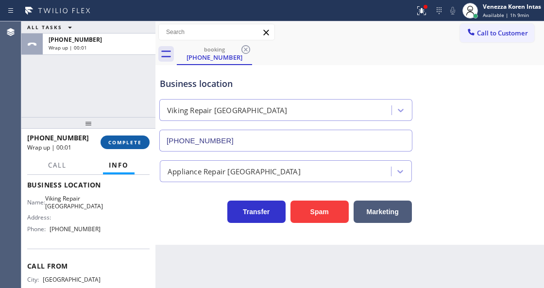
click at [129, 140] on span "COMPLETE" at bounding box center [125, 142] width 34 height 7
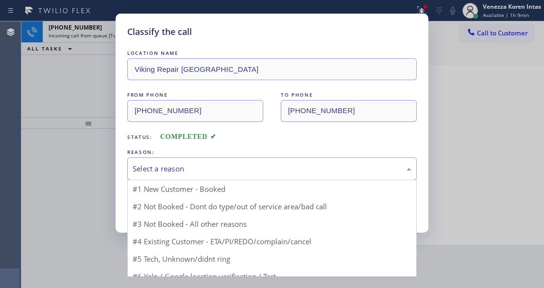
drag, startPoint x: 244, startPoint y: 162, endPoint x: 240, endPoint y: 172, distance: 10.7
click at [243, 166] on div "Select a reason" at bounding box center [272, 169] width 290 height 23
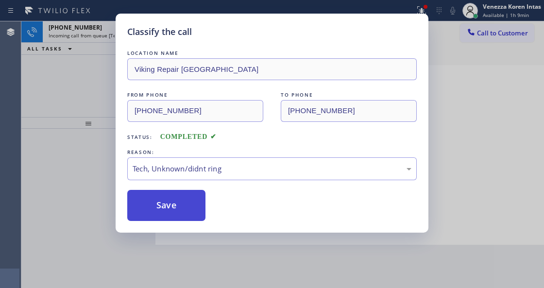
click at [185, 212] on button "Save" at bounding box center [166, 205] width 78 height 31
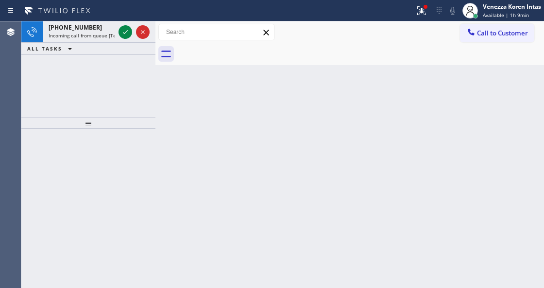
drag, startPoint x: 78, startPoint y: 71, endPoint x: 95, endPoint y: 78, distance: 18.8
click at [84, 76] on div "[PHONE_NUMBER] Incoming call from queue [Test] All ALL TASKS ALL TASKS ACTIVE T…" at bounding box center [88, 69] width 134 height 96
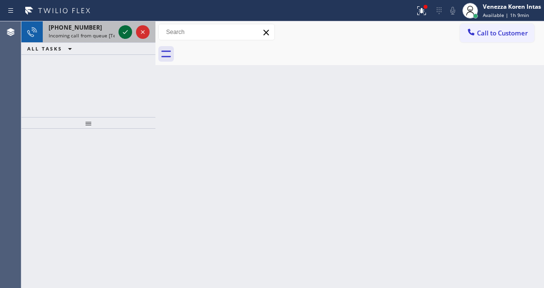
click at [124, 35] on icon at bounding box center [126, 32] width 12 height 12
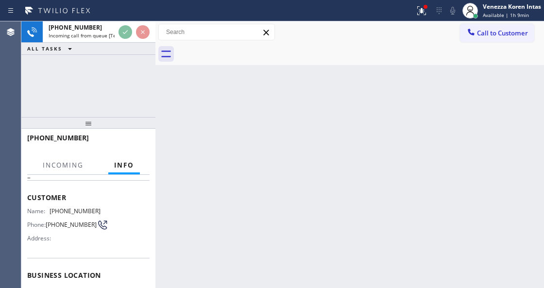
scroll to position [65, 0]
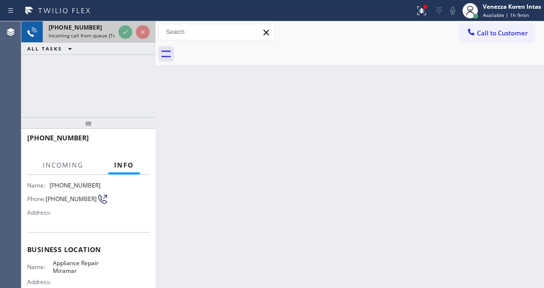
click at [123, 41] on div at bounding box center [134, 31] width 35 height 21
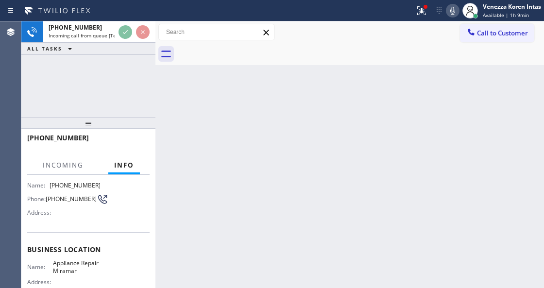
click at [82, 86] on div "[PHONE_NUMBER] Incoming call from queue [Test] All ALL TASKS ALL TASKS ACTIVE T…" at bounding box center [88, 69] width 134 height 96
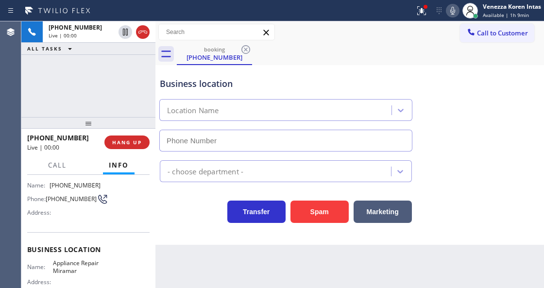
type input "[PHONE_NUMBER]"
click at [134, 95] on div "[PHONE_NUMBER] Live | 00:01 ALL TASKS ALL TASKS ACTIVE TASKS TASKS IN WRAP UP" at bounding box center [88, 69] width 134 height 96
click at [267, 82] on div "Business location" at bounding box center [286, 83] width 252 height 13
click at [146, 88] on div "[PHONE_NUMBER] Live | 00:06 ALL TASKS ALL TASKS ACTIVE TASKS TASKS IN WRAP UP" at bounding box center [88, 69] width 134 height 96
click at [237, 78] on div "Business location" at bounding box center [286, 83] width 252 height 13
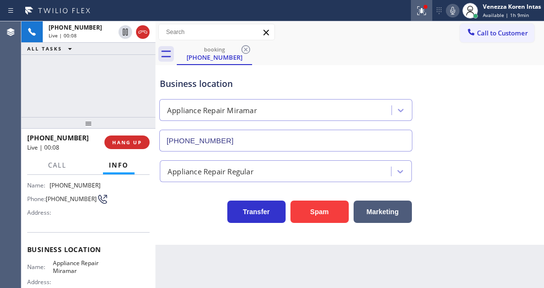
drag, startPoint x: 426, startPoint y: 11, endPoint x: 424, endPoint y: 17, distance: 6.3
click at [425, 13] on icon at bounding box center [422, 11] width 12 height 12
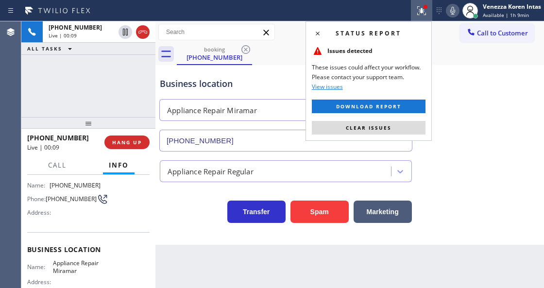
click at [363, 126] on span "Clear issues" at bounding box center [369, 127] width 46 height 7
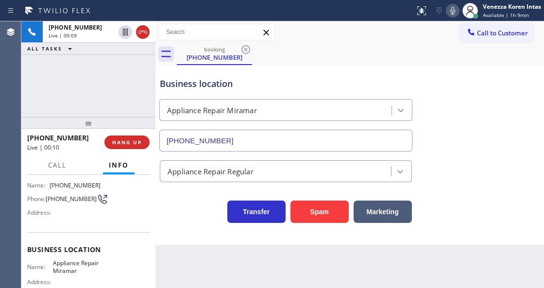
click at [521, 132] on div "Business location Appliance Repair [GEOGRAPHIC_DATA] [PHONE_NUMBER]" at bounding box center [350, 108] width 384 height 88
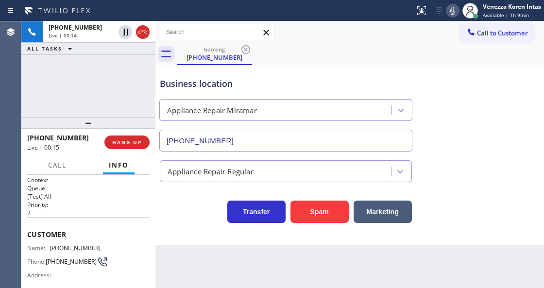
scroll to position [0, 0]
click at [129, 60] on div "[PHONE_NUMBER] Live | 00:15 ALL TASKS ALL TASKS ACTIVE TASKS TASKS IN WRAP UP" at bounding box center [88, 69] width 134 height 96
click at [211, 84] on div "Business location" at bounding box center [286, 83] width 252 height 13
click at [314, 92] on div "Business location Appliance Repair [GEOGRAPHIC_DATA] [PHONE_NUMBER]" at bounding box center [286, 110] width 256 height 84
drag, startPoint x: 315, startPoint y: 70, endPoint x: 334, endPoint y: 80, distance: 21.3
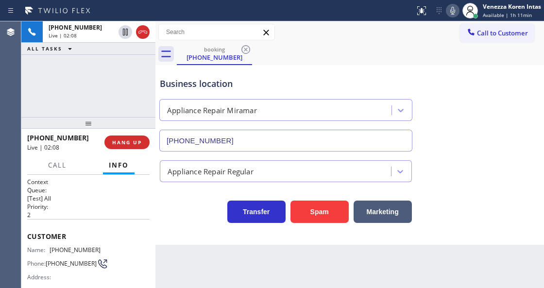
click at [315, 70] on div "Business location Appliance Repair [GEOGRAPHIC_DATA] [PHONE_NUMBER]" at bounding box center [286, 110] width 256 height 84
drag, startPoint x: 518, startPoint y: 189, endPoint x: 512, endPoint y: 192, distance: 5.9
click at [518, 189] on div "Transfer Spam Marketing" at bounding box center [350, 202] width 384 height 41
drag, startPoint x: 450, startPoint y: 12, endPoint x: 426, endPoint y: 40, distance: 36.9
click at [450, 12] on icon at bounding box center [453, 11] width 12 height 12
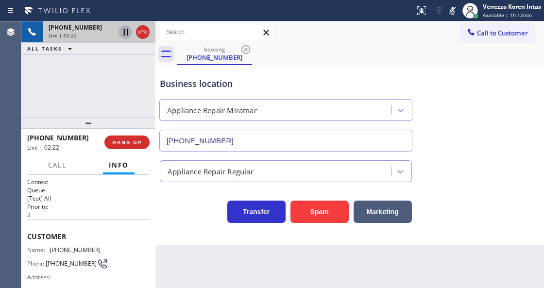
click at [124, 33] on icon at bounding box center [125, 32] width 5 height 7
click at [455, 15] on icon at bounding box center [453, 11] width 12 height 12
click at [126, 32] on icon at bounding box center [126, 32] width 12 height 12
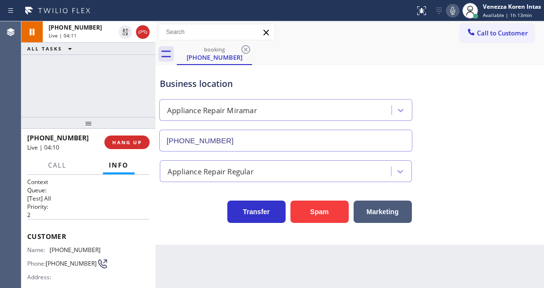
click at [342, 63] on div "booking [PHONE_NUMBER]" at bounding box center [361, 54] width 368 height 22
click at [170, 229] on div "Business location Appliance Repair [GEOGRAPHIC_DATA] [PHONE_NUMBER] Appliance R…" at bounding box center [350, 155] width 389 height 180
click at [282, 87] on div "Business location" at bounding box center [286, 83] width 252 height 13
drag, startPoint x: 102, startPoint y: 243, endPoint x: 49, endPoint y: 247, distance: 52.7
click at [49, 247] on div "Customer Name: [PHONE_NUMBER] Phone: [PHONE_NUMBER] Address:" at bounding box center [88, 258] width 123 height 78
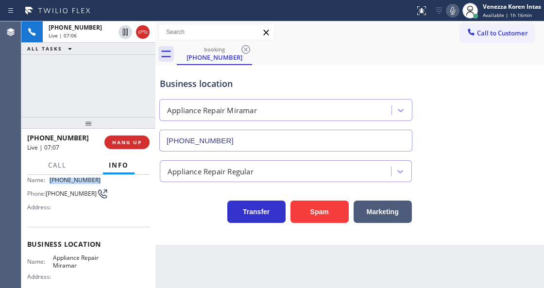
scroll to position [97, 0]
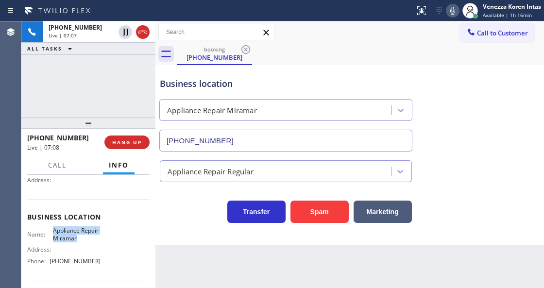
drag, startPoint x: 52, startPoint y: 229, endPoint x: 74, endPoint y: 239, distance: 24.1
click at [74, 239] on span "Appliance Repair Miramar" at bounding box center [77, 234] width 48 height 15
click at [280, 273] on div "Back to Dashboard Change Sender ID Customers Technicians Select a contact Outbo…" at bounding box center [350, 154] width 389 height 267
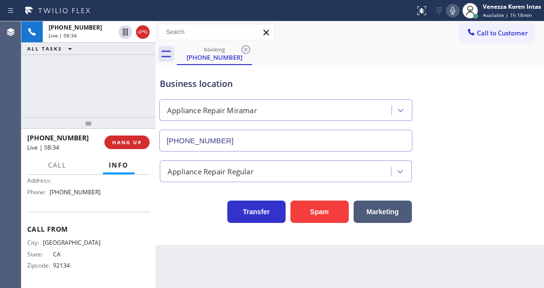
scroll to position [166, 0]
drag, startPoint x: 101, startPoint y: 192, endPoint x: 48, endPoint y: 193, distance: 53.5
click at [48, 193] on div "Name: Appliance Repair Miramar Address: Phone: [PHONE_NUMBER]" at bounding box center [88, 179] width 123 height 42
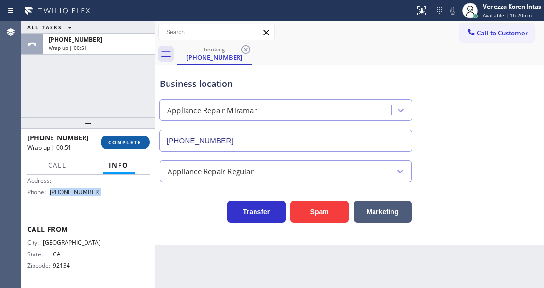
click at [126, 145] on span "COMPLETE" at bounding box center [125, 142] width 34 height 7
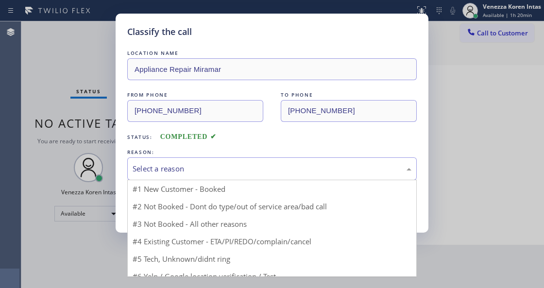
click at [189, 160] on div "Select a reason" at bounding box center [272, 169] width 290 height 23
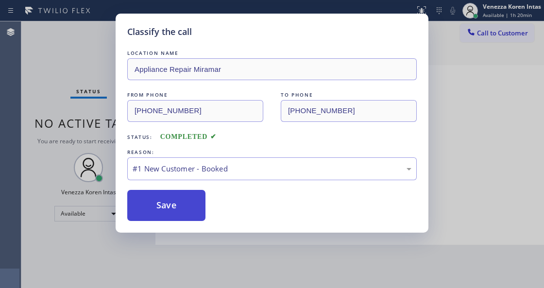
click at [184, 204] on button "Save" at bounding box center [166, 205] width 78 height 31
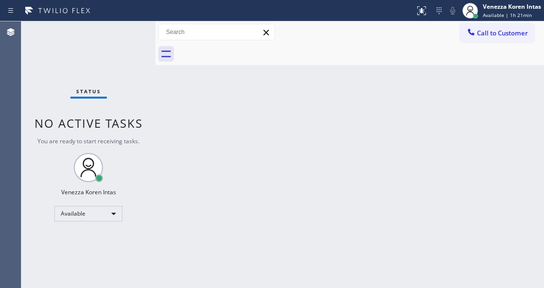
click at [183, 212] on div "Back to Dashboard Change Sender ID Customers Technicians Select a contact Outbo…" at bounding box center [350, 154] width 389 height 267
click at [125, 92] on div "Status No active tasks You are ready to start receiving tasks. Venezza Koren In…" at bounding box center [88, 154] width 134 height 267
click at [269, 79] on div "Back to Dashboard Change Sender ID Customers Technicians Select a contact Outbo…" at bounding box center [350, 154] width 389 height 267
click at [221, 103] on div "Back to Dashboard Change Sender ID Customers Technicians Select a contact Outbo…" at bounding box center [350, 154] width 389 height 267
click at [87, 51] on div "Status No active tasks You are ready to start receiving tasks. Venezza Koren In…" at bounding box center [88, 154] width 134 height 267
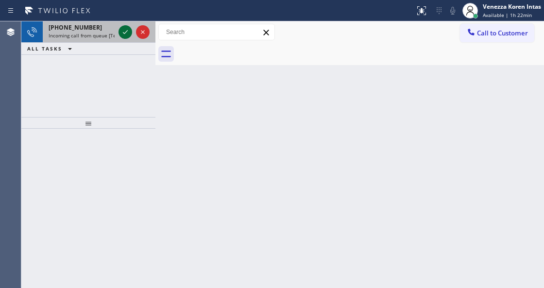
click at [121, 28] on icon at bounding box center [126, 32] width 12 height 12
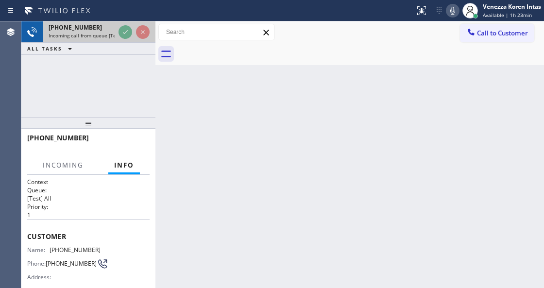
click at [123, 32] on icon at bounding box center [126, 32] width 12 height 12
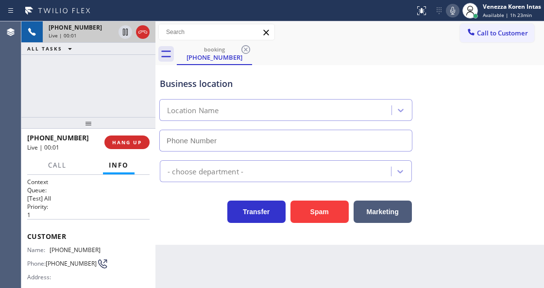
type input "[PHONE_NUMBER]"
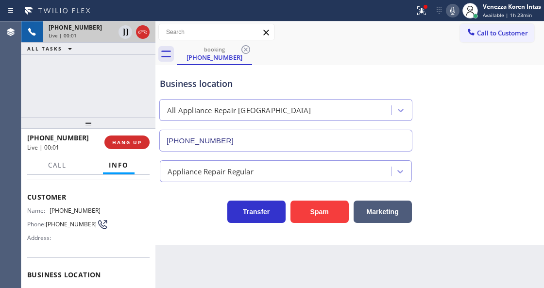
scroll to position [65, 0]
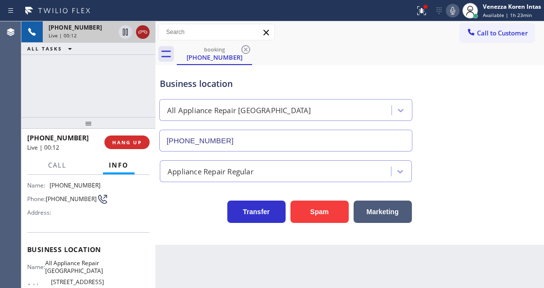
click at [141, 27] on icon at bounding box center [143, 32] width 12 height 12
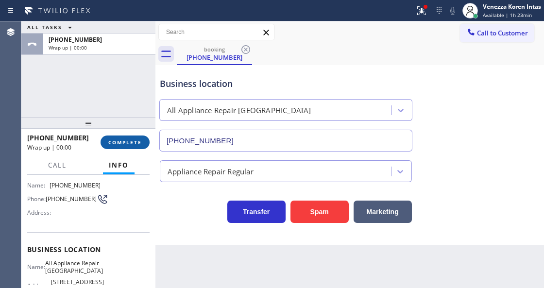
click at [130, 144] on span "COMPLETE" at bounding box center [125, 142] width 34 height 7
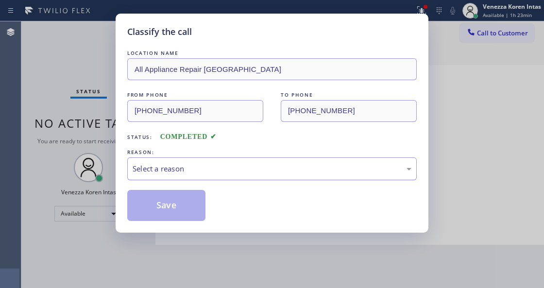
click at [206, 175] on div "Select a reason" at bounding box center [272, 168] width 279 height 11
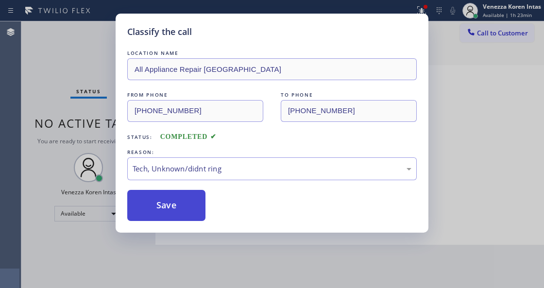
click at [191, 216] on button "Save" at bounding box center [166, 205] width 78 height 31
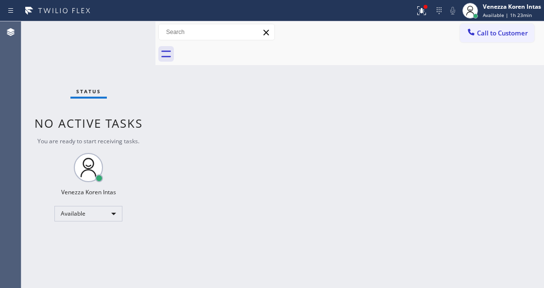
drag, startPoint x: 231, startPoint y: 85, endPoint x: 316, endPoint y: 86, distance: 84.6
click at [231, 85] on div "Back to Dashboard Change Sender ID Customers Technicians Select a contact Outbo…" at bounding box center [350, 154] width 389 height 267
click at [422, 15] on icon at bounding box center [422, 11] width 12 height 12
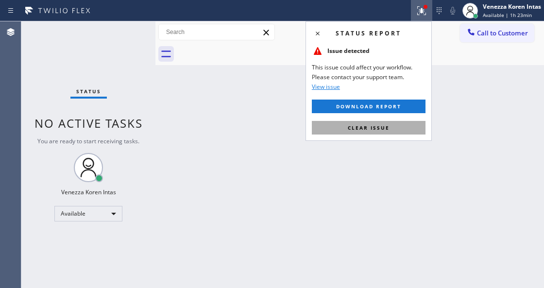
click at [395, 129] on button "Clear issue" at bounding box center [369, 128] width 114 height 14
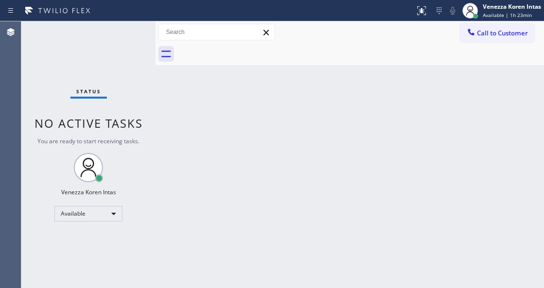
click at [311, 125] on div "Back to Dashboard Change Sender ID Customers Technicians Select a contact Outbo…" at bounding box center [350, 154] width 389 height 267
click at [255, 63] on div at bounding box center [361, 54] width 368 height 22
click at [375, 60] on div at bounding box center [361, 54] width 368 height 22
click at [103, 50] on div "Status No active tasks You are ready to start receiving tasks. Venezza Koren In…" at bounding box center [88, 154] width 134 height 267
click at [178, 156] on div "Back to Dashboard Change Sender ID Customers Technicians Select a contact Outbo…" at bounding box center [350, 154] width 389 height 267
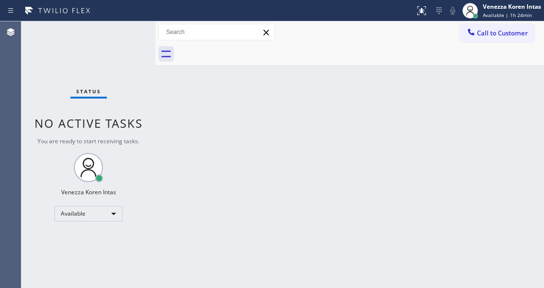
drag, startPoint x: 247, startPoint y: 159, endPoint x: 293, endPoint y: 11, distance: 155.8
click at [252, 158] on div "Back to Dashboard Change Sender ID Customers Technicians Select a contact Outbo…" at bounding box center [350, 154] width 389 height 267
click at [279, 88] on div "Back to Dashboard Change Sender ID Customers Technicians Select a contact Outbo…" at bounding box center [350, 154] width 389 height 267
click at [133, 47] on div "Status No active tasks You are ready to start receiving tasks. Venezza Koren In…" at bounding box center [88, 154] width 134 height 267
click at [161, 118] on div "Back to Dashboard Change Sender ID Customers Technicians Select a contact Outbo…" at bounding box center [350, 154] width 389 height 267
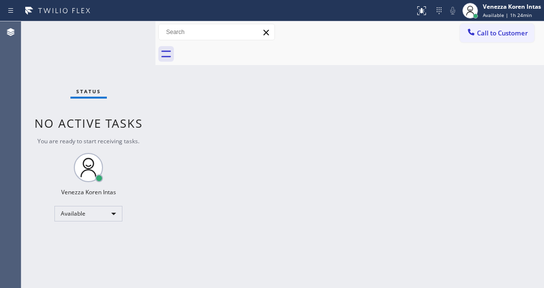
click at [83, 76] on div "Status No active tasks You are ready to start receiving tasks. Venezza Koren In…" at bounding box center [88, 154] width 134 height 267
click at [124, 68] on div "Status No active tasks You are ready to start receiving tasks. Venezza Koren In…" at bounding box center [88, 154] width 134 height 267
click at [156, 130] on div at bounding box center [156, 154] width 0 height 267
drag, startPoint x: 179, startPoint y: 166, endPoint x: 23, endPoint y: 146, distance: 156.8
click at [179, 166] on div "Back to Dashboard Change Sender ID Customers Technicians Select a contact Outbo…" at bounding box center [350, 154] width 389 height 267
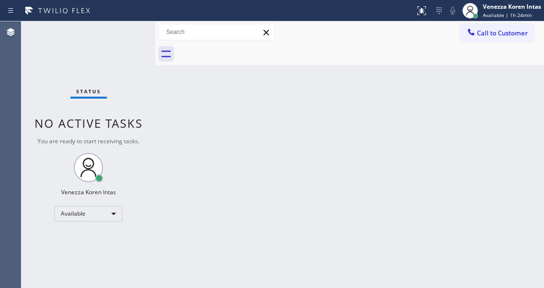
drag, startPoint x: 164, startPoint y: 115, endPoint x: 170, endPoint y: 115, distance: 5.3
click at [165, 115] on div "Back to Dashboard Change Sender ID Customers Technicians Select a contact Outbo…" at bounding box center [350, 154] width 389 height 267
click at [293, 192] on div "Back to Dashboard Change Sender ID Customers Technicians Select a contact Outbo…" at bounding box center [350, 154] width 389 height 267
click at [204, 146] on div "Back to Dashboard Change Sender ID Customers Technicians Select a contact Outbo…" at bounding box center [350, 154] width 389 height 267
drag, startPoint x: 331, startPoint y: 145, endPoint x: 331, endPoint y: 139, distance: 6.3
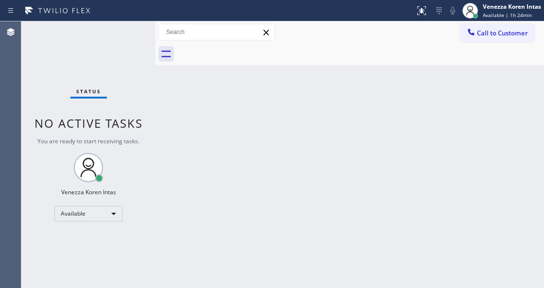
click at [331, 144] on div "Back to Dashboard Change Sender ID Customers Technicians Select a contact Outbo…" at bounding box center [350, 154] width 389 height 267
click at [263, 67] on div "Back to Dashboard Change Sender ID Customers Technicians Select a contact Outbo…" at bounding box center [350, 154] width 389 height 267
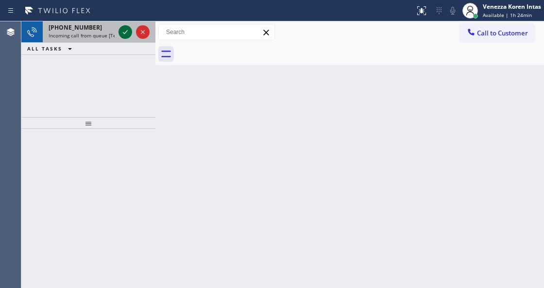
drag, startPoint x: 129, startPoint y: 27, endPoint x: 124, endPoint y: 34, distance: 8.8
click at [128, 27] on icon at bounding box center [126, 32] width 12 height 12
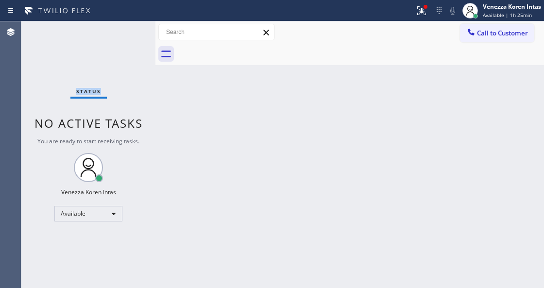
click at [124, 34] on div "Status No active tasks You are ready to start receiving tasks. Venezza Koren In…" at bounding box center [88, 154] width 134 height 267
click at [419, 11] on icon at bounding box center [422, 9] width 6 height 3
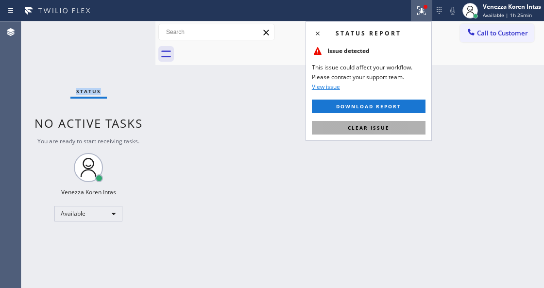
click at [379, 129] on span "Clear issue" at bounding box center [369, 127] width 42 height 7
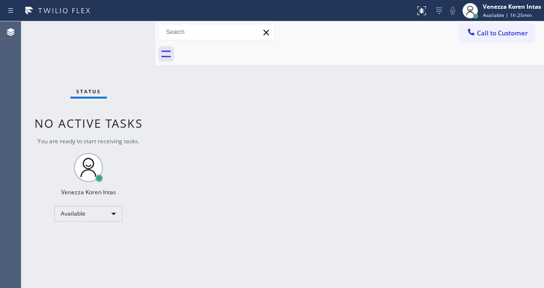
drag, startPoint x: 405, startPoint y: 156, endPoint x: 269, endPoint y: 2, distance: 205.3
click at [391, 147] on div "Back to Dashboard Change Sender ID Customers Technicians Select a contact Outbo…" at bounding box center [350, 154] width 389 height 267
click at [236, 69] on div "Back to Dashboard Change Sender ID Customers Technicians Select a contact Outbo…" at bounding box center [350, 154] width 389 height 267
click at [187, 194] on div "Back to Dashboard Change Sender ID Customers Technicians Select a contact Outbo…" at bounding box center [350, 154] width 389 height 267
drag, startPoint x: 210, startPoint y: 236, endPoint x: 221, endPoint y: 286, distance: 50.8
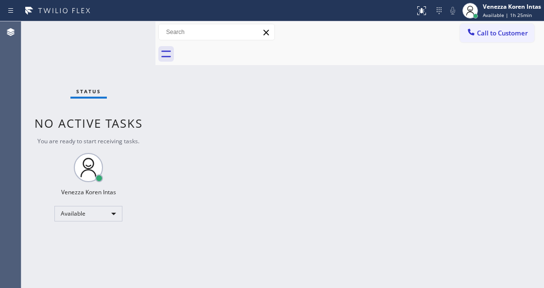
click at [210, 244] on div "Back to Dashboard Change Sender ID Customers Technicians Select a contact Outbo…" at bounding box center [350, 154] width 389 height 267
click at [179, 182] on div "Back to Dashboard Change Sender ID Customers Technicians Select a contact Outbo…" at bounding box center [350, 154] width 389 height 267
click at [134, 40] on div "Status No active tasks You are ready to start receiving tasks. Venezza Koren In…" at bounding box center [88, 154] width 134 height 267
click at [145, 59] on div "Status No active tasks You are ready to start receiving tasks. Venezza Koren In…" at bounding box center [88, 154] width 134 height 267
click at [156, 88] on div at bounding box center [156, 154] width 0 height 267
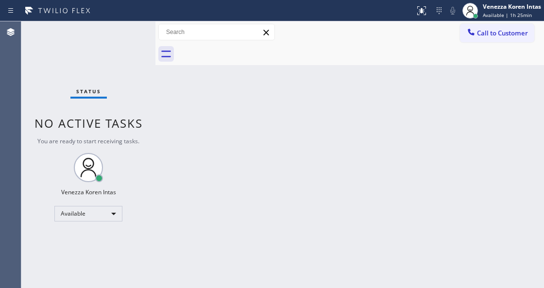
click at [274, 90] on div "Back to Dashboard Change Sender ID Customers Technicians Select a contact Outbo…" at bounding box center [350, 154] width 389 height 267
click at [156, 121] on div at bounding box center [156, 154] width 0 height 267
click at [180, 173] on div "Back to Dashboard Change Sender ID Customers Technicians Select a contact Outbo…" at bounding box center [350, 154] width 389 height 267
click at [140, 69] on div "Status No active tasks You are ready to start receiving tasks. Venezza Koren In…" at bounding box center [88, 154] width 134 height 267
click at [138, 49] on div "Status No active tasks You are ready to start receiving tasks. Venezza Koren In…" at bounding box center [88, 154] width 134 height 267
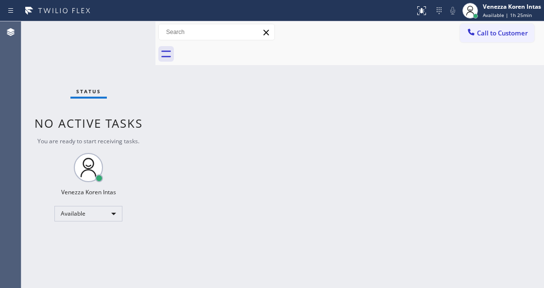
click at [134, 42] on div "Status No active tasks You are ready to start receiving tasks. Venezza Koren In…" at bounding box center [88, 154] width 134 height 267
click at [224, 78] on div "Back to Dashboard Change Sender ID Customers Technicians Select a contact Outbo…" at bounding box center [350, 154] width 389 height 267
click at [141, 37] on div "Status No active tasks You are ready to start receiving tasks. Venezza Koren In…" at bounding box center [88, 154] width 134 height 267
click at [138, 35] on div "Status No active tasks You are ready to start receiving tasks. Venezza Koren In…" at bounding box center [88, 154] width 134 height 267
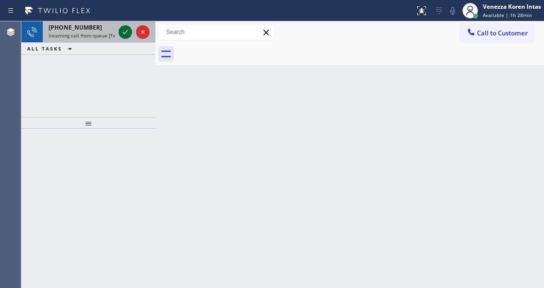
click at [123, 36] on icon at bounding box center [126, 32] width 12 height 12
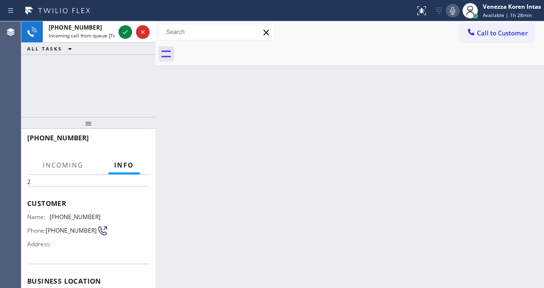
scroll to position [65, 0]
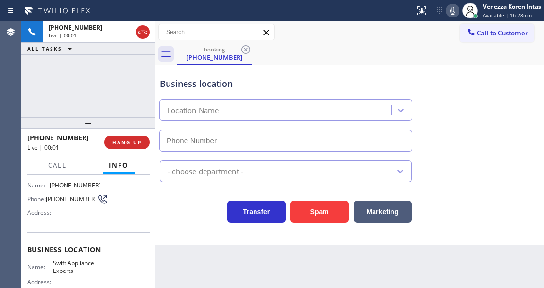
type input "[PHONE_NUMBER]"
click at [137, 107] on div "[PHONE_NUMBER] Live | 00:03 ALL TASKS ALL TASKS ACTIVE TASKS TASKS IN WRAP UP" at bounding box center [88, 69] width 134 height 96
click at [156, 104] on div at bounding box center [156, 154] width 0 height 267
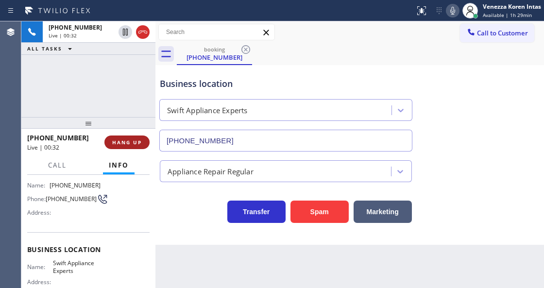
click at [139, 140] on span "HANG UP" at bounding box center [127, 142] width 30 height 7
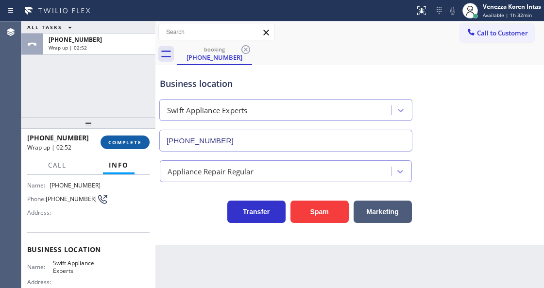
click at [123, 147] on button "COMPLETE" at bounding box center [125, 143] width 49 height 14
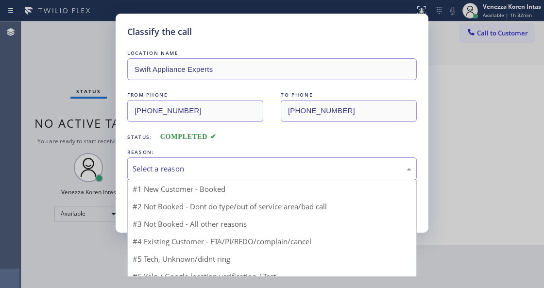
click at [219, 162] on div "Select a reason" at bounding box center [272, 169] width 290 height 23
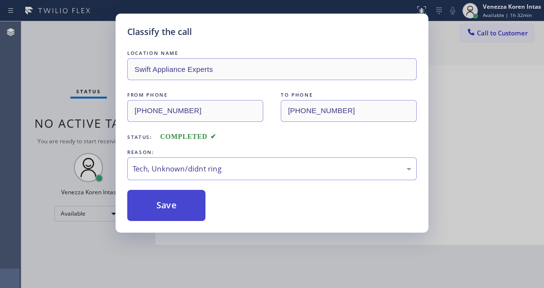
click at [188, 210] on button "Save" at bounding box center [166, 205] width 78 height 31
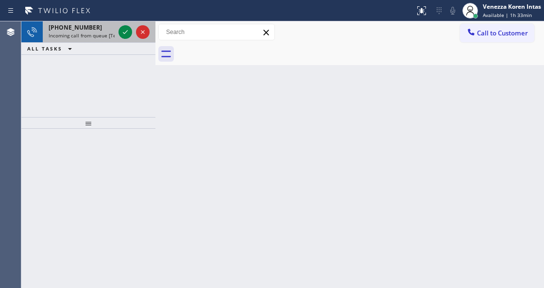
click at [92, 23] on div "[PHONE_NUMBER]" at bounding box center [82, 27] width 66 height 8
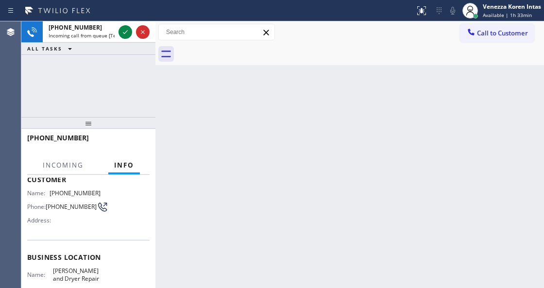
scroll to position [129, 0]
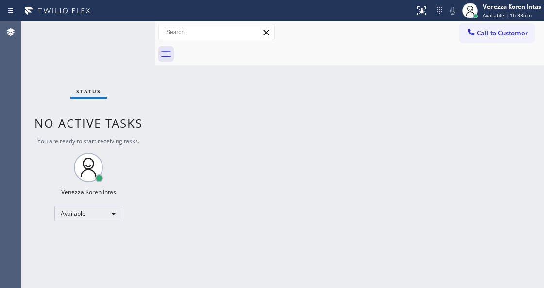
click at [402, 139] on div "Back to Dashboard Change Sender ID Customers Technicians Select a contact Outbo…" at bounding box center [350, 154] width 389 height 267
click at [486, 15] on span "Available | 1h 33min" at bounding box center [507, 15] width 49 height 7
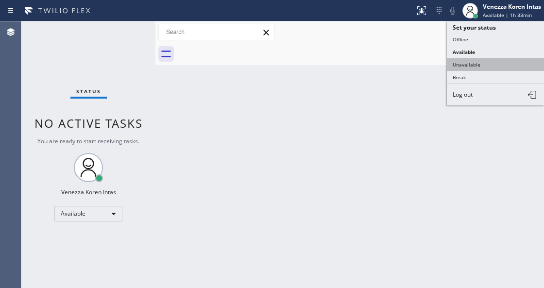
click at [484, 62] on button "Unavailable" at bounding box center [495, 64] width 97 height 13
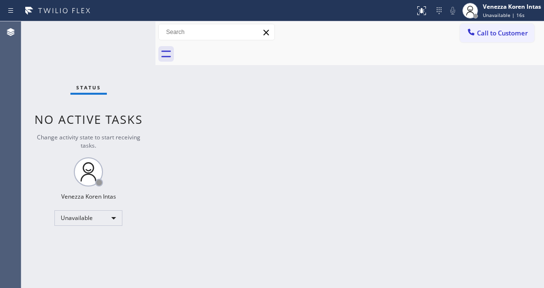
click at [188, 88] on div "Back to Dashboard Change Sender ID Customers Technicians Select a contact Outbo…" at bounding box center [350, 154] width 389 height 267
click at [110, 59] on div "Status No active tasks Change activity state to start receiving tasks. Venezza …" at bounding box center [88, 154] width 134 height 267
click at [262, 178] on div "Back to Dashboard Change Sender ID Customers Technicians Select a contact Outbo…" at bounding box center [350, 154] width 389 height 267
click at [78, 219] on div "Unavailable" at bounding box center [88, 219] width 68 height 16
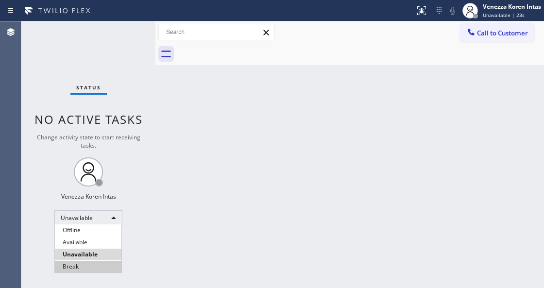
click at [96, 267] on li "Break" at bounding box center [88, 267] width 67 height 12
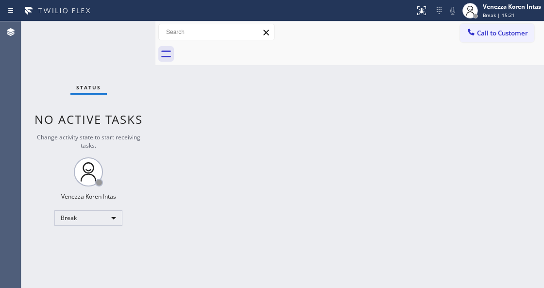
drag, startPoint x: 511, startPoint y: 15, endPoint x: 502, endPoint y: 41, distance: 27.2
click at [511, 15] on span "Break | 15:21" at bounding box center [499, 15] width 32 height 7
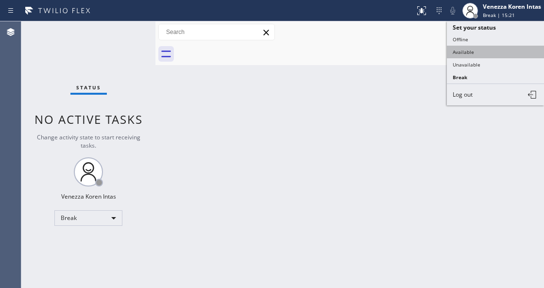
click at [494, 48] on button "Available" at bounding box center [495, 52] width 97 height 13
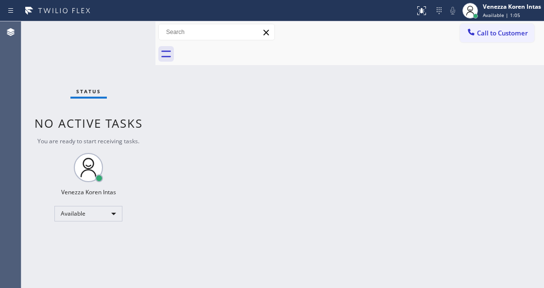
click at [126, 33] on div "Status No active tasks You are ready to start receiving tasks. Venezza Koren In…" at bounding box center [88, 154] width 134 height 267
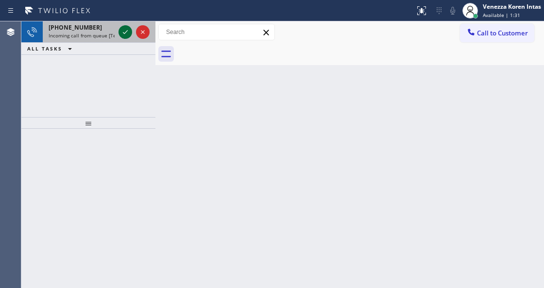
click at [125, 32] on icon at bounding box center [125, 32] width 5 height 4
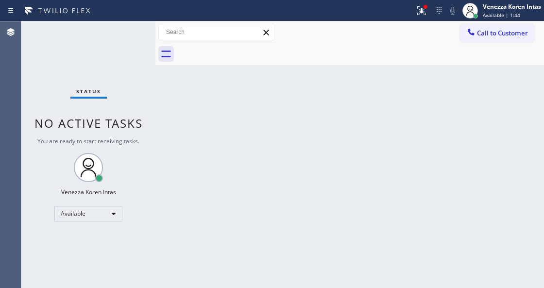
drag, startPoint x: 185, startPoint y: 176, endPoint x: 249, endPoint y: 61, distance: 131.5
click at [193, 162] on div "Back to Dashboard Change Sender ID Customers Technicians Select a contact Outbo…" at bounding box center [350, 154] width 389 height 267
drag, startPoint x: 418, startPoint y: 10, endPoint x: 417, endPoint y: 58, distance: 48.6
click at [418, 13] on icon at bounding box center [422, 11] width 12 height 12
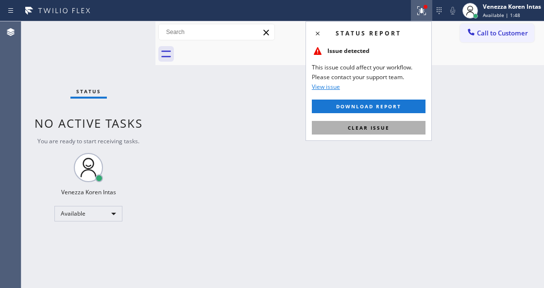
click at [413, 127] on button "Clear issue" at bounding box center [369, 128] width 114 height 14
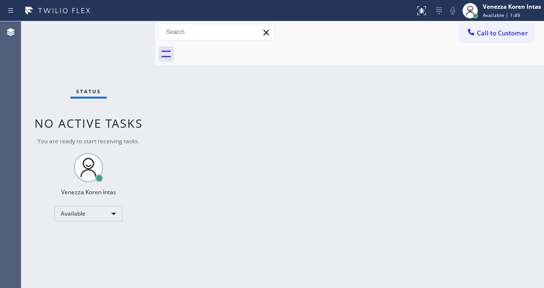
drag, startPoint x: 128, startPoint y: 89, endPoint x: 133, endPoint y: 96, distance: 8.1
click at [128, 89] on div "Status No active tasks You are ready to start receiving tasks. Venezza Koren In…" at bounding box center [88, 154] width 134 height 267
drag, startPoint x: 165, startPoint y: 137, endPoint x: 133, endPoint y: 88, distance: 59.1
click at [165, 137] on div "Back to Dashboard Change Sender ID Customers Technicians Select a contact Outbo…" at bounding box center [350, 154] width 389 height 267
drag, startPoint x: 133, startPoint y: 88, endPoint x: 129, endPoint y: 39, distance: 48.3
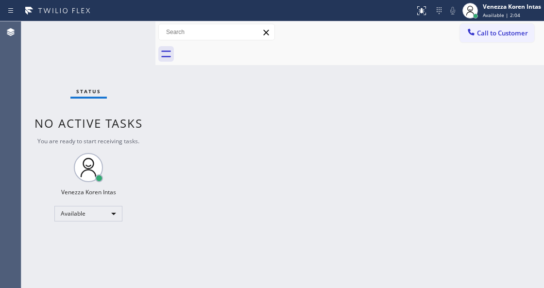
click at [133, 83] on div "Status No active tasks You are ready to start receiving tasks. Venezza Koren In…" at bounding box center [88, 154] width 134 height 267
drag, startPoint x: 129, startPoint y: 39, endPoint x: 33, endPoint y: 56, distance: 97.7
click at [129, 39] on div "Status No active tasks You are ready to start receiving tasks. Venezza Koren In…" at bounding box center [88, 154] width 134 height 267
click at [150, 38] on div "Status No active tasks You are ready to start receiving tasks. Venezza Koren In…" at bounding box center [88, 154] width 134 height 267
click at [125, 38] on div "Status No active tasks You are ready to start receiving tasks. Venezza Koren In…" at bounding box center [88, 154] width 134 height 267
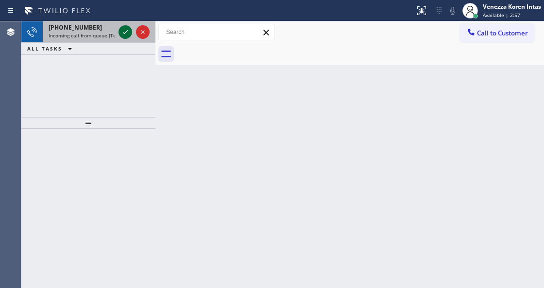
click at [123, 30] on icon at bounding box center [126, 32] width 12 height 12
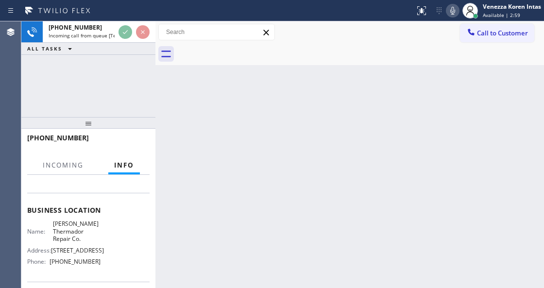
scroll to position [129, 0]
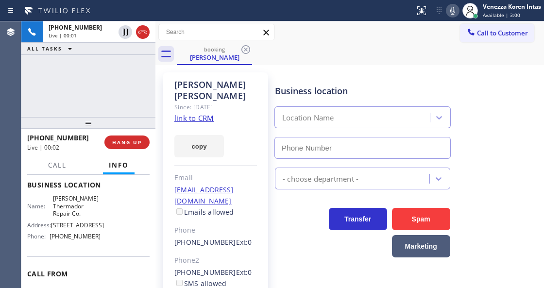
type input "[PHONE_NUMBER]"
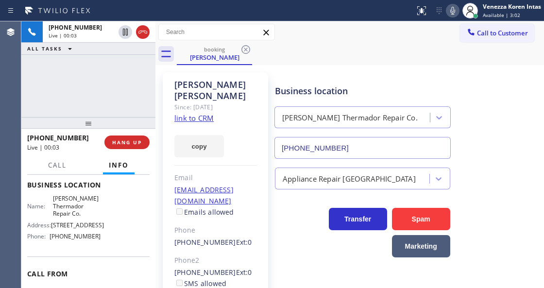
click at [199, 113] on link "link to CRM" at bounding box center [194, 118] width 39 height 10
click at [316, 13] on div at bounding box center [207, 11] width 407 height 16
click at [450, 12] on icon at bounding box center [453, 11] width 12 height 12
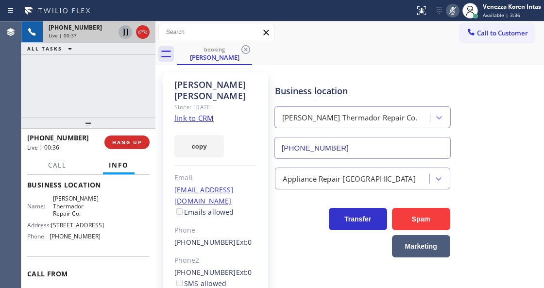
click at [123, 33] on icon at bounding box center [126, 32] width 12 height 12
drag, startPoint x: 453, startPoint y: 12, endPoint x: 317, endPoint y: 73, distance: 148.8
click at [453, 12] on icon at bounding box center [453, 11] width 12 height 12
click at [123, 30] on icon at bounding box center [125, 32] width 7 height 7
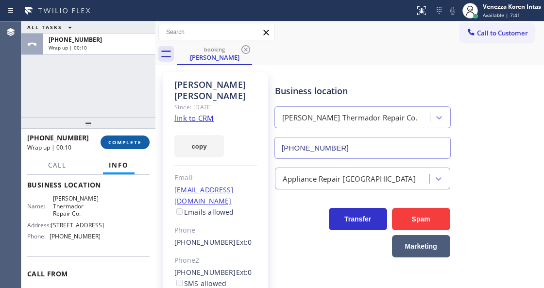
click at [123, 142] on span "COMPLETE" at bounding box center [125, 142] width 34 height 7
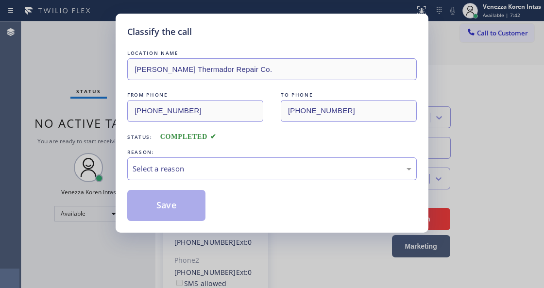
click at [211, 156] on div "REASON:" at bounding box center [272, 152] width 290 height 10
click at [216, 176] on div "Select a reason" at bounding box center [272, 169] width 290 height 23
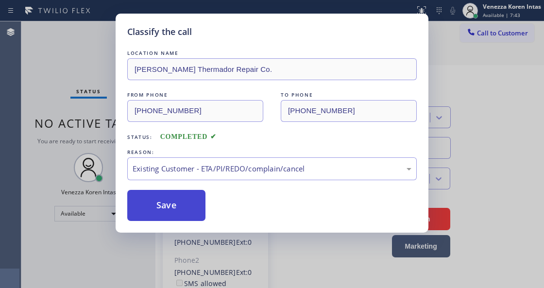
click at [196, 209] on button "Save" at bounding box center [166, 205] width 78 height 31
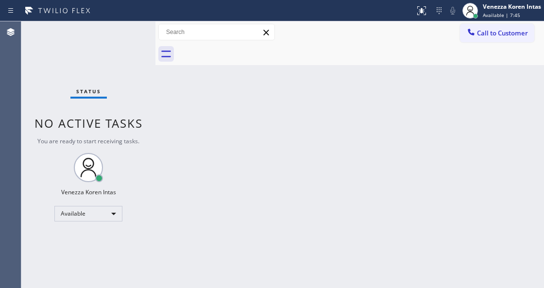
click at [107, 67] on div "Status No active tasks You are ready to start receiving tasks. Venezza Koren In…" at bounding box center [88, 154] width 134 height 267
click at [141, 30] on div "Status No active tasks You are ready to start receiving tasks. Venezza Koren In…" at bounding box center [88, 154] width 134 height 267
drag, startPoint x: 114, startPoint y: 32, endPoint x: 124, endPoint y: 33, distance: 10.8
click at [118, 32] on div "Status No active tasks You are ready to start receiving tasks. Venezza Koren In…" at bounding box center [88, 154] width 134 height 267
click at [128, 33] on div "Status No active tasks You are ready to start receiving tasks. Venezza Koren In…" at bounding box center [88, 154] width 134 height 267
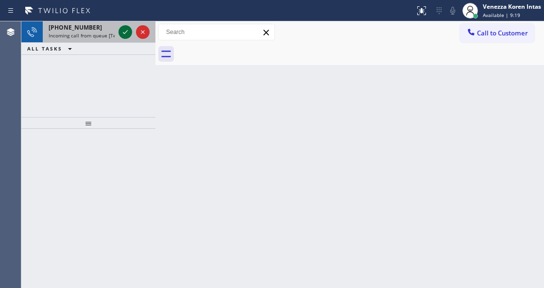
click at [126, 31] on icon at bounding box center [126, 32] width 12 height 12
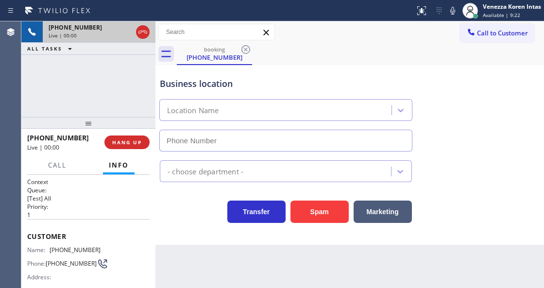
type input "[PHONE_NUMBER]"
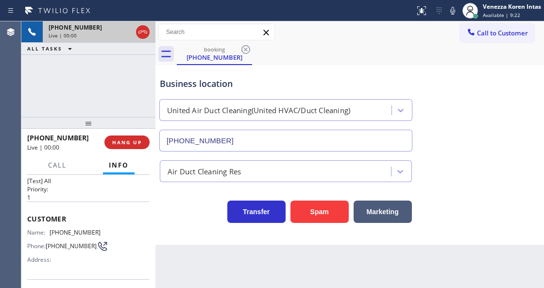
scroll to position [32, 0]
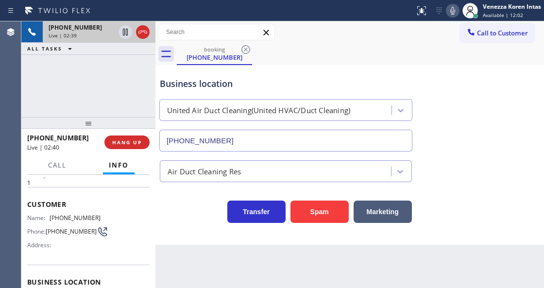
click at [454, 13] on icon at bounding box center [453, 11] width 5 height 8
click at [123, 27] on icon at bounding box center [126, 32] width 12 height 12
drag, startPoint x: 453, startPoint y: 8, endPoint x: 293, endPoint y: 86, distance: 178.3
click at [453, 8] on icon at bounding box center [453, 11] width 12 height 12
click at [127, 33] on icon at bounding box center [125, 32] width 7 height 7
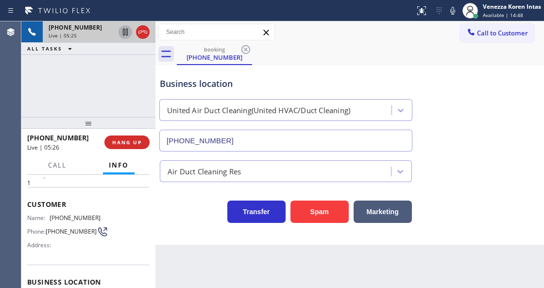
drag, startPoint x: 454, startPoint y: 13, endPoint x: 421, endPoint y: 50, distance: 49.3
click at [453, 12] on icon at bounding box center [453, 11] width 12 height 12
click at [123, 31] on icon at bounding box center [126, 32] width 12 height 12
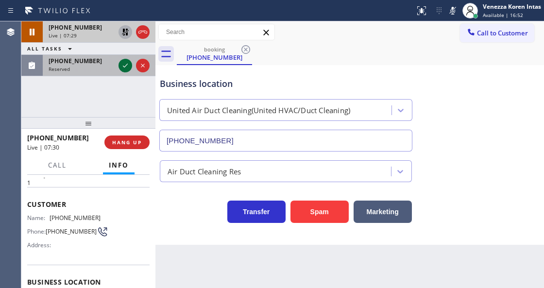
click at [129, 65] on icon at bounding box center [126, 66] width 12 height 12
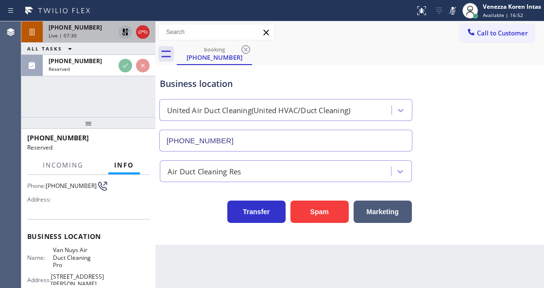
scroll to position [122, 0]
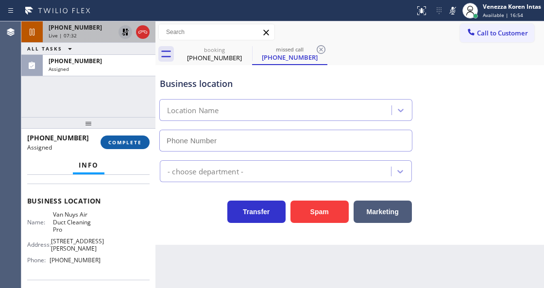
click at [140, 139] on span "COMPLETE" at bounding box center [125, 142] width 34 height 7
type input "[PHONE_NUMBER]"
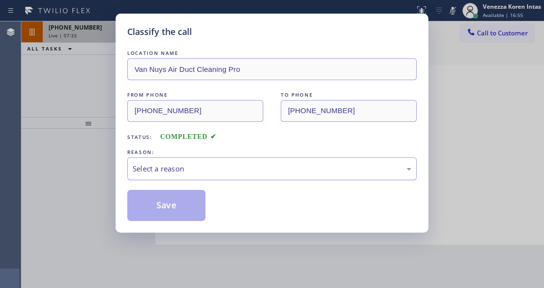
drag, startPoint x: 215, startPoint y: 170, endPoint x: 214, endPoint y: 177, distance: 7.4
click at [215, 174] on div "Select a reason" at bounding box center [272, 168] width 279 height 11
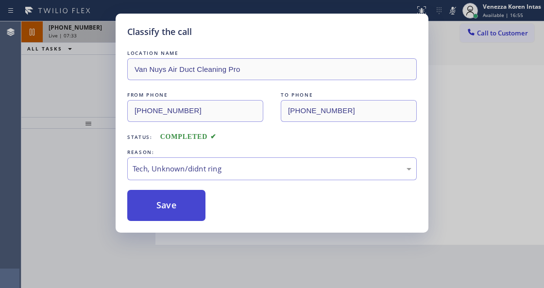
click at [194, 214] on button "Save" at bounding box center [166, 205] width 78 height 31
click at [216, 284] on div "Classify the call LOCATION NAME Van Nuys Air Duct Cleaning Pro FROM PHONE [PHON…" at bounding box center [272, 144] width 544 height 288
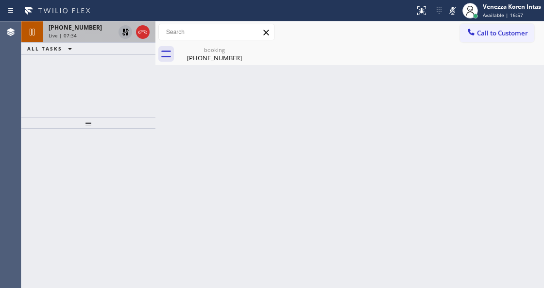
click at [79, 66] on div "[PHONE_NUMBER] Live | 07:34 ALL TASKS ALL TASKS ACTIVE TASKS TASKS IN WRAP UP" at bounding box center [88, 69] width 134 height 96
click at [110, 28] on div "[PHONE_NUMBER]" at bounding box center [82, 27] width 66 height 8
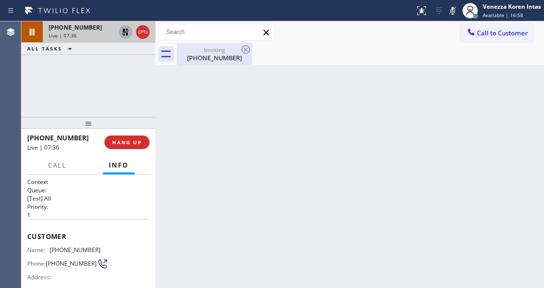
click at [208, 56] on div "[PHONE_NUMBER]" at bounding box center [214, 57] width 73 height 9
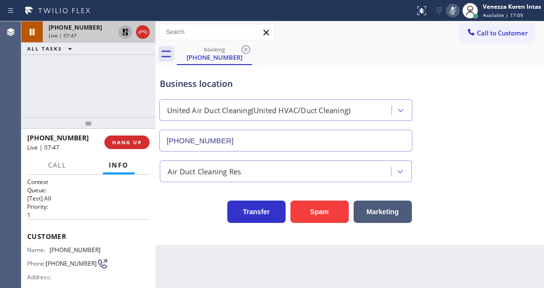
click at [454, 16] on icon at bounding box center [453, 11] width 12 height 12
click at [126, 31] on icon at bounding box center [126, 32] width 12 height 12
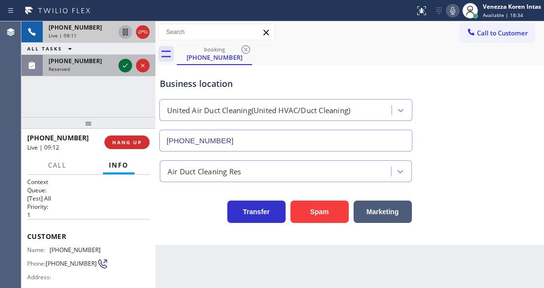
click at [128, 68] on icon at bounding box center [126, 66] width 12 height 12
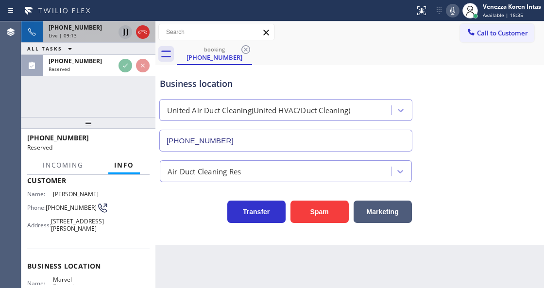
scroll to position [57, 0]
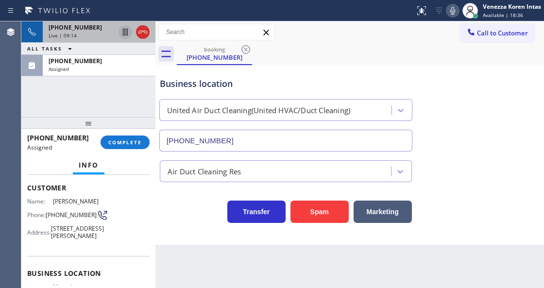
click at [137, 133] on div "[PHONE_NUMBER] Assigned COMPLETE" at bounding box center [88, 142] width 123 height 25
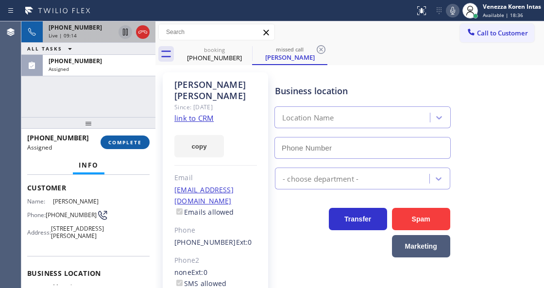
click at [137, 137] on button "COMPLETE" at bounding box center [125, 143] width 49 height 14
type input "[PHONE_NUMBER]"
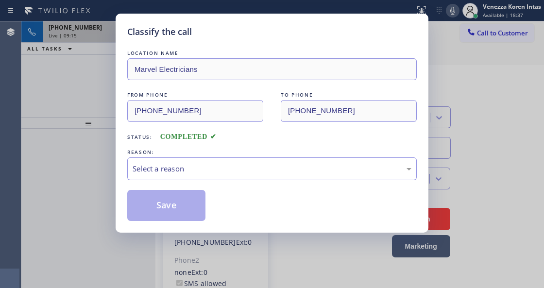
click at [238, 171] on div "Select a reason" at bounding box center [272, 168] width 279 height 11
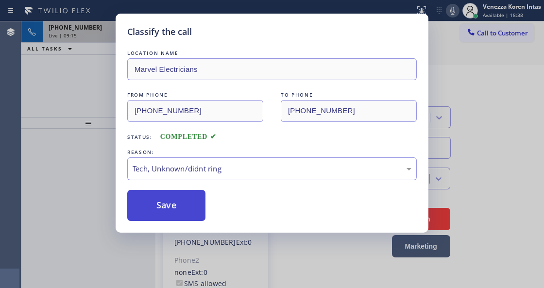
click at [180, 200] on button "Save" at bounding box center [166, 205] width 78 height 31
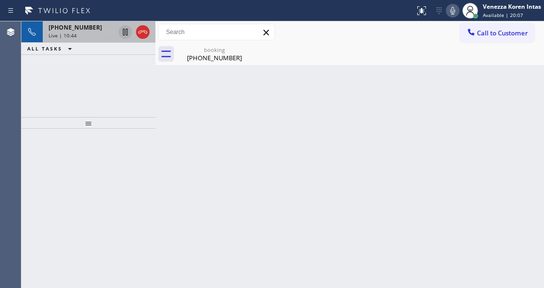
click at [447, 17] on div "Status report No issues detected If you experience an issue, please download th…" at bounding box center [477, 10] width 133 height 21
click at [455, 12] on icon at bounding box center [453, 11] width 12 height 12
click at [124, 32] on icon at bounding box center [125, 32] width 5 height 7
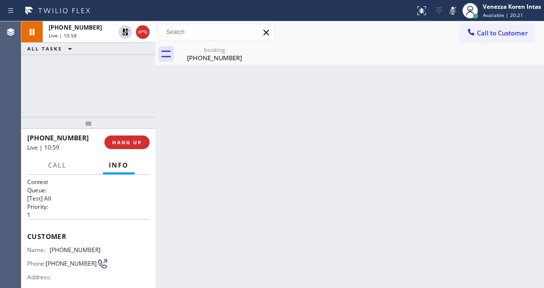
click at [401, 112] on div "Back to Dashboard Change Sender ID Customers Technicians Select a contact Outbo…" at bounding box center [350, 154] width 389 height 267
click at [226, 54] on div "[PHONE_NUMBER]" at bounding box center [214, 57] width 73 height 9
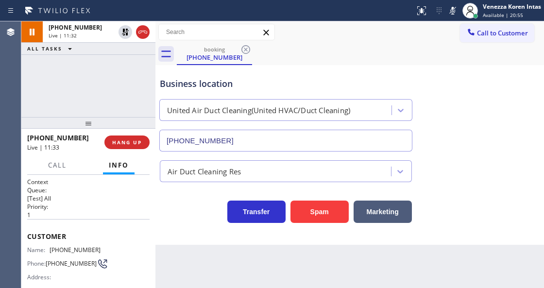
click at [98, 87] on div "+16505204867 Live | 11:32 ALL TASKS ALL TASKS ACTIVE TASKS TASKS IN WRAP UP" at bounding box center [88, 69] width 134 height 96
click at [453, 13] on icon at bounding box center [453, 11] width 5 height 8
click at [454, 9] on rect at bounding box center [453, 9] width 7 height 7
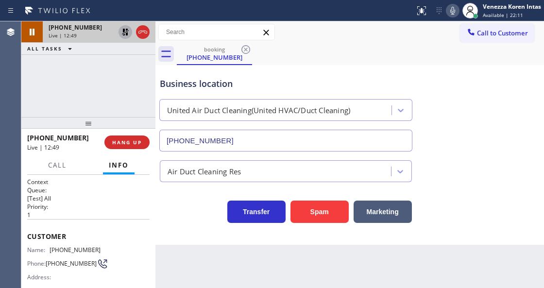
drag, startPoint x: 120, startPoint y: 32, endPoint x: 129, endPoint y: 32, distance: 9.2
click at [123, 32] on icon at bounding box center [126, 32] width 12 height 12
click at [89, 238] on span "Customer" at bounding box center [88, 236] width 123 height 9
drag, startPoint x: 86, startPoint y: 249, endPoint x: 51, endPoint y: 251, distance: 35.6
click at [51, 251] on div "Name: (650) 520-4867 Phone: (650) 520-4867 Address:" at bounding box center [88, 265] width 123 height 38
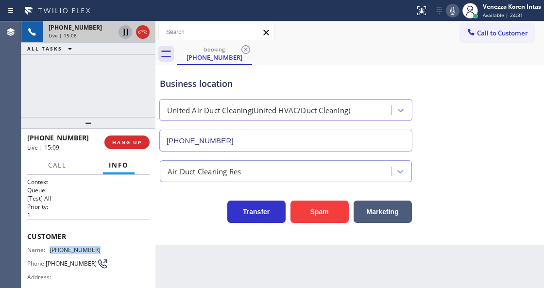
copy div "[PHONE_NUMBER]"
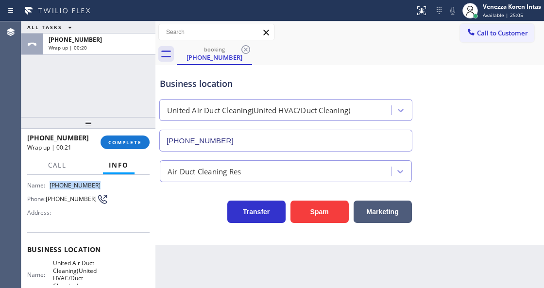
scroll to position [97, 0]
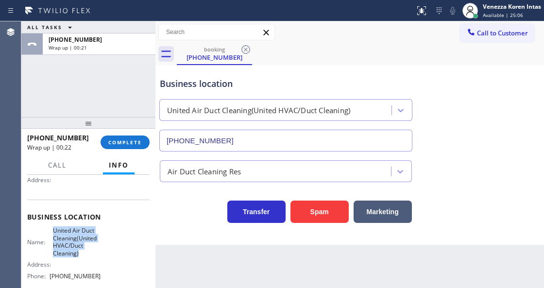
drag, startPoint x: 55, startPoint y: 231, endPoint x: 88, endPoint y: 255, distance: 40.3
click at [88, 255] on div "Name: United Air Duct Cleaning(United HVAC/Duct Cleaning)" at bounding box center [63, 242] width 73 height 30
copy span "United Air Duct Cleaning(United HVAC/Duct Cleaning)"
click at [116, 157] on button "Info" at bounding box center [119, 165] width 32 height 19
drag, startPoint x: 128, startPoint y: 148, endPoint x: 148, endPoint y: 158, distance: 22.4
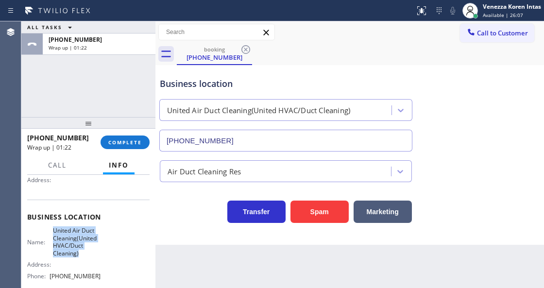
click at [128, 149] on button "COMPLETE" at bounding box center [125, 143] width 49 height 14
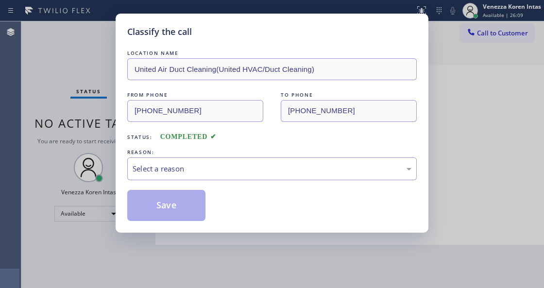
click at [172, 167] on div "Select a reason" at bounding box center [272, 168] width 279 height 11
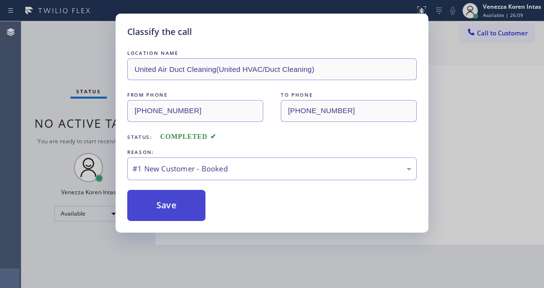
click at [169, 197] on button "Save" at bounding box center [166, 205] width 78 height 31
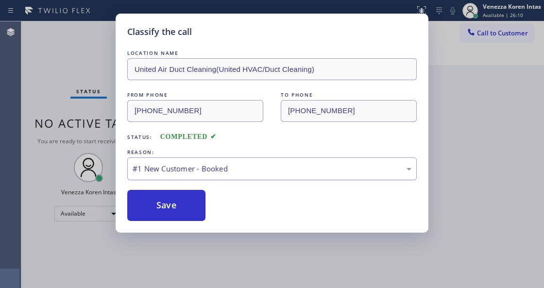
click at [181, 170] on div "#1 New Customer - Booked" at bounding box center [272, 168] width 279 height 11
click at [188, 200] on div "Back to Dashboard Change Sender ID Customers Technicians Select a contact Outbo…" at bounding box center [350, 154] width 389 height 267
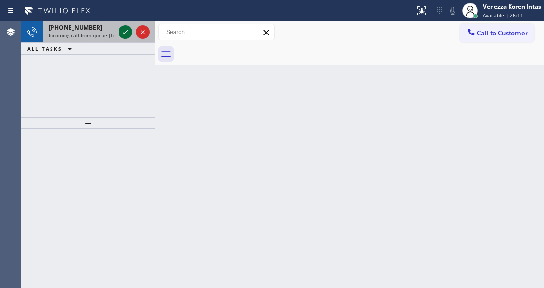
click at [129, 31] on icon at bounding box center [126, 32] width 12 height 12
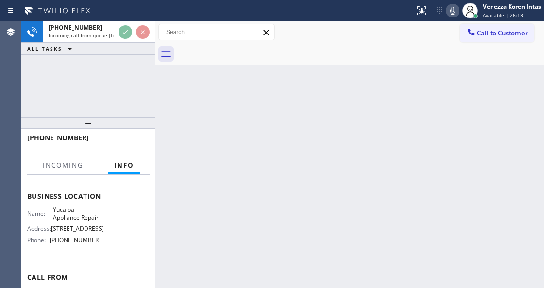
scroll to position [129, 0]
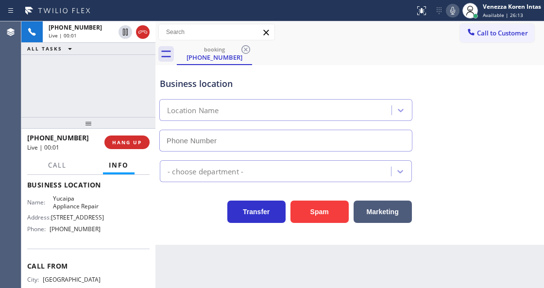
type input "(909) 219-9052"
click at [453, 9] on icon at bounding box center [453, 11] width 12 height 12
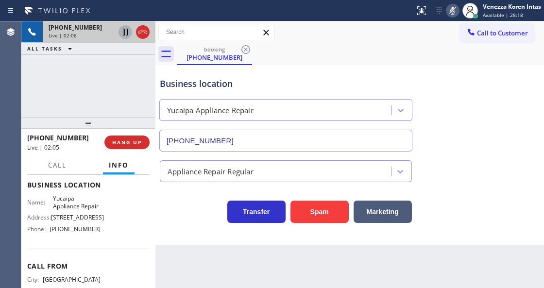
click at [126, 29] on icon at bounding box center [125, 32] width 5 height 7
click at [197, 214] on div "Transfer Spam Marketing" at bounding box center [286, 209] width 256 height 27
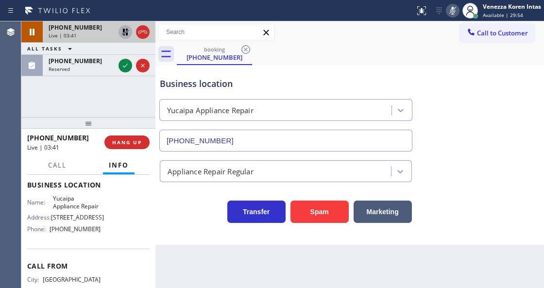
click at [127, 67] on icon at bounding box center [126, 66] width 12 height 12
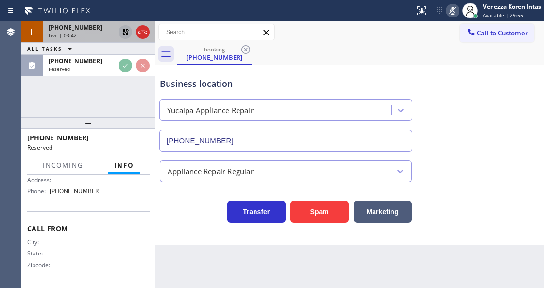
scroll to position [197, 0]
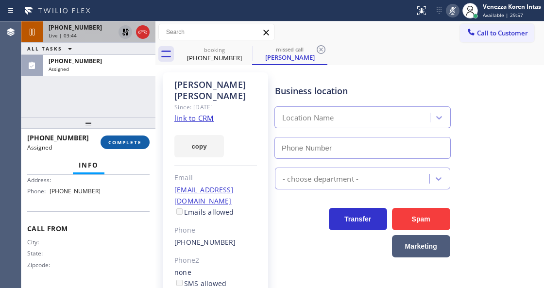
click at [131, 147] on button "COMPLETE" at bounding box center [125, 143] width 49 height 14
type input "(844) 735-4685"
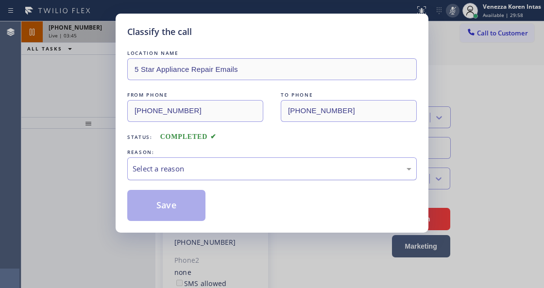
click at [204, 173] on div "Select a reason" at bounding box center [272, 168] width 279 height 11
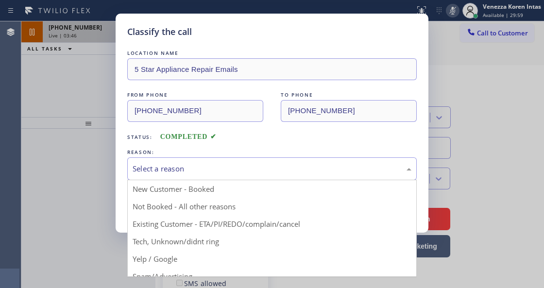
drag, startPoint x: 206, startPoint y: 244, endPoint x: 181, endPoint y: 201, distance: 49.0
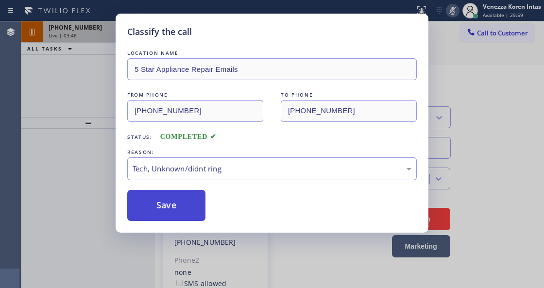
click at [181, 200] on button "Save" at bounding box center [166, 205] width 78 height 31
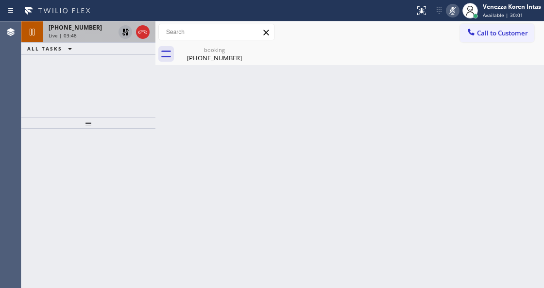
click at [452, 10] on rect at bounding box center [453, 9] width 7 height 7
click at [123, 31] on icon at bounding box center [125, 32] width 7 height 7
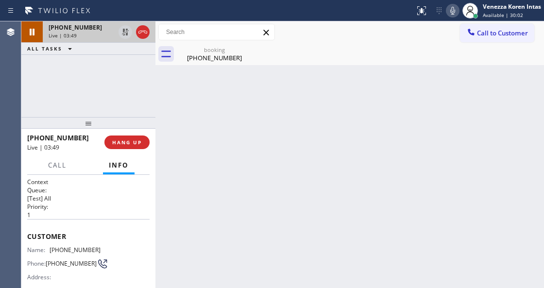
click at [71, 37] on span "Live | 03:49" at bounding box center [63, 35] width 28 height 7
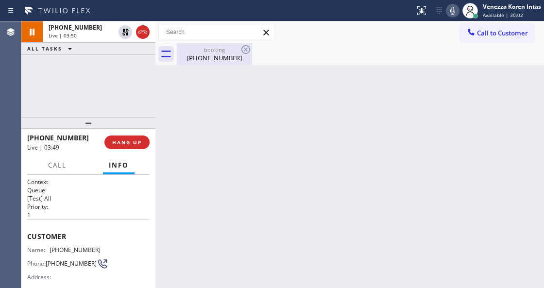
click at [194, 49] on div "booking" at bounding box center [214, 49] width 73 height 7
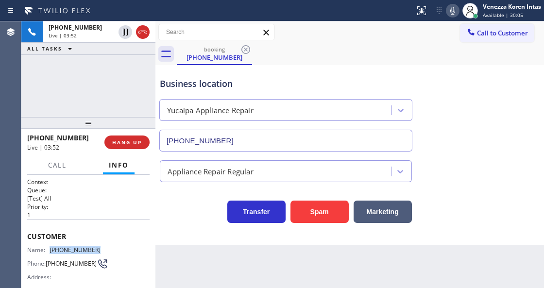
drag, startPoint x: 90, startPoint y: 247, endPoint x: 51, endPoint y: 252, distance: 39.7
click at [51, 252] on div "Name: (661) 456-5334 Phone: (661) 456-5334 Address:" at bounding box center [88, 265] width 123 height 38
copy div "(661) 456-5334"
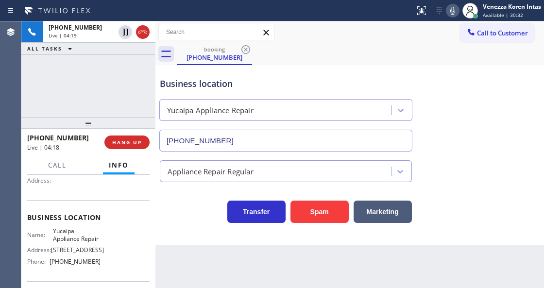
scroll to position [97, 0]
drag, startPoint x: 53, startPoint y: 230, endPoint x: 100, endPoint y: 240, distance: 48.6
click at [100, 240] on div "Name: Yucaipa Appliance Repair Address: 33599 Yucaipa Blvd 2 Phone: (909) 219-9…" at bounding box center [88, 248] width 123 height 42
copy span "Yucaipa Appliance Repair"
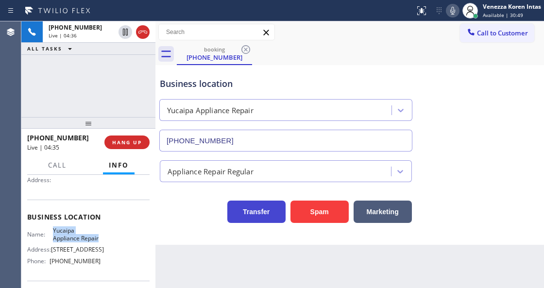
drag, startPoint x: 204, startPoint y: 219, endPoint x: 235, endPoint y: 218, distance: 31.1
click at [204, 219] on div "Transfer Spam Marketing" at bounding box center [286, 209] width 256 height 27
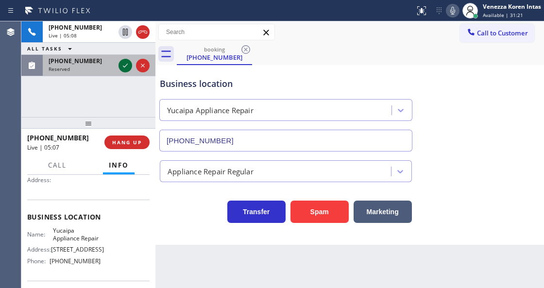
click at [122, 64] on icon at bounding box center [126, 66] width 12 height 12
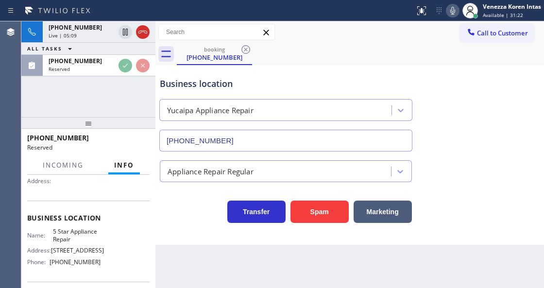
scroll to position [105, 0]
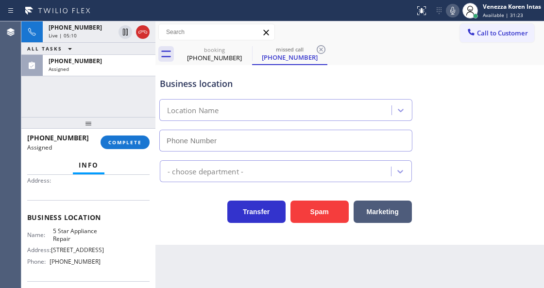
type input "[PHONE_NUMBER]"
click at [123, 144] on span "COMPLETE" at bounding box center [125, 142] width 34 height 7
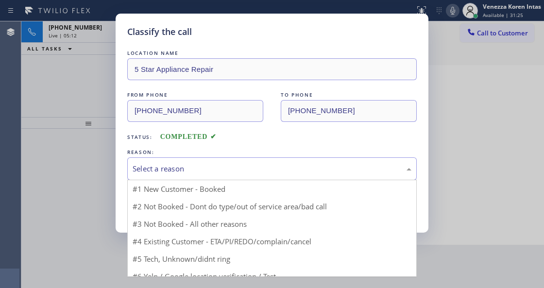
click at [224, 171] on div "Select a reason" at bounding box center [272, 168] width 279 height 11
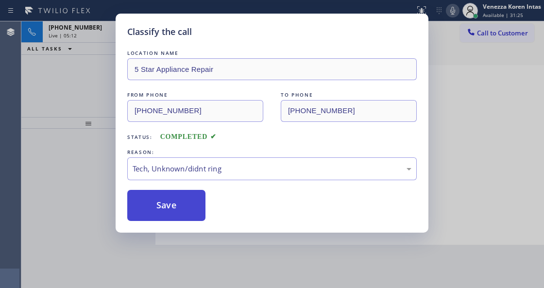
drag, startPoint x: 222, startPoint y: 242, endPoint x: 198, endPoint y: 217, distance: 34.7
drag, startPoint x: 198, startPoint y: 217, endPoint x: 211, endPoint y: 234, distance: 21.5
click at [196, 217] on button "Save" at bounding box center [166, 205] width 78 height 31
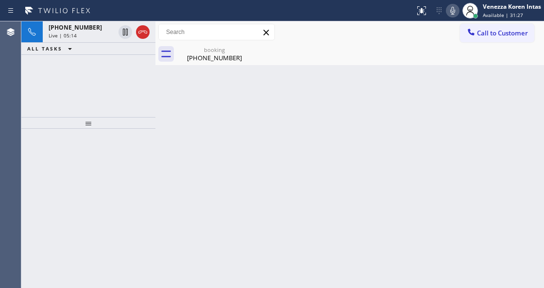
click at [93, 35] on div "Live | 05:14" at bounding box center [82, 35] width 66 height 7
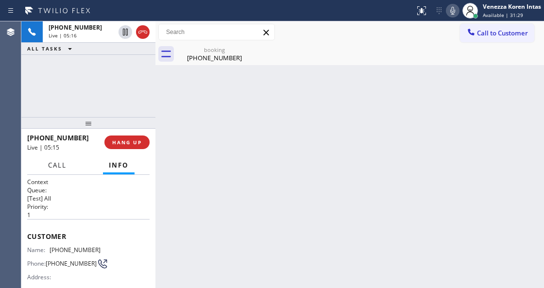
click at [54, 158] on button "Call" at bounding box center [57, 165] width 30 height 19
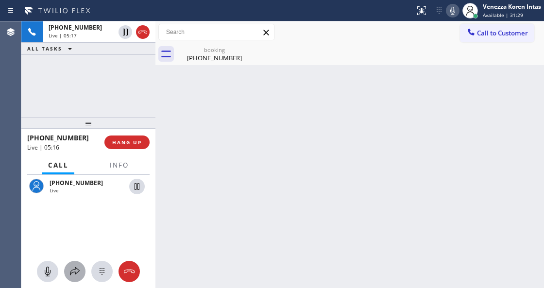
click at [79, 266] on icon at bounding box center [75, 272] width 12 height 12
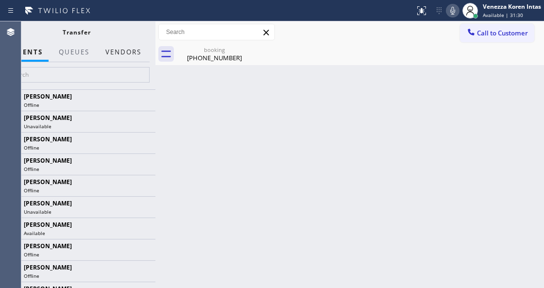
click at [139, 53] on button "Vendors" at bounding box center [124, 52] width 48 height 19
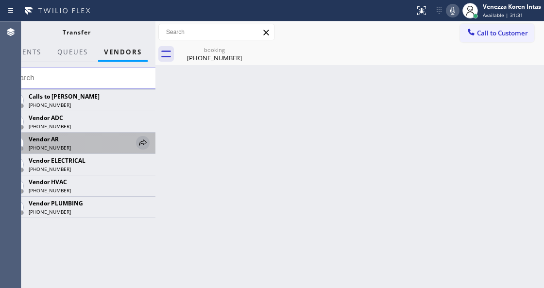
click at [144, 142] on icon at bounding box center [143, 143] width 12 height 12
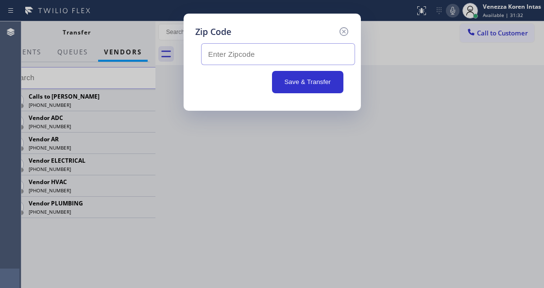
click at [240, 52] on input "text" at bounding box center [278, 54] width 154 height 22
paste input "93535"
type input "93535"
click at [284, 88] on button "Save & Transfer" at bounding box center [307, 82] width 71 height 22
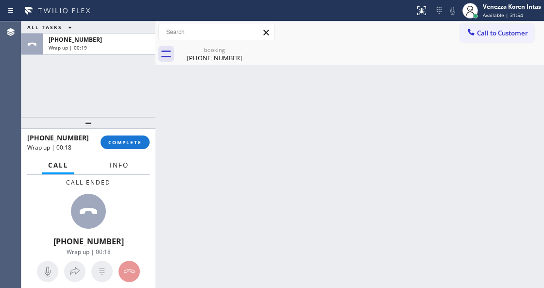
click at [123, 164] on span "Info" at bounding box center [119, 165] width 19 height 9
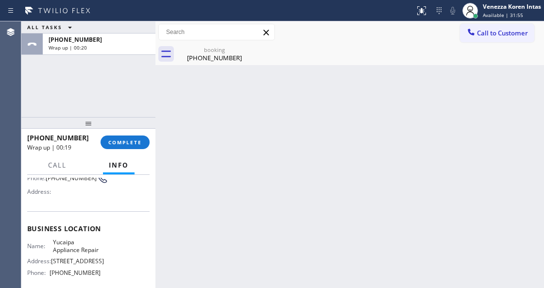
scroll to position [97, 0]
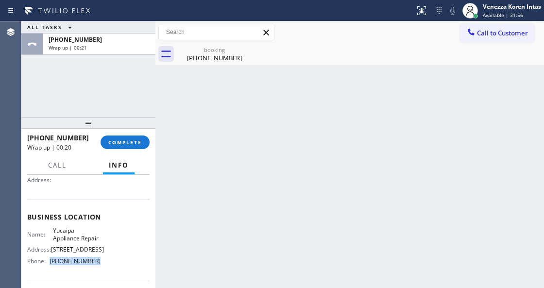
drag, startPoint x: 103, startPoint y: 265, endPoint x: 49, endPoint y: 268, distance: 54.0
click at [49, 268] on div "Name: Yucaipa Appliance Repair Address: 33599 Yucaipa Blvd 2 Phone: (909) 219-9…" at bounding box center [88, 248] width 123 height 42
copy div "(909) 219-9052"
drag, startPoint x: 146, startPoint y: 135, endPoint x: 142, endPoint y: 143, distance: 9.1
click at [145, 135] on div "+16614565334 Wrap up | 00:52 COMPLETE" at bounding box center [88, 142] width 123 height 25
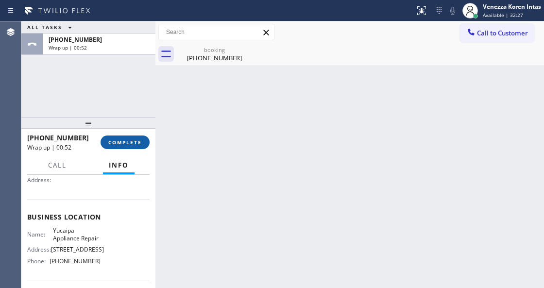
click at [142, 143] on button "COMPLETE" at bounding box center [125, 143] width 49 height 14
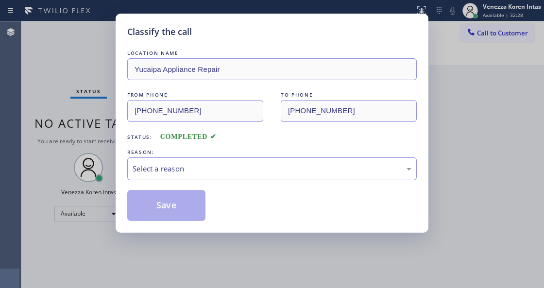
click at [224, 161] on div "Select a reason" at bounding box center [272, 169] width 290 height 23
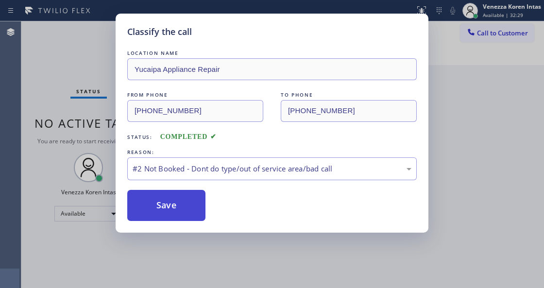
drag, startPoint x: 217, startPoint y: 205, endPoint x: 196, endPoint y: 206, distance: 20.9
click at [196, 206] on button "Save" at bounding box center [166, 205] width 78 height 31
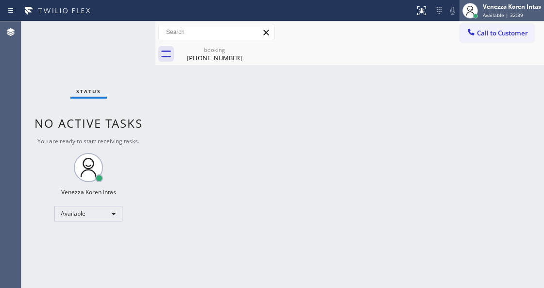
click at [485, 13] on span "Available | 32:39" at bounding box center [503, 15] width 40 height 7
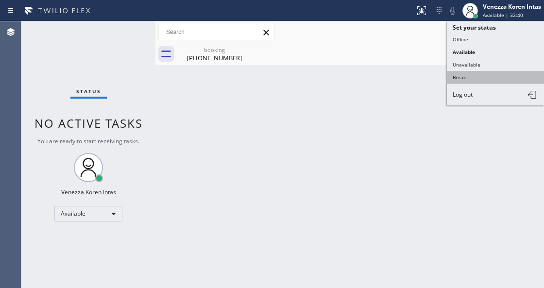
click at [479, 74] on button "Break" at bounding box center [495, 77] width 97 height 13
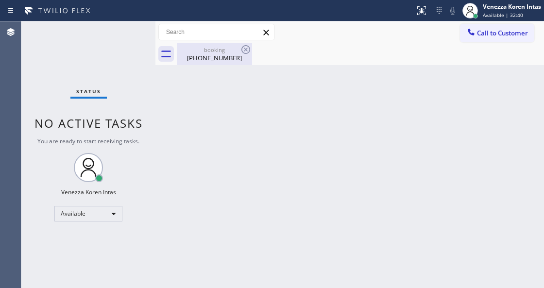
click at [236, 60] on div "(661) 456-5334" at bounding box center [214, 57] width 73 height 9
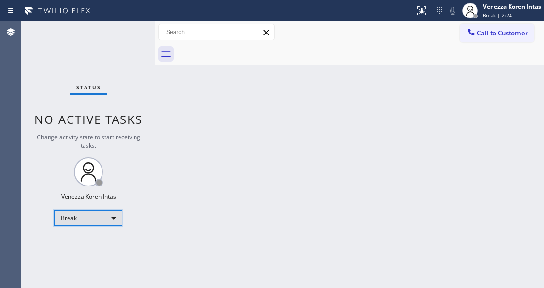
click at [99, 214] on div "Break" at bounding box center [88, 219] width 68 height 16
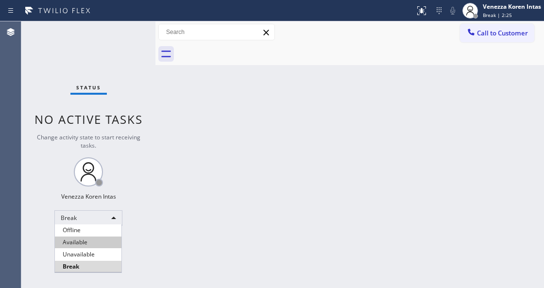
click at [103, 241] on li "Available" at bounding box center [88, 243] width 67 height 12
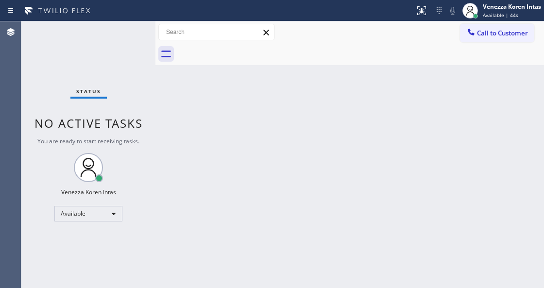
click at [168, 152] on div "Back to Dashboard Change Sender ID Customers Technicians Select a contact Outbo…" at bounding box center [350, 154] width 389 height 267
drag, startPoint x: 118, startPoint y: 52, endPoint x: 215, endPoint y: 68, distance: 98.6
click at [119, 53] on div "Status No active tasks You are ready to start receiving tasks. Venezza Koren In…" at bounding box center [88, 154] width 134 height 267
click at [241, 111] on div "Back to Dashboard Change Sender ID Customers Technicians Select a contact Outbo…" at bounding box center [350, 154] width 389 height 267
click at [221, 124] on div "Back to Dashboard Change Sender ID Customers Technicians Select a contact Outbo…" at bounding box center [350, 154] width 389 height 267
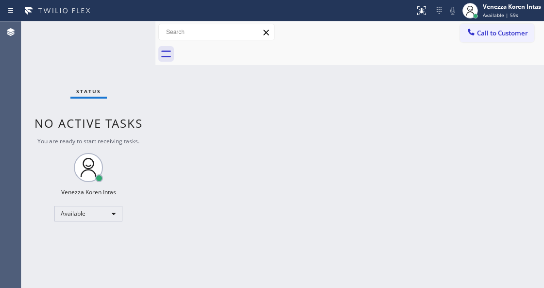
click at [110, 42] on div "Status No active tasks You are ready to start receiving tasks. Venezza Koren In…" at bounding box center [88, 154] width 134 height 267
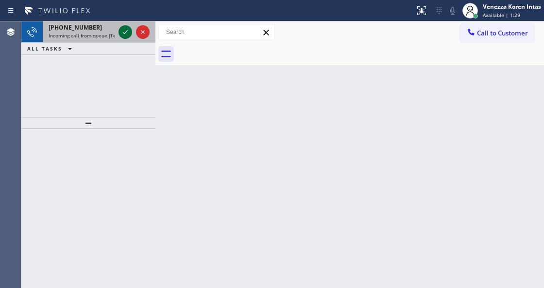
click at [126, 35] on icon at bounding box center [126, 32] width 12 height 12
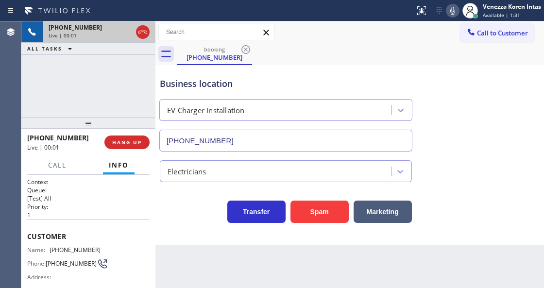
type input "(818) 626-3143"
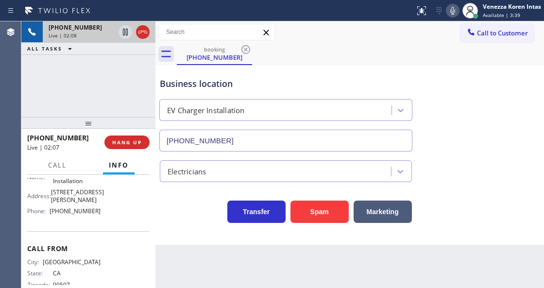
scroll to position [109, 0]
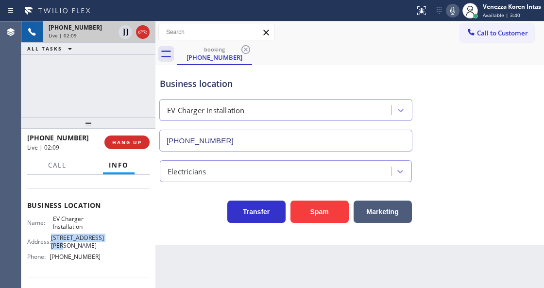
drag, startPoint x: 50, startPoint y: 236, endPoint x: 76, endPoint y: 246, distance: 27.5
click at [76, 246] on div "Address: 9045 Corbin Ave #290" at bounding box center [63, 241] width 73 height 15
click at [454, 10] on icon at bounding box center [453, 11] width 5 height 8
click at [128, 33] on icon at bounding box center [126, 32] width 12 height 12
click at [456, 10] on icon at bounding box center [453, 11] width 12 height 12
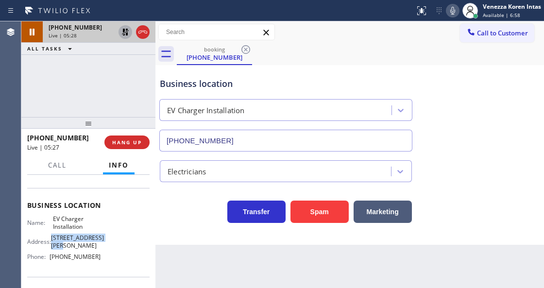
click at [127, 33] on icon at bounding box center [125, 32] width 7 height 7
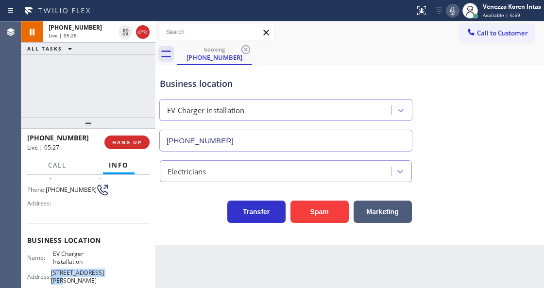
scroll to position [12, 0]
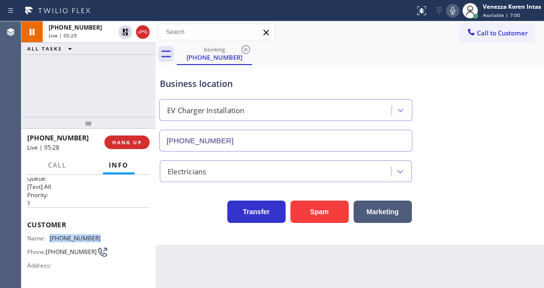
drag, startPoint x: 100, startPoint y: 233, endPoint x: 47, endPoint y: 233, distance: 53.0
click at [47, 235] on div "Name: (310) 850-8093 Phone: (310) 850-8093 Address:" at bounding box center [88, 254] width 123 height 38
copy div "(310) 850-8093"
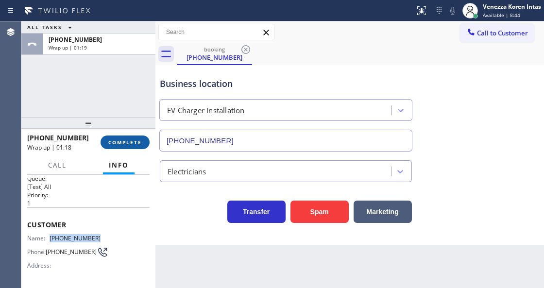
click at [115, 141] on span "COMPLETE" at bounding box center [125, 142] width 34 height 7
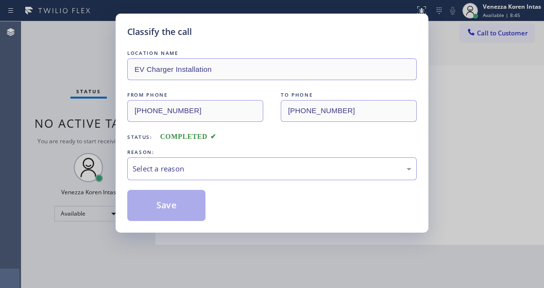
click at [203, 168] on div "Select a reason" at bounding box center [272, 168] width 279 height 11
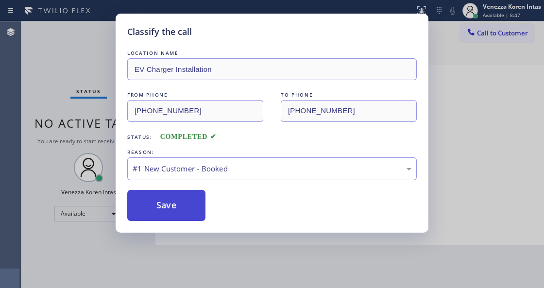
click at [190, 207] on button "Save" at bounding box center [166, 205] width 78 height 31
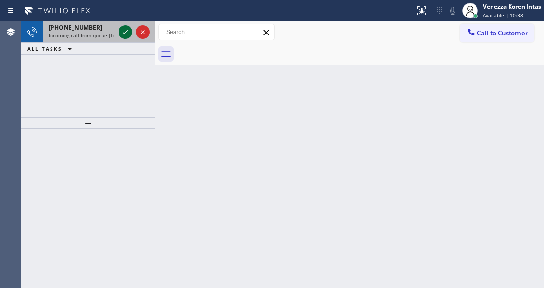
click at [127, 33] on icon at bounding box center [126, 32] width 12 height 12
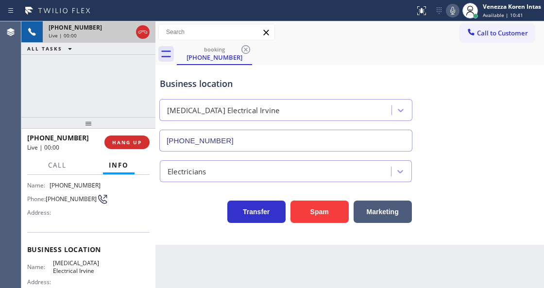
type input "(949) 647-5193"
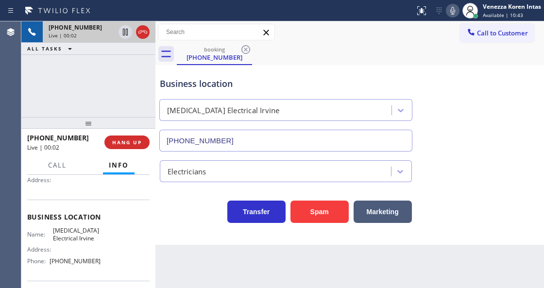
drag, startPoint x: 70, startPoint y: 83, endPoint x: 94, endPoint y: 108, distance: 34.4
click at [70, 83] on div "+12136602260 Live | 00:02 ALL TASKS ALL TASKS ACTIVE TASKS TASKS IN WRAP UP" at bounding box center [88, 69] width 134 height 96
click at [136, 28] on div at bounding box center [134, 31] width 35 height 21
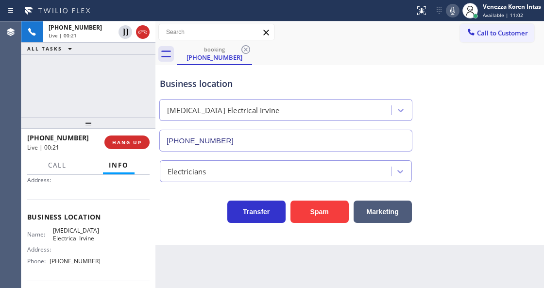
click at [144, 34] on icon at bounding box center [143, 32] width 12 height 12
click at [142, 141] on button "HANG UP" at bounding box center [127, 143] width 45 height 14
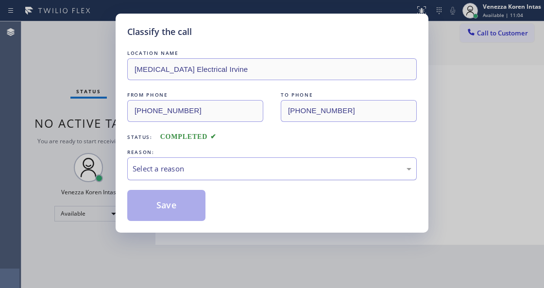
click at [182, 171] on div "Select a reason" at bounding box center [272, 168] width 279 height 11
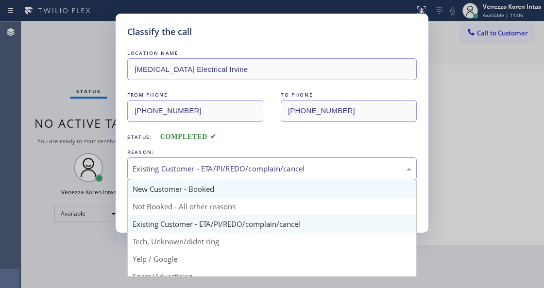
drag, startPoint x: 191, startPoint y: 177, endPoint x: 193, endPoint y: 191, distance: 13.3
click at [192, 177] on div "Existing Customer - ETA/PI/REDO/complain/cancel" at bounding box center [272, 169] width 290 height 23
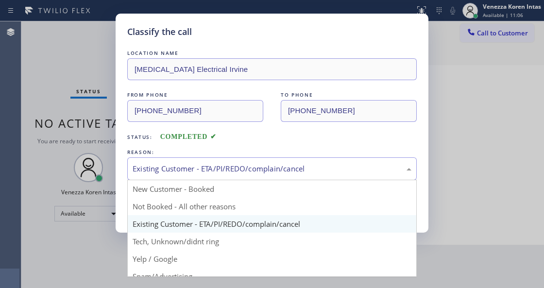
drag, startPoint x: 204, startPoint y: 242, endPoint x: 186, endPoint y: 213, distance: 34.5
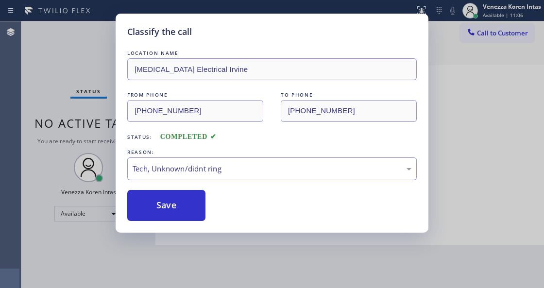
click at [186, 211] on button "Save" at bounding box center [166, 205] width 78 height 31
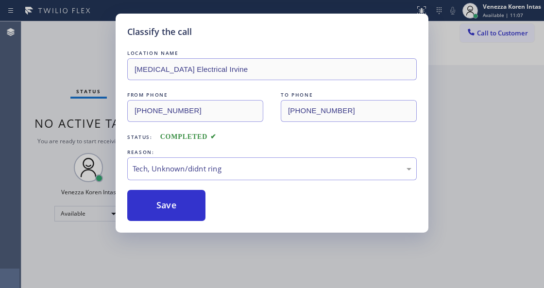
click at [191, 263] on div "Classify the call LOCATION NAME High Voltage Electrical Irvine FROM PHONE (213)…" at bounding box center [272, 144] width 544 height 288
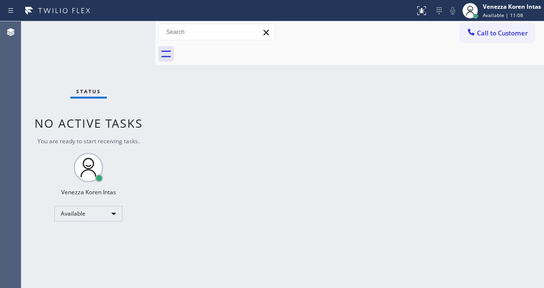
click at [81, 61] on div "Status No active tasks You are ready to start receiving tasks. Venezza Koren In…" at bounding box center [88, 154] width 134 height 267
click at [181, 147] on div "Back to Dashboard Change Sender ID Customers Technicians Select a contact Outbo…" at bounding box center [350, 154] width 389 height 267
click at [145, 115] on div "Status No active tasks You are ready to start receiving tasks. Venezza Koren In…" at bounding box center [88, 154] width 134 height 267
click at [57, 70] on div "Status No active tasks You are ready to start receiving tasks. Venezza Koren In…" at bounding box center [88, 154] width 134 height 267
click at [104, 49] on div "Status No active tasks You are ready to start receiving tasks. Venezza Koren In…" at bounding box center [88, 154] width 134 height 267
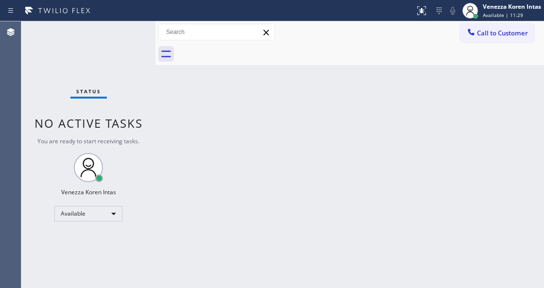
click at [106, 49] on div "Status No active tasks You are ready to start receiving tasks. Venezza Koren In…" at bounding box center [88, 154] width 134 height 267
click at [108, 49] on div "Status No active tasks You are ready to start receiving tasks. Venezza Koren In…" at bounding box center [88, 154] width 134 height 267
click at [232, 116] on div "Back to Dashboard Change Sender ID Customers Technicians Select a contact Outbo…" at bounding box center [350, 154] width 389 height 267
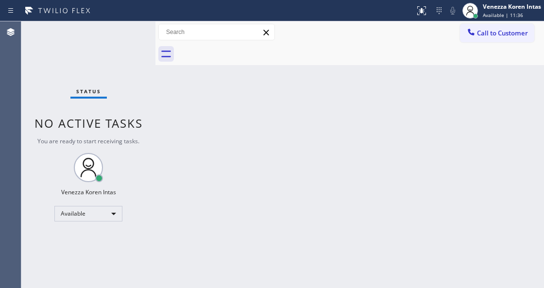
click at [125, 100] on div "Status No active tasks You are ready to start receiving tasks. Venezza Koren In…" at bounding box center [88, 154] width 134 height 267
drag, startPoint x: 106, startPoint y: 73, endPoint x: 105, endPoint y: 52, distance: 20.9
click at [106, 73] on div "Status No active tasks You are ready to start receiving tasks. Venezza Koren In…" at bounding box center [88, 154] width 134 height 267
click at [105, 52] on div "Status No active tasks You are ready to start receiving tasks. Venezza Koren In…" at bounding box center [88, 154] width 134 height 267
click at [105, 51] on div "Status No active tasks You are ready to start receiving tasks. Venezza Koren In…" at bounding box center [88, 154] width 134 height 267
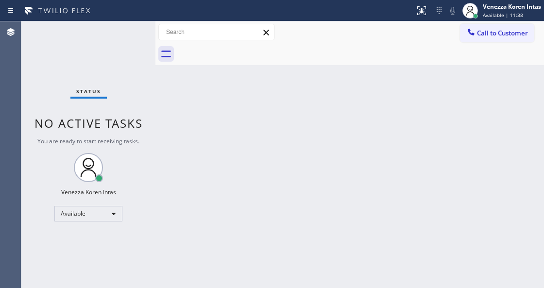
click at [105, 51] on div "Status No active tasks You are ready to start receiving tasks. Venezza Koren In…" at bounding box center [88, 154] width 134 height 267
click at [107, 40] on div "Status No active tasks You are ready to start receiving tasks. Venezza Koren In…" at bounding box center [88, 154] width 134 height 267
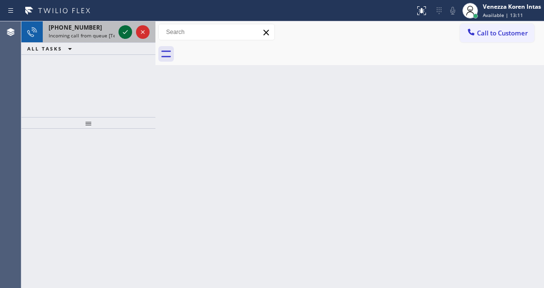
click at [123, 35] on icon at bounding box center [126, 32] width 12 height 12
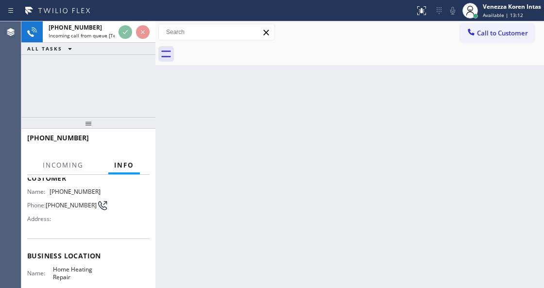
scroll to position [129, 0]
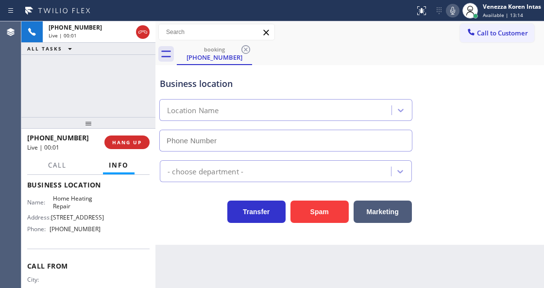
type input "(949) 647-4547"
click at [105, 68] on div "+14243401096 Live | 00:01 ALL TASKS ALL TASKS ACTIVE TASKS TASKS IN WRAP UP" at bounding box center [88, 69] width 134 height 96
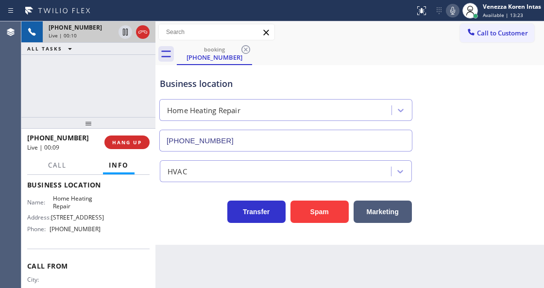
click at [146, 21] on div at bounding box center [134, 31] width 35 height 21
click at [143, 34] on icon at bounding box center [143, 32] width 12 height 12
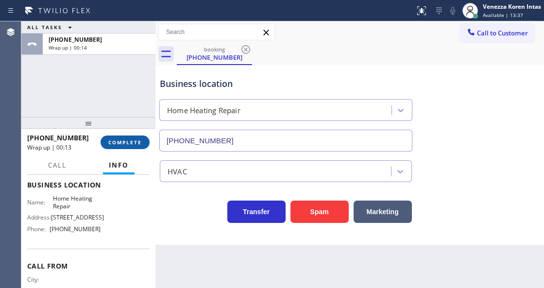
click at [141, 144] on span "COMPLETE" at bounding box center [125, 142] width 34 height 7
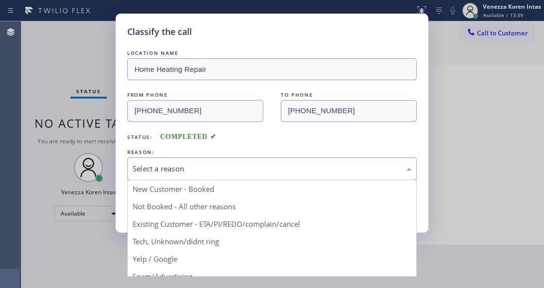
click at [230, 176] on div "Select a reason" at bounding box center [272, 169] width 290 height 23
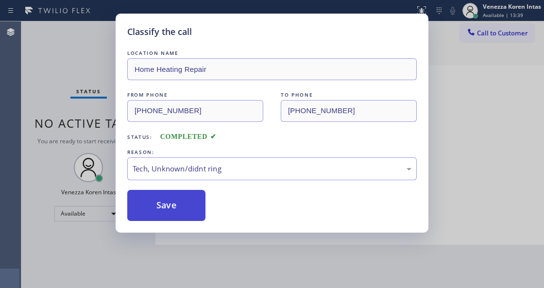
click at [188, 212] on button "Save" at bounding box center [166, 205] width 78 height 31
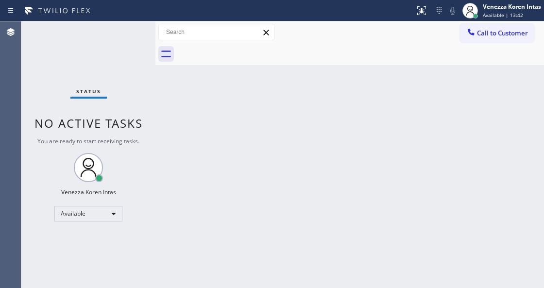
click at [125, 29] on div "Status No active tasks You are ready to start receiving tasks. Venezza Koren In…" at bounding box center [88, 154] width 134 height 267
click at [130, 37] on div "Status No active tasks You are ready to start receiving tasks. Venezza Koren In…" at bounding box center [88, 154] width 134 height 267
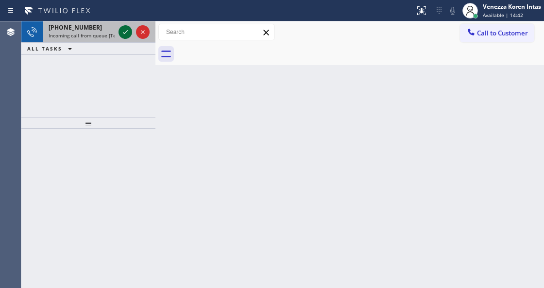
click at [129, 28] on icon at bounding box center [126, 32] width 12 height 12
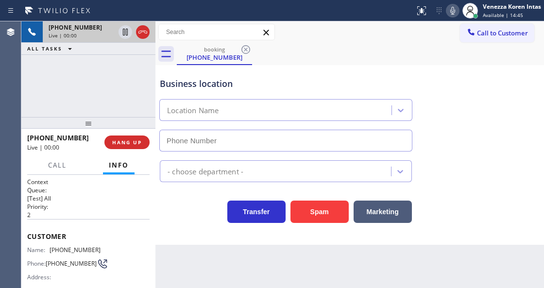
type input "(949) 647-4975"
click at [216, 83] on div "Business location" at bounding box center [286, 83] width 252 height 13
click at [215, 85] on div "Business location" at bounding box center [286, 83] width 252 height 13
click at [144, 31] on icon at bounding box center [143, 32] width 12 height 12
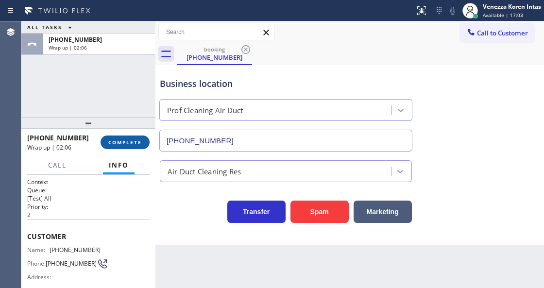
click at [140, 148] on button "COMPLETE" at bounding box center [125, 143] width 49 height 14
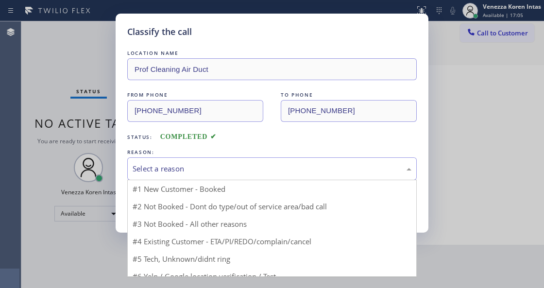
click at [238, 170] on div "Select a reason" at bounding box center [272, 168] width 279 height 11
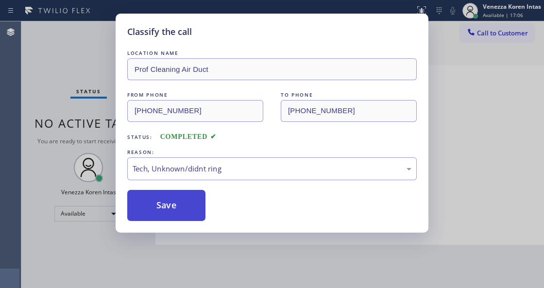
click at [186, 193] on button "Save" at bounding box center [166, 205] width 78 height 31
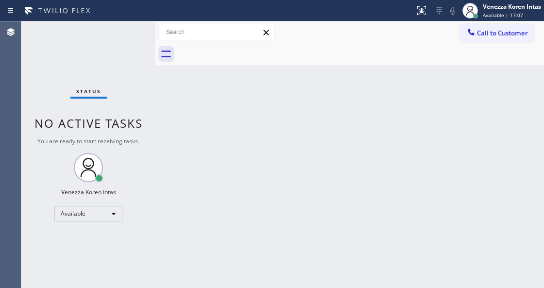
click at [129, 35] on div "Status No active tasks You are ready to start receiving tasks. Venezza Koren In…" at bounding box center [88, 154] width 134 height 267
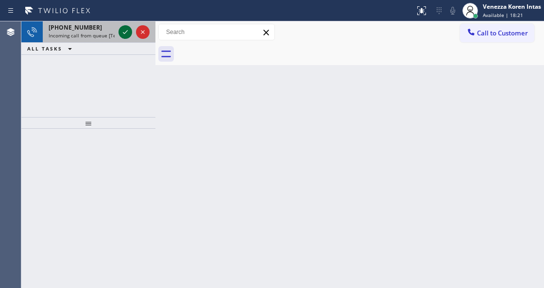
click at [126, 30] on icon at bounding box center [126, 32] width 12 height 12
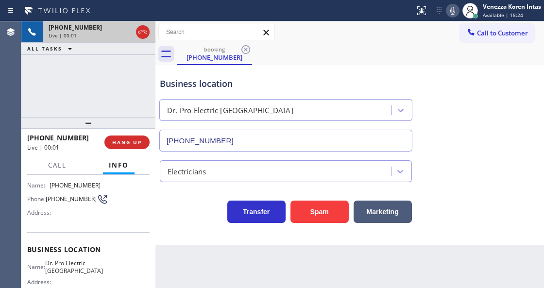
scroll to position [97, 0]
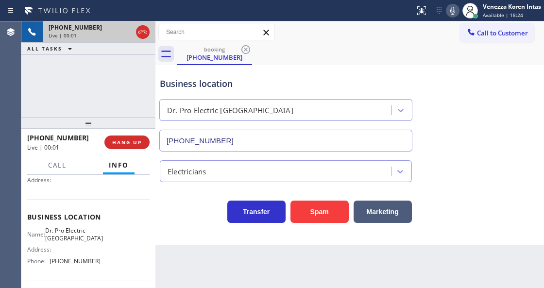
type input "(949) 353-6784"
drag, startPoint x: 107, startPoint y: 94, endPoint x: 115, endPoint y: 99, distance: 8.8
click at [107, 94] on div "+12135461466 Live | 00:02 ALL TASKS ALL TASKS ACTIVE TASKS TASKS IN WRAP UP" at bounding box center [88, 69] width 134 height 96
drag, startPoint x: 138, startPoint y: 152, endPoint x: 139, endPoint y: 146, distance: 5.4
click at [138, 151] on div "+12135461466 Live | 00:16 HANG UP" at bounding box center [88, 142] width 123 height 25
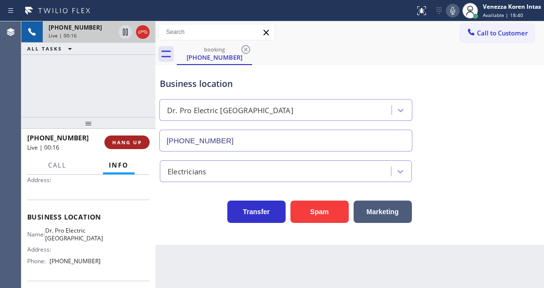
click at [139, 145] on span "HANG UP" at bounding box center [127, 142] width 30 height 7
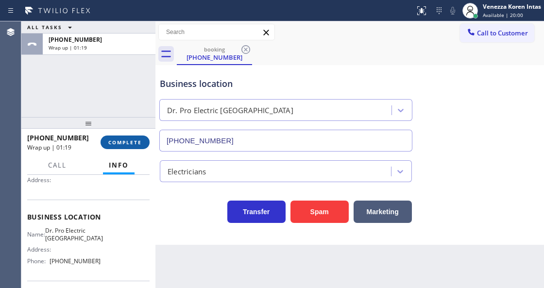
click at [136, 138] on button "COMPLETE" at bounding box center [125, 143] width 49 height 14
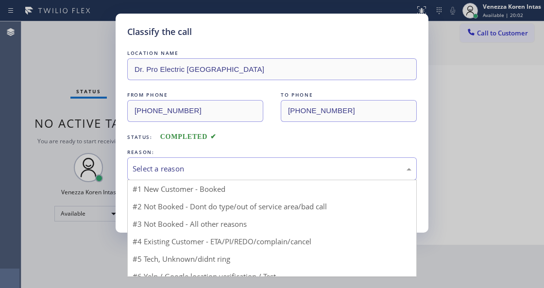
click at [242, 165] on div "Select a reason" at bounding box center [272, 168] width 279 height 11
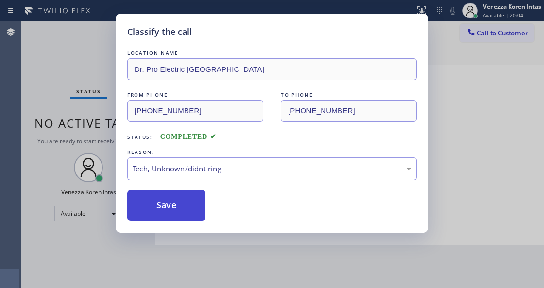
click at [184, 211] on button "Save" at bounding box center [166, 205] width 78 height 31
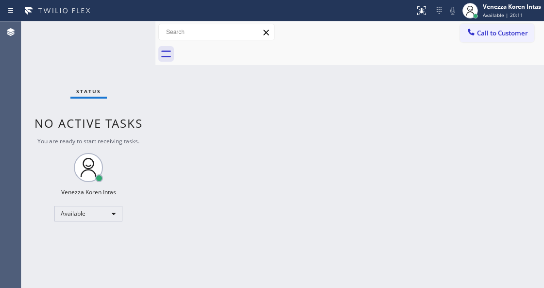
click at [138, 33] on div "Status No active tasks You are ready to start receiving tasks. Venezza Koren In…" at bounding box center [88, 154] width 134 height 267
click at [126, 38] on div "Status No active tasks You are ready to start receiving tasks. Venezza Koren In…" at bounding box center [88, 154] width 134 height 267
click at [129, 39] on div "Status No active tasks You are ready to start receiving tasks. Venezza Koren In…" at bounding box center [88, 154] width 134 height 267
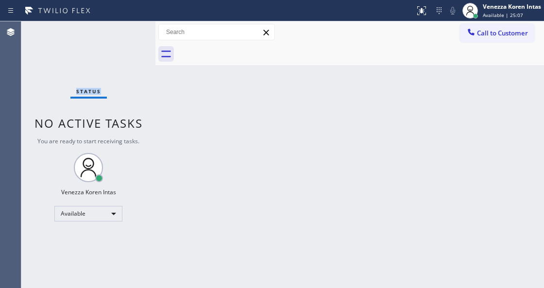
click at [129, 39] on div "Status No active tasks You are ready to start receiving tasks. Venezza Koren In…" at bounding box center [88, 154] width 134 height 267
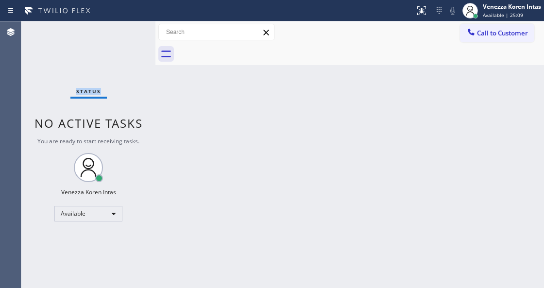
click at [129, 39] on div "Status No active tasks You are ready to start receiving tasks. Venezza Koren In…" at bounding box center [88, 154] width 134 height 267
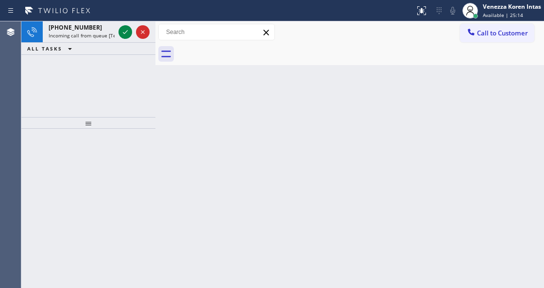
click at [129, 39] on div at bounding box center [134, 31] width 35 height 21
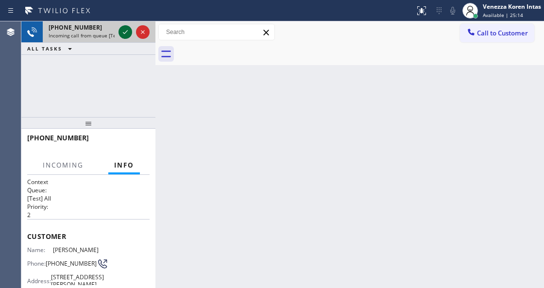
click at [127, 33] on icon at bounding box center [126, 32] width 12 height 12
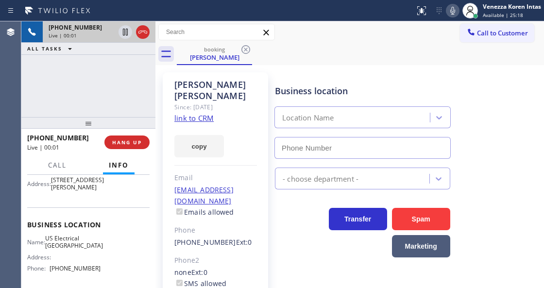
scroll to position [129, 0]
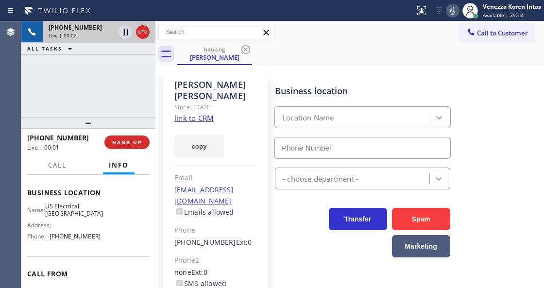
type input "(213) 408-7895"
click at [195, 113] on link "link to CRM" at bounding box center [194, 118] width 39 height 10
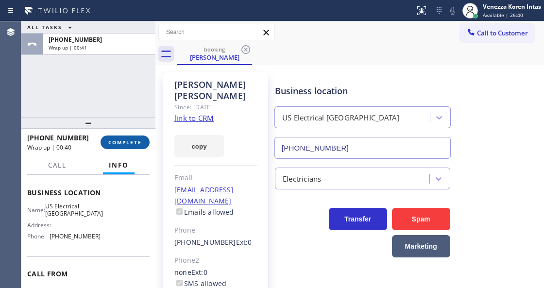
click at [138, 140] on span "COMPLETE" at bounding box center [125, 142] width 34 height 7
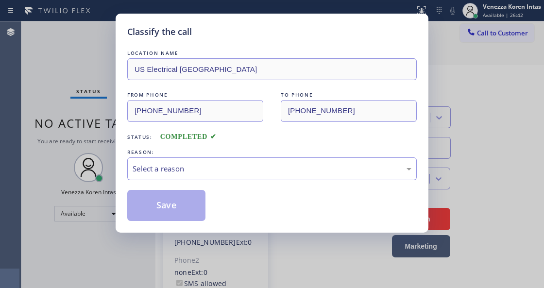
click at [217, 162] on div "Select a reason" at bounding box center [272, 169] width 290 height 23
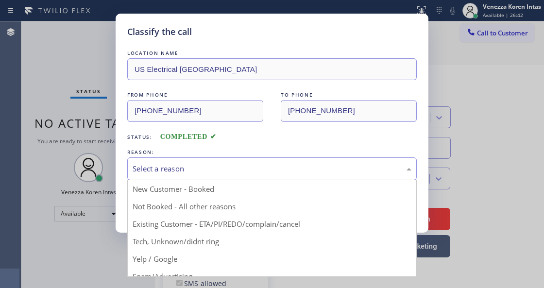
drag, startPoint x: 247, startPoint y: 228, endPoint x: 189, endPoint y: 215, distance: 60.1
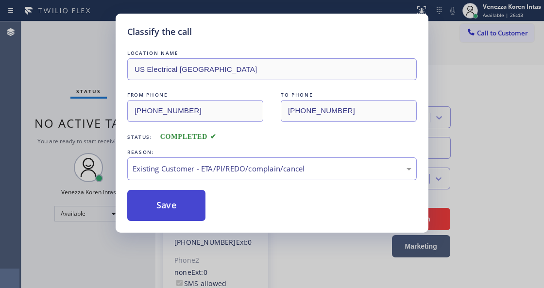
click at [189, 215] on button "Save" at bounding box center [166, 205] width 78 height 31
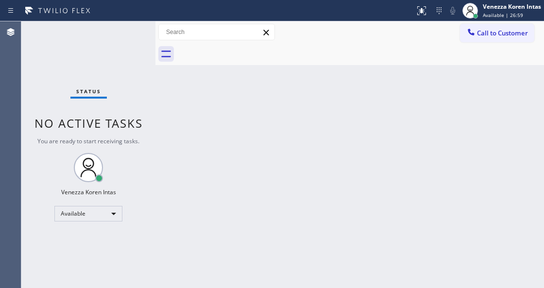
click at [139, 40] on div "Status No active tasks You are ready to start receiving tasks. Venezza Koren In…" at bounding box center [88, 154] width 134 height 267
click at [126, 42] on div "Status No active tasks You are ready to start receiving tasks. Venezza Koren In…" at bounding box center [88, 154] width 134 height 267
click at [130, 32] on div "Status No active tasks You are ready to start receiving tasks. Venezza Koren In…" at bounding box center [88, 154] width 134 height 267
click at [119, 43] on div "Status No active tasks You are ready to start receiving tasks. Venezza Koren In…" at bounding box center [88, 154] width 134 height 267
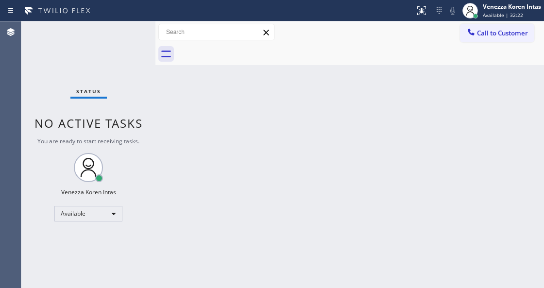
click at [130, 35] on div "Status No active tasks You are ready to start receiving tasks. Venezza Koren In…" at bounding box center [88, 154] width 134 height 267
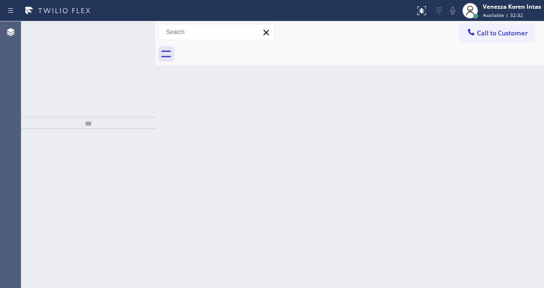
click at [122, 30] on div at bounding box center [126, 32] width 14 height 12
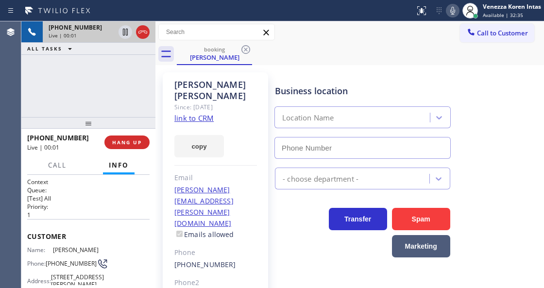
type input "[PHONE_NUMBER]"
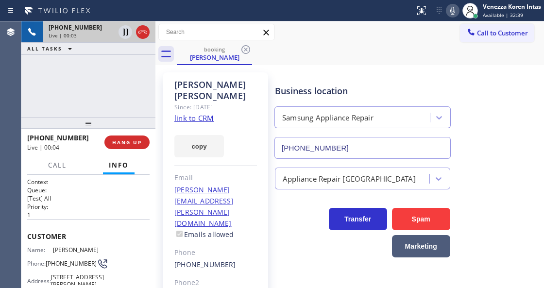
click at [196, 113] on link "link to CRM" at bounding box center [194, 118] width 39 height 10
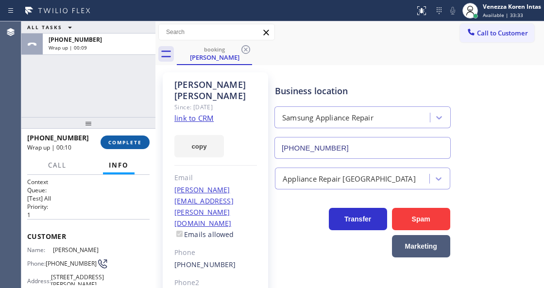
click at [133, 144] on span "COMPLETE" at bounding box center [125, 142] width 34 height 7
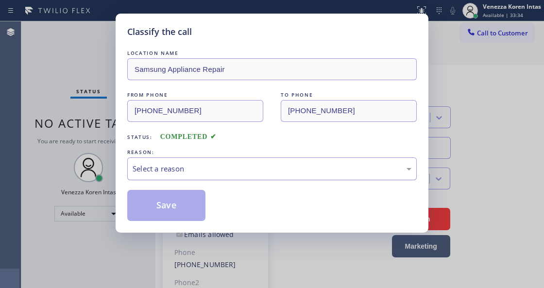
click at [216, 164] on div "Select a reason" at bounding box center [272, 168] width 279 height 11
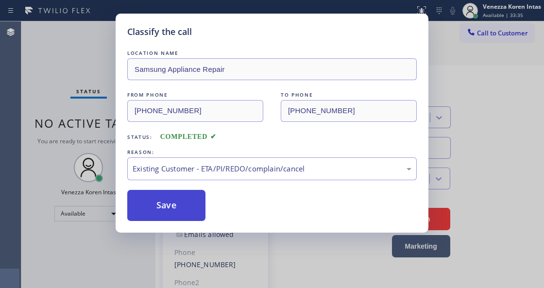
click at [194, 216] on button "Save" at bounding box center [166, 205] width 78 height 31
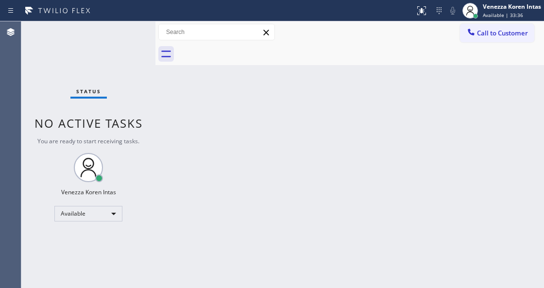
click at [123, 35] on div "Status No active tasks You are ready to start receiving tasks. Venezza Koren In…" at bounding box center [88, 154] width 134 height 267
click at [128, 29] on div "Status No active tasks You are ready to start receiving tasks. Venezza Koren In…" at bounding box center [88, 154] width 134 height 267
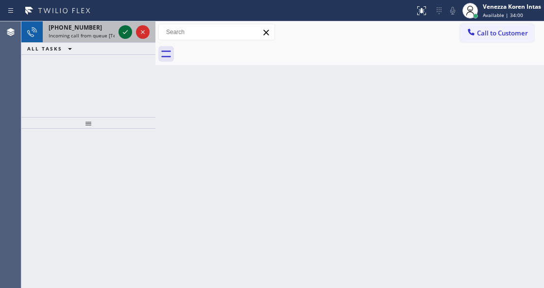
click at [121, 33] on icon at bounding box center [126, 32] width 12 height 12
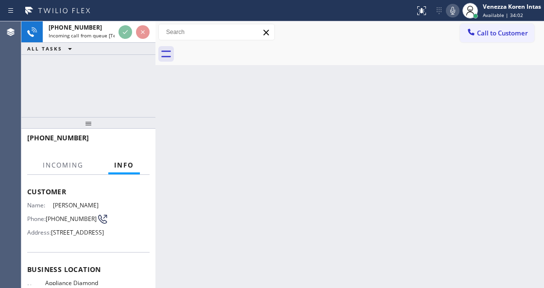
scroll to position [97, 0]
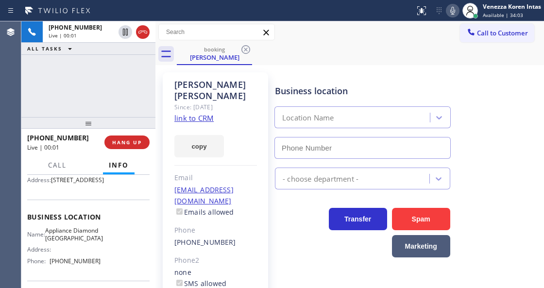
type input "(650) 332-1291"
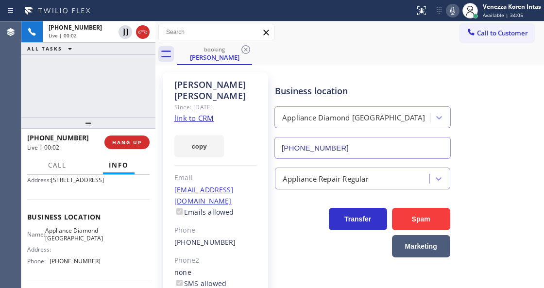
click at [213, 113] on link "link to CRM" at bounding box center [194, 118] width 39 height 10
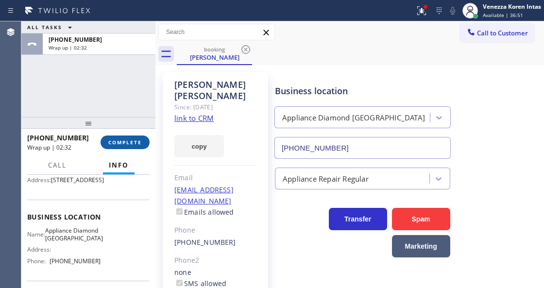
click at [131, 143] on span "COMPLETE" at bounding box center [125, 142] width 34 height 7
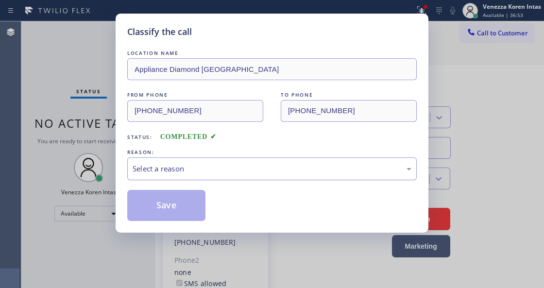
click at [229, 166] on div "Select a reason" at bounding box center [272, 168] width 279 height 11
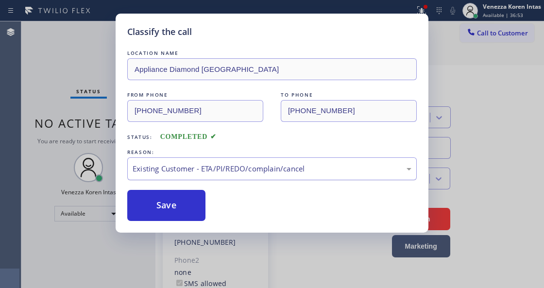
click at [193, 197] on button "Save" at bounding box center [166, 205] width 78 height 31
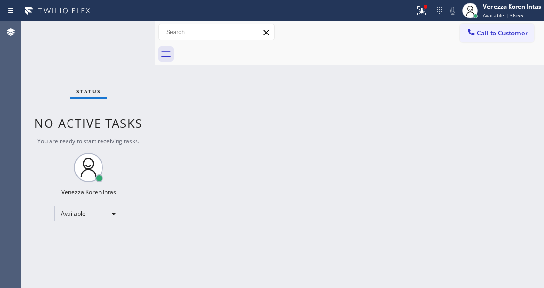
click at [122, 32] on div "Status No active tasks You are ready to start receiving tasks. Venezza Koren In…" at bounding box center [88, 154] width 134 height 267
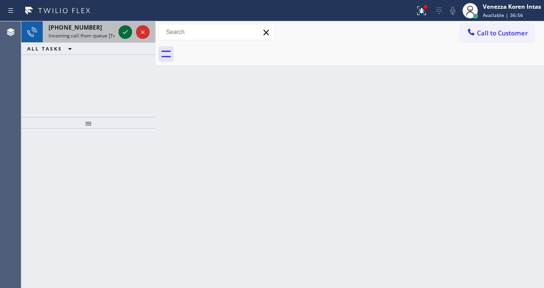
click at [123, 32] on icon at bounding box center [125, 32] width 5 height 4
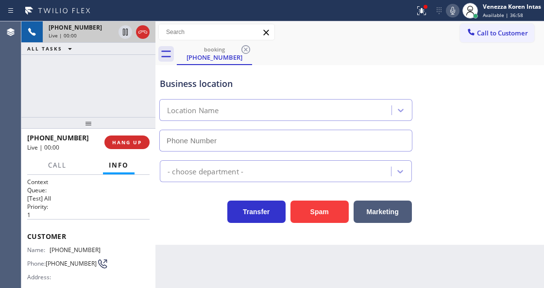
type input "(310) 388-3878"
click at [269, 81] on div "Business location" at bounding box center [286, 83] width 252 height 13
click at [196, 223] on div "Transfer Spam Marketing" at bounding box center [286, 209] width 256 height 27
click at [199, 256] on div "Back to Dashboard Change Sender ID Customers Technicians Select a contact Outbo…" at bounding box center [350, 154] width 389 height 267
click at [419, 14] on icon at bounding box center [422, 11] width 12 height 12
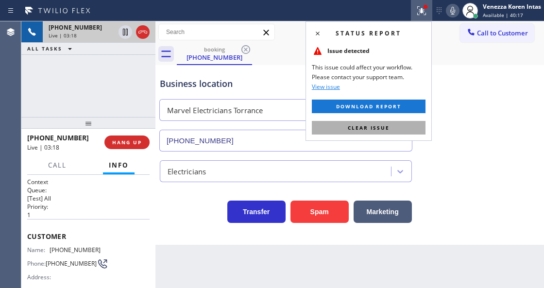
click at [399, 128] on button "Clear issue" at bounding box center [369, 128] width 114 height 14
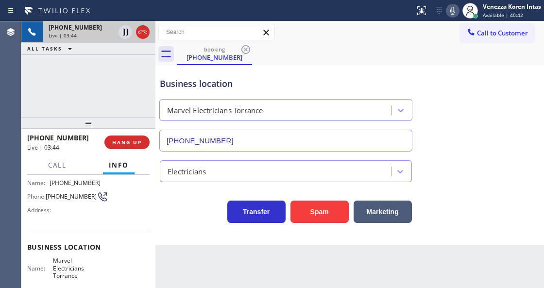
scroll to position [97, 0]
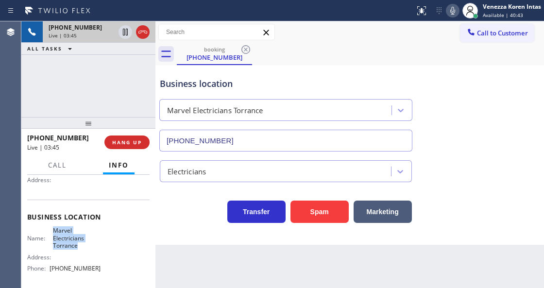
drag, startPoint x: 52, startPoint y: 229, endPoint x: 86, endPoint y: 249, distance: 39.2
click at [86, 249] on span "Marvel Electricians Torrance" at bounding box center [77, 238] width 48 height 22
copy span "Marvel Electricians Torrance"
click at [450, 13] on icon at bounding box center [453, 11] width 12 height 12
drag, startPoint x: 125, startPoint y: 31, endPoint x: 125, endPoint y: 38, distance: 7.3
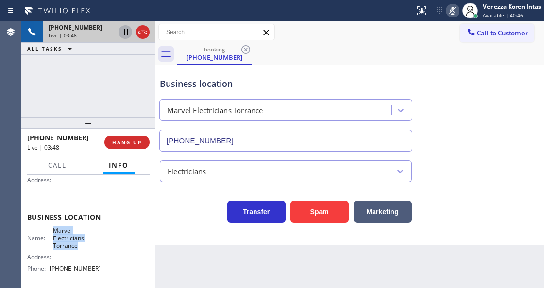
click at [125, 32] on icon at bounding box center [126, 32] width 12 height 12
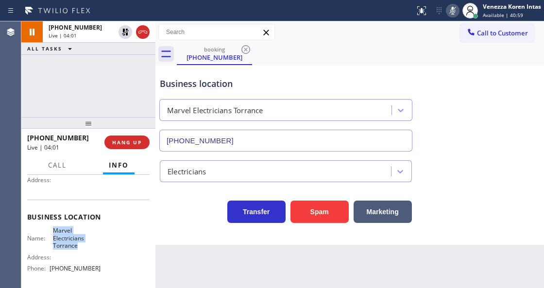
scroll to position [32, 0]
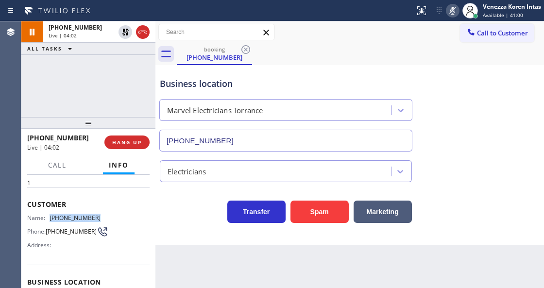
drag, startPoint x: 99, startPoint y: 215, endPoint x: 51, endPoint y: 212, distance: 48.2
click at [51, 214] on div "Name: (562) 301-9770 Phone: (562) 301-9770 Address:" at bounding box center [88, 233] width 123 height 38
copy div "(562) 301-9770"
drag, startPoint x: 450, startPoint y: 6, endPoint x: 432, endPoint y: 53, distance: 50.2
click at [450, 6] on icon at bounding box center [453, 11] width 12 height 12
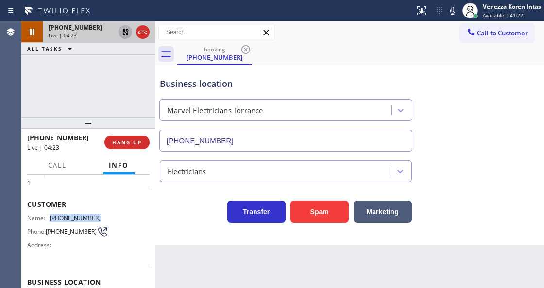
click at [124, 31] on icon at bounding box center [125, 32] width 7 height 7
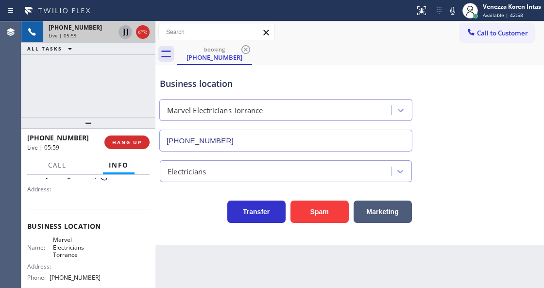
scroll to position [97, 0]
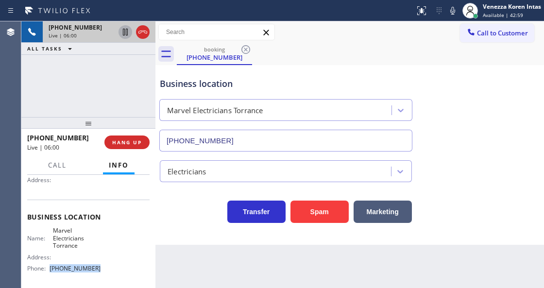
drag, startPoint x: 104, startPoint y: 266, endPoint x: 49, endPoint y: 265, distance: 55.0
click at [49, 265] on div "Name: Marvel Electricians Torrance Address: Phone: (310) 388-3878" at bounding box center [88, 251] width 123 height 49
copy div "(310) 388-3878"
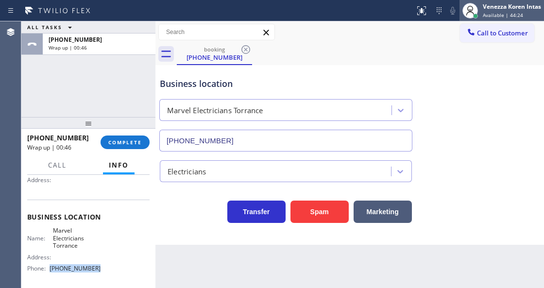
click at [497, 12] on span "Available | 44:24" at bounding box center [503, 15] width 40 height 7
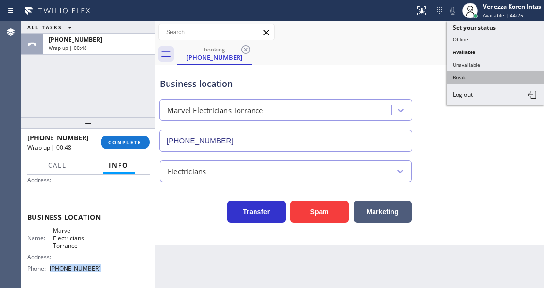
click at [470, 77] on button "Break" at bounding box center [495, 77] width 97 height 13
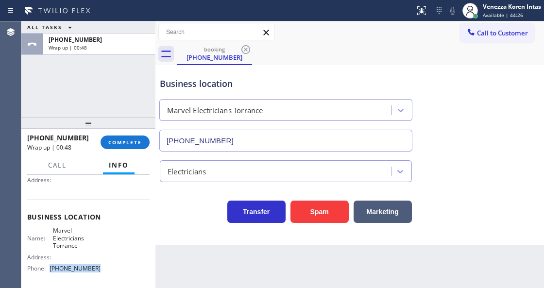
drag, startPoint x: 501, startPoint y: 15, endPoint x: 492, endPoint y: 58, distance: 44.1
click at [501, 15] on span "Available | 44:26" at bounding box center [503, 15] width 40 height 7
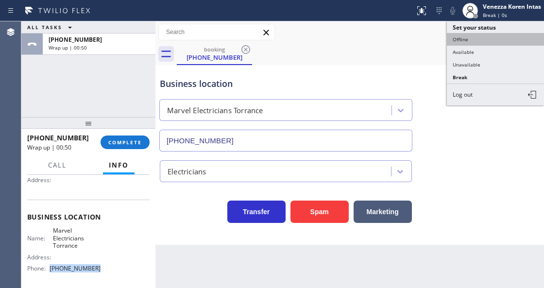
click at [468, 39] on button "Offline" at bounding box center [495, 39] width 97 height 13
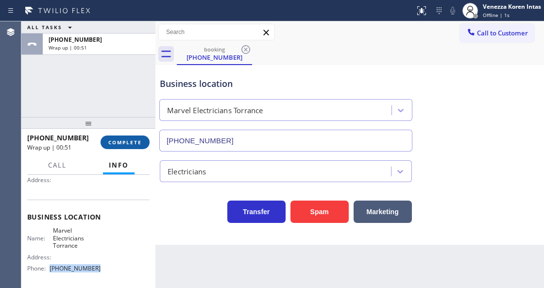
click at [115, 143] on span "COMPLETE" at bounding box center [125, 142] width 34 height 7
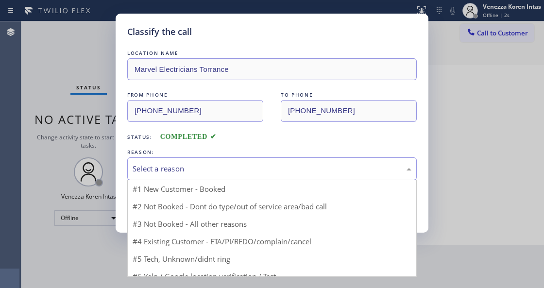
click at [217, 160] on div "Select a reason" at bounding box center [272, 169] width 290 height 23
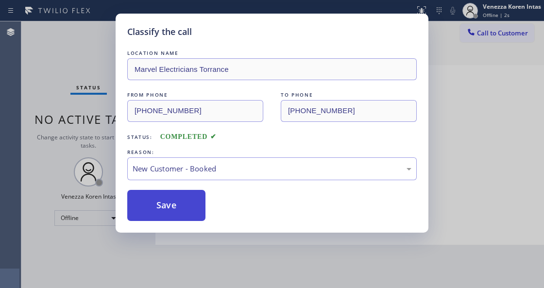
click at [193, 205] on button "Save" at bounding box center [166, 205] width 78 height 31
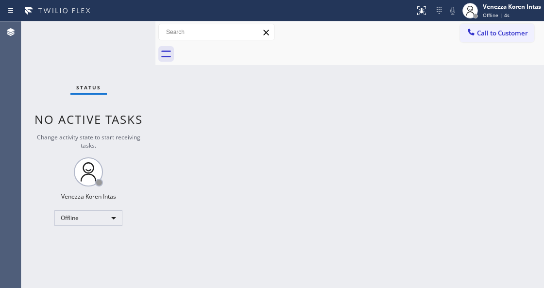
click at [489, 91] on div "Back to Dashboard Change Sender ID Customers Technicians Select a contact Outbo…" at bounding box center [350, 154] width 389 height 267
drag, startPoint x: 151, startPoint y: 173, endPoint x: 117, endPoint y: 178, distance: 34.4
click at [151, 173] on div "Status No active tasks Change activity state to start receiving tasks. Venezza …" at bounding box center [88, 154] width 134 height 267
click at [507, 10] on div "Venezza Koren Intas" at bounding box center [512, 6] width 58 height 8
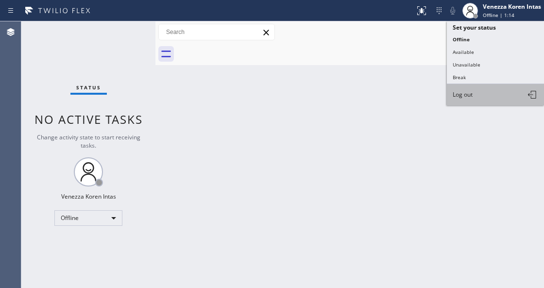
click at [491, 94] on button "Log out" at bounding box center [495, 94] width 97 height 21
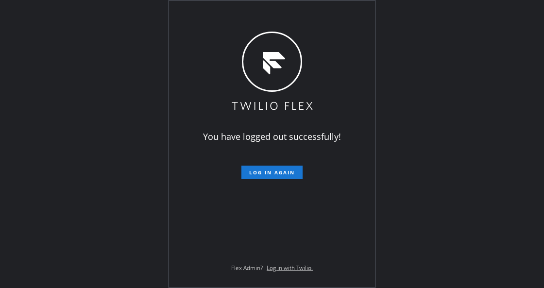
click at [114, 139] on div "You have logged out successfully! Log in again Flex Admin? Log in with Twilio." at bounding box center [272, 144] width 544 height 288
click at [311, 218] on div "You have logged out successfully! Log in again Flex Admin? Log in with Twilio." at bounding box center [272, 143] width 206 height 287
